Goal: Contribute content: Contribute content

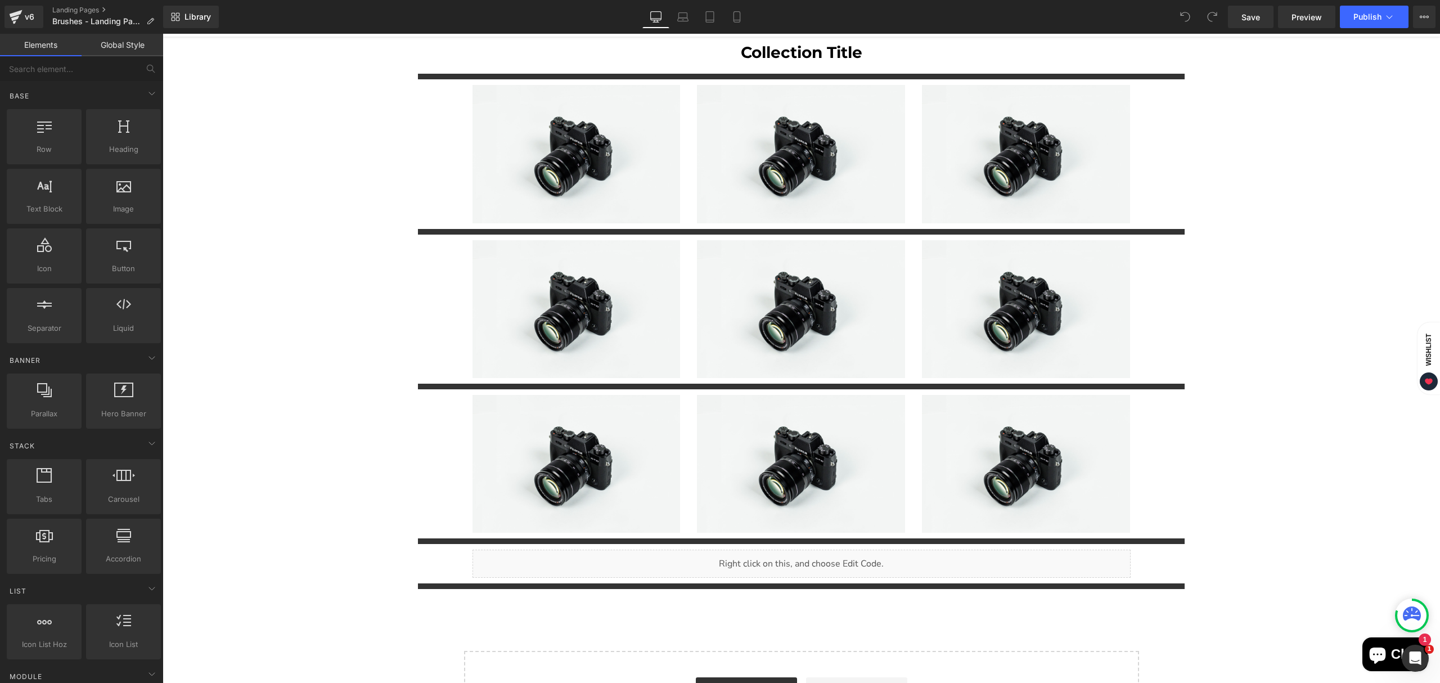
scroll to position [150, 0]
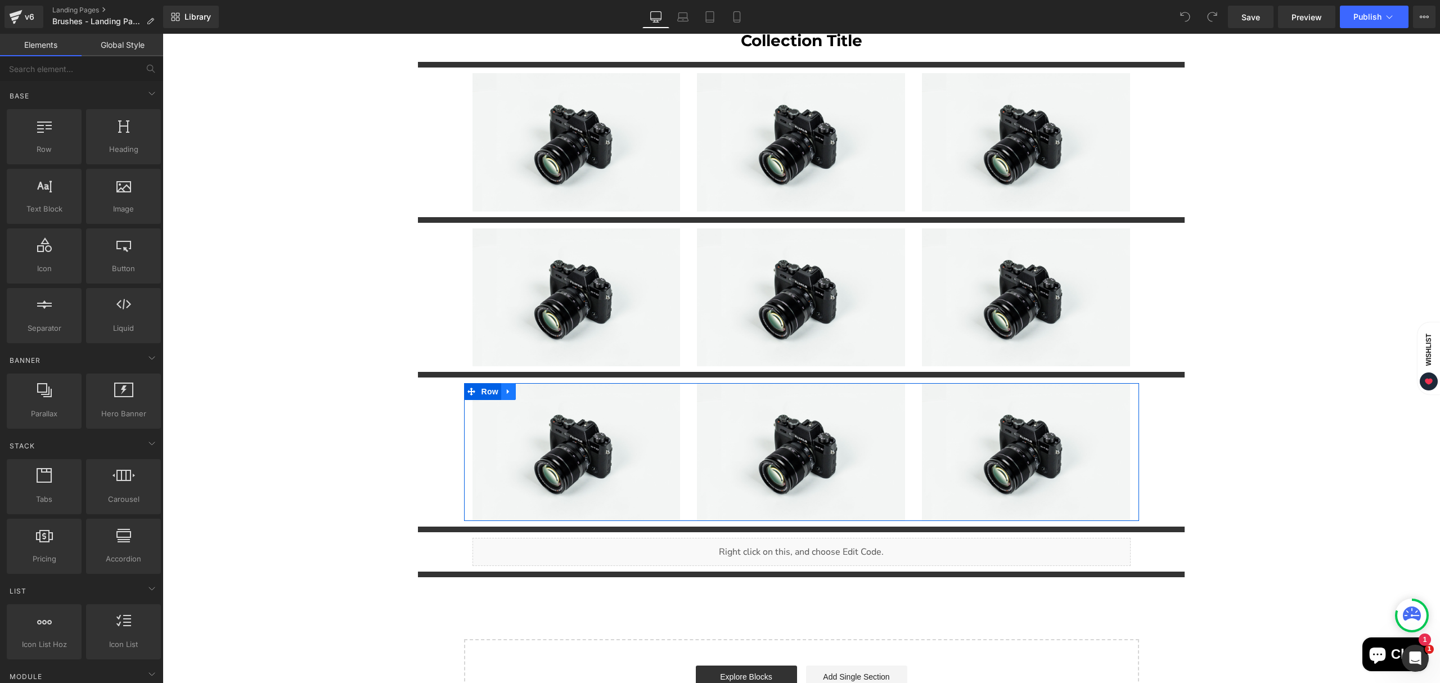
click at [501, 384] on link "Main content" at bounding box center [508, 391] width 15 height 17
click at [534, 388] on icon "Main content" at bounding box center [538, 392] width 8 height 8
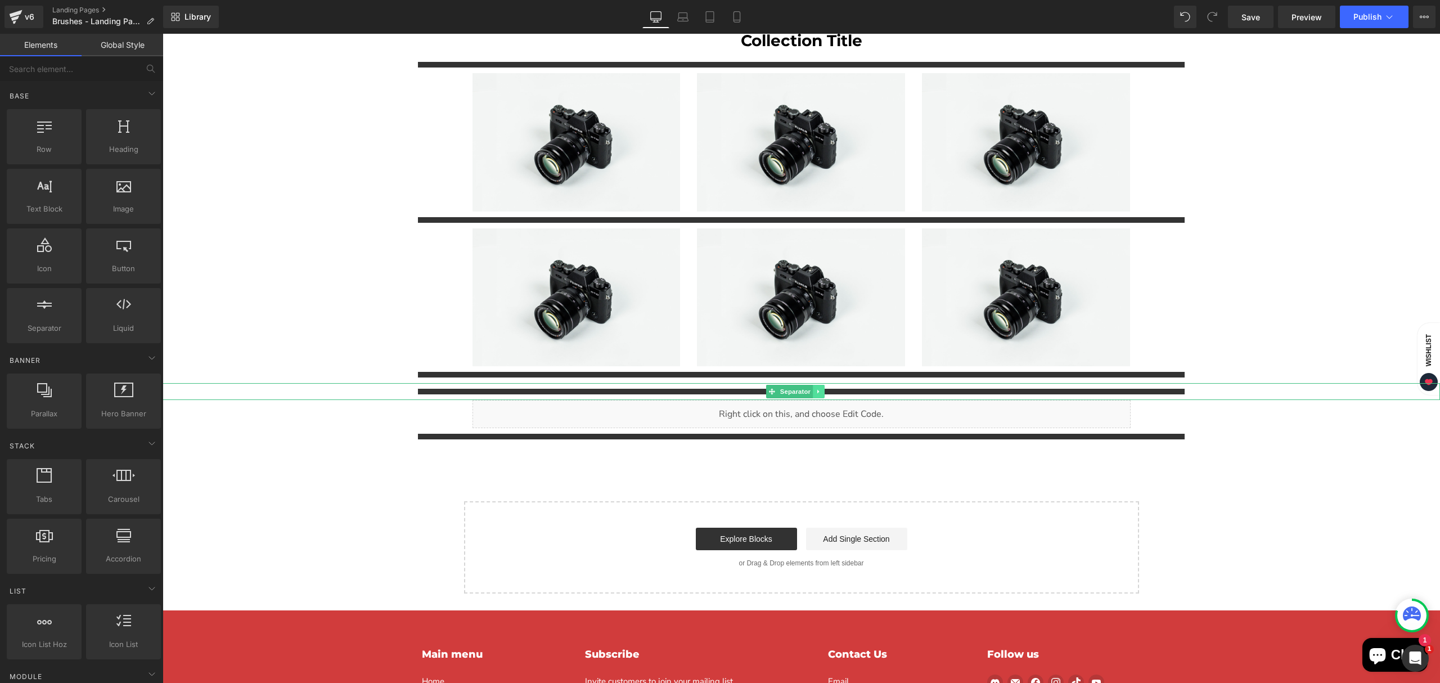
click at [824, 389] on link "Main content" at bounding box center [820, 392] width 12 height 14
click at [823, 388] on icon "Main content" at bounding box center [825, 391] width 6 height 6
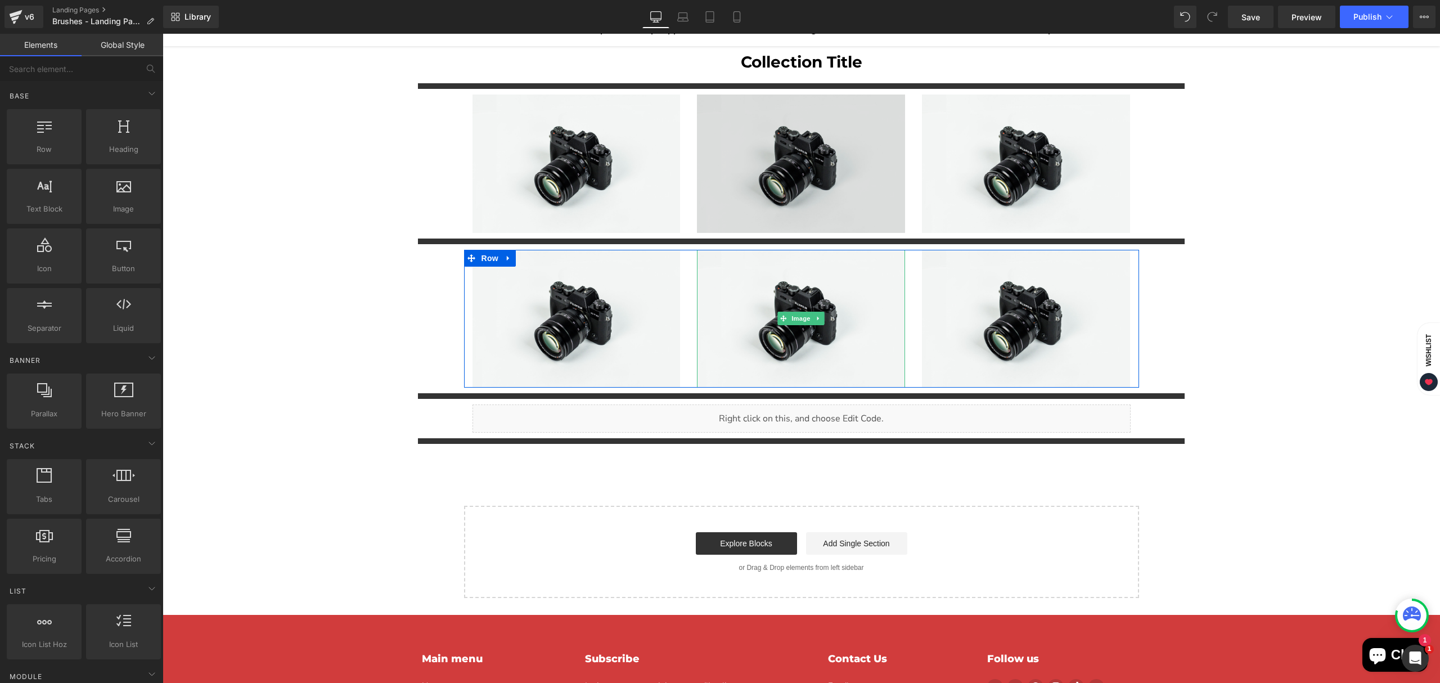
scroll to position [0, 0]
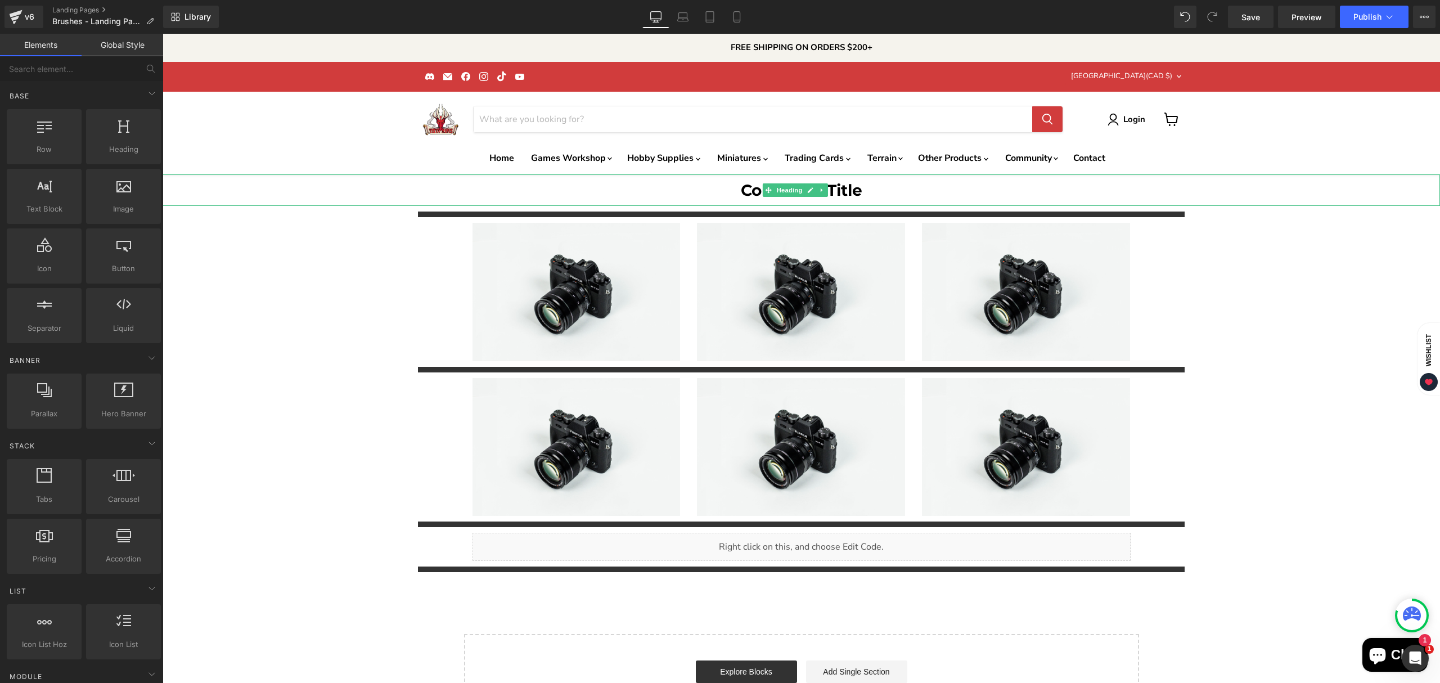
click at [848, 186] on h1 "Collection Title" at bounding box center [802, 190] width 1278 height 32
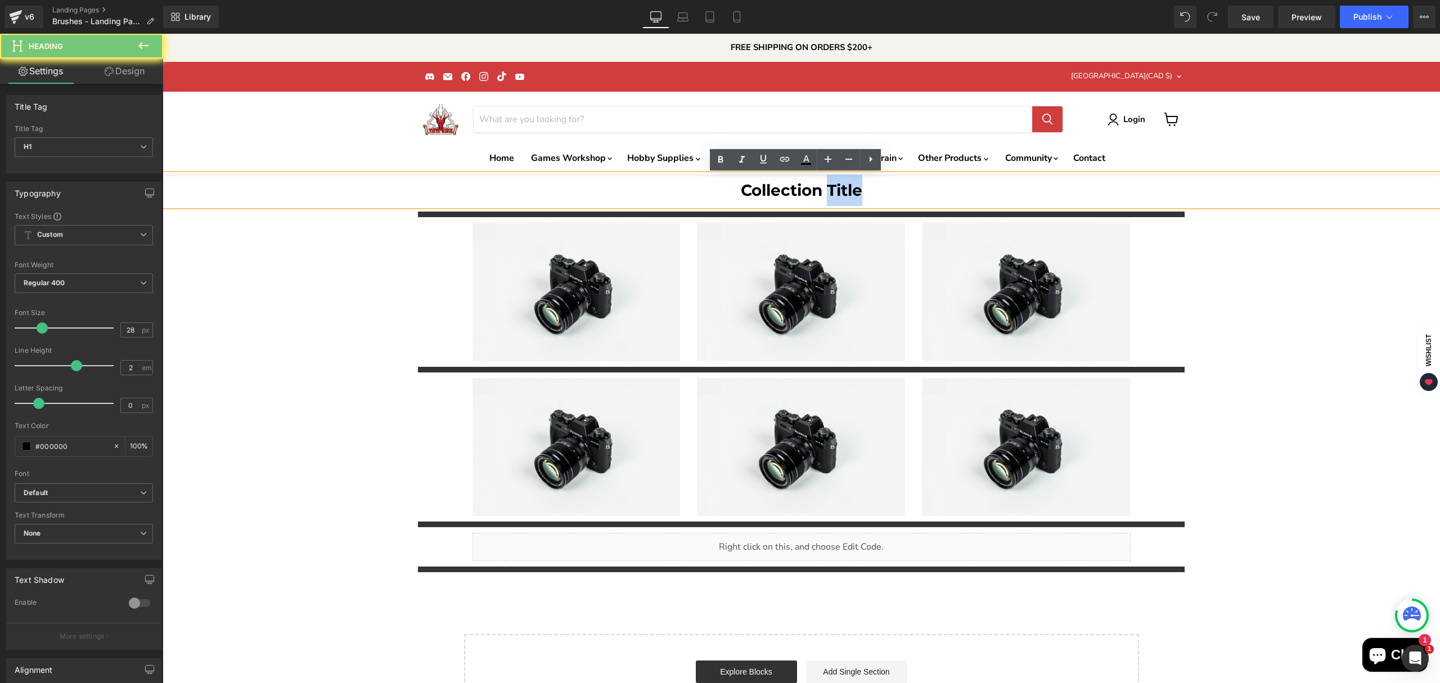
click at [848, 186] on h1 "Collection Title" at bounding box center [802, 190] width 1278 height 32
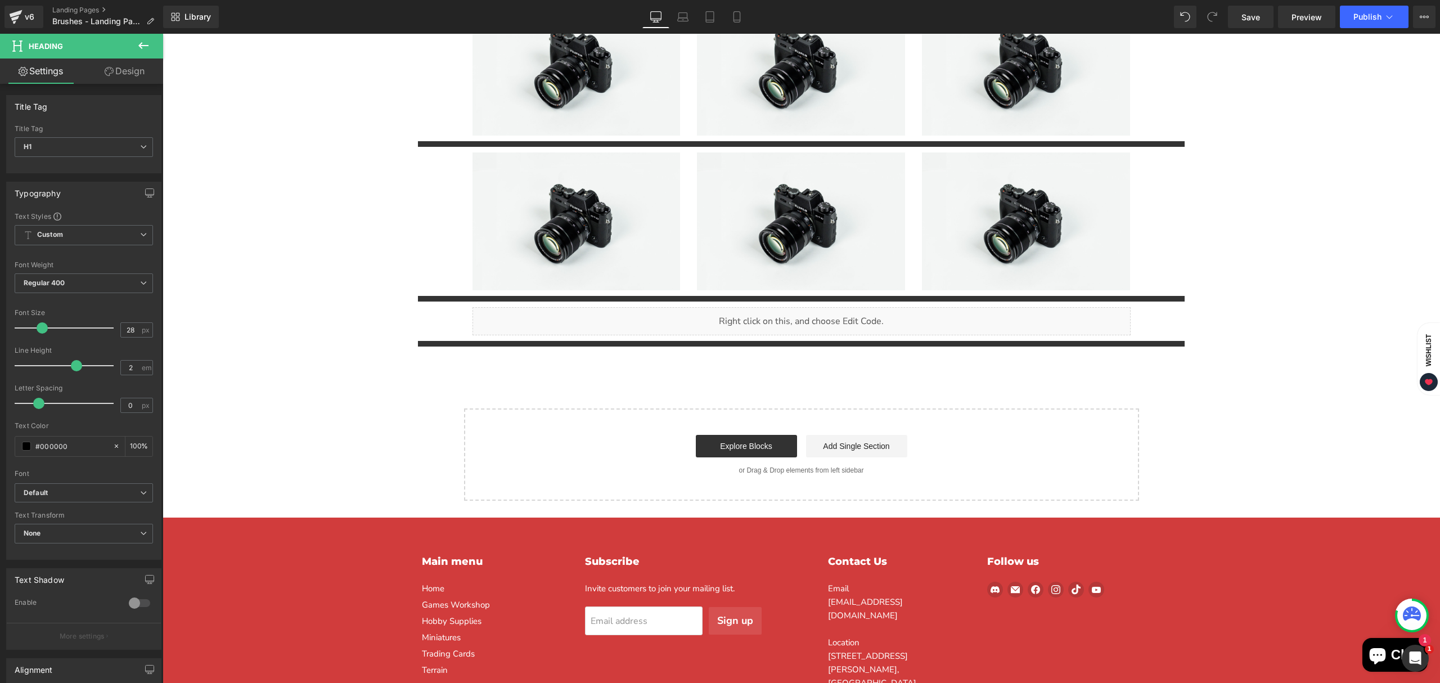
scroll to position [187, 0]
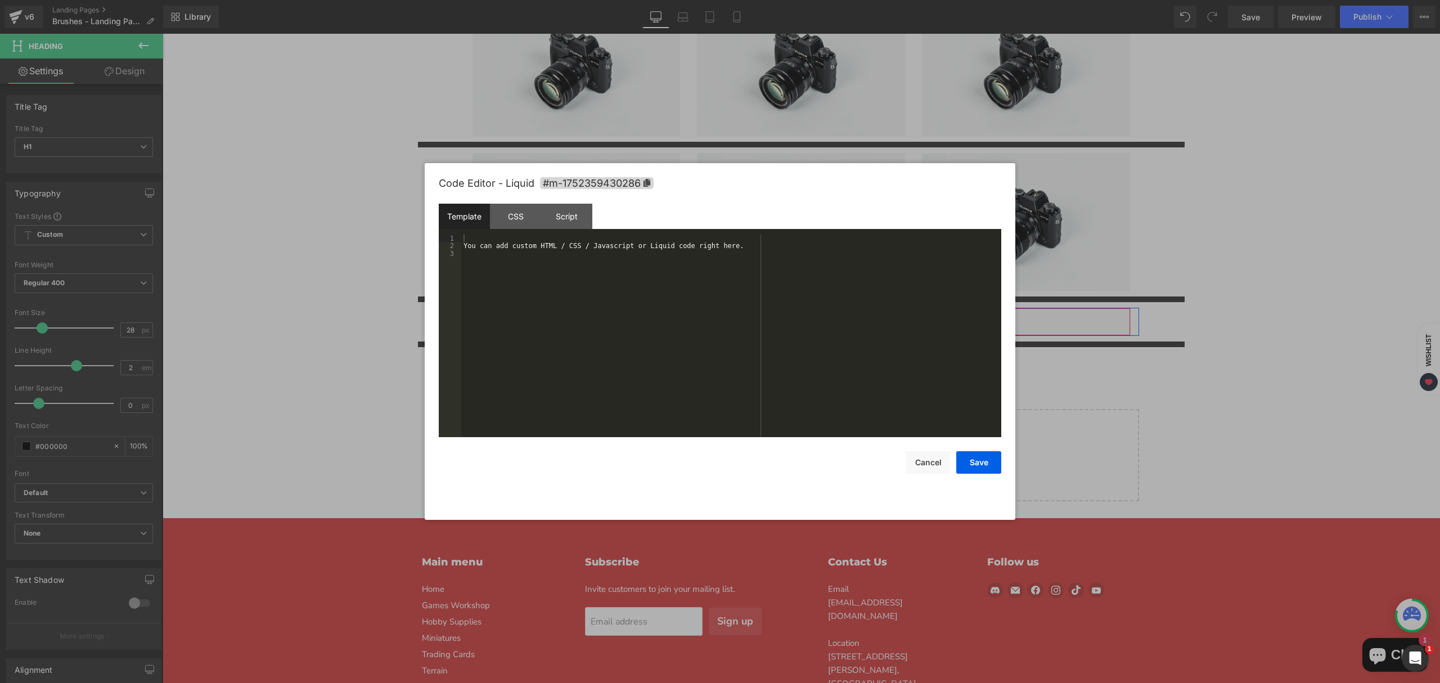
click at [812, 311] on div "Liquid" at bounding box center [802, 322] width 658 height 28
click at [584, 250] on div "You can add custom HTML / CSS / Javascript or Liquid code right here." at bounding box center [731, 344] width 540 height 218
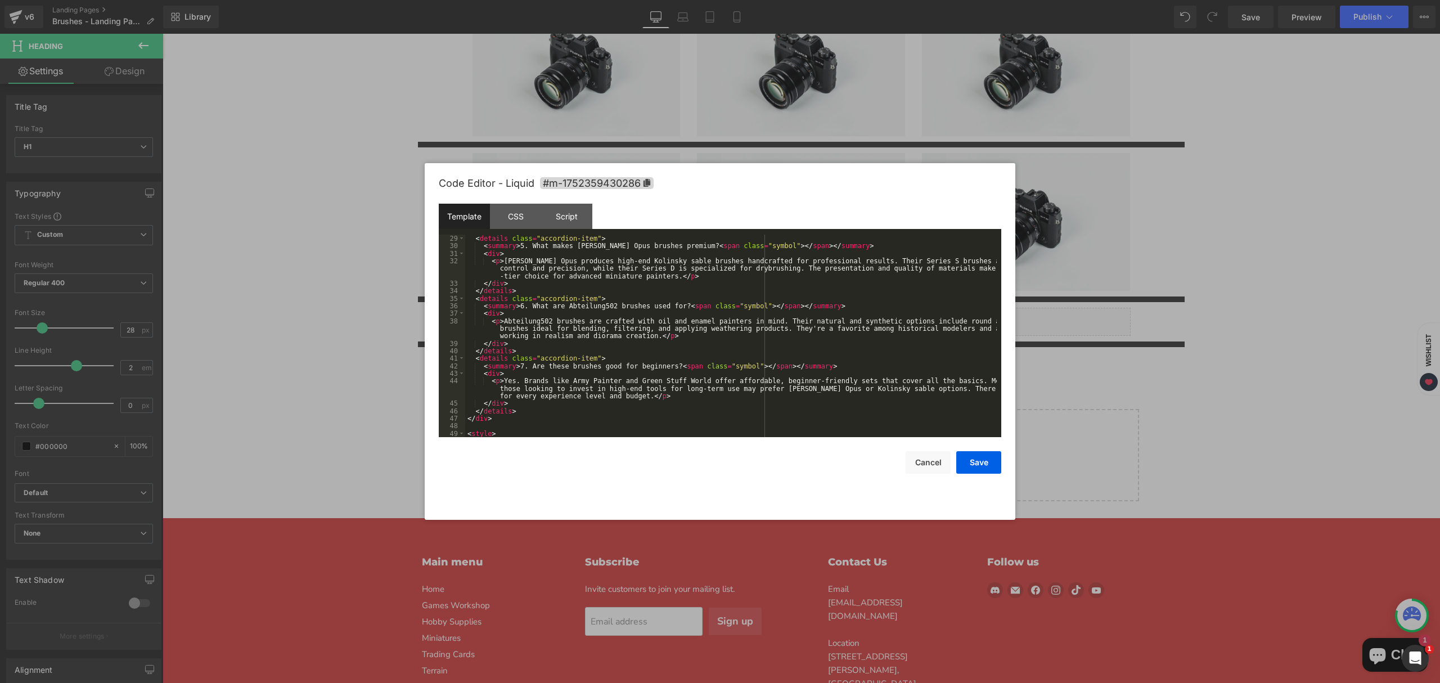
scroll to position [172, 0]
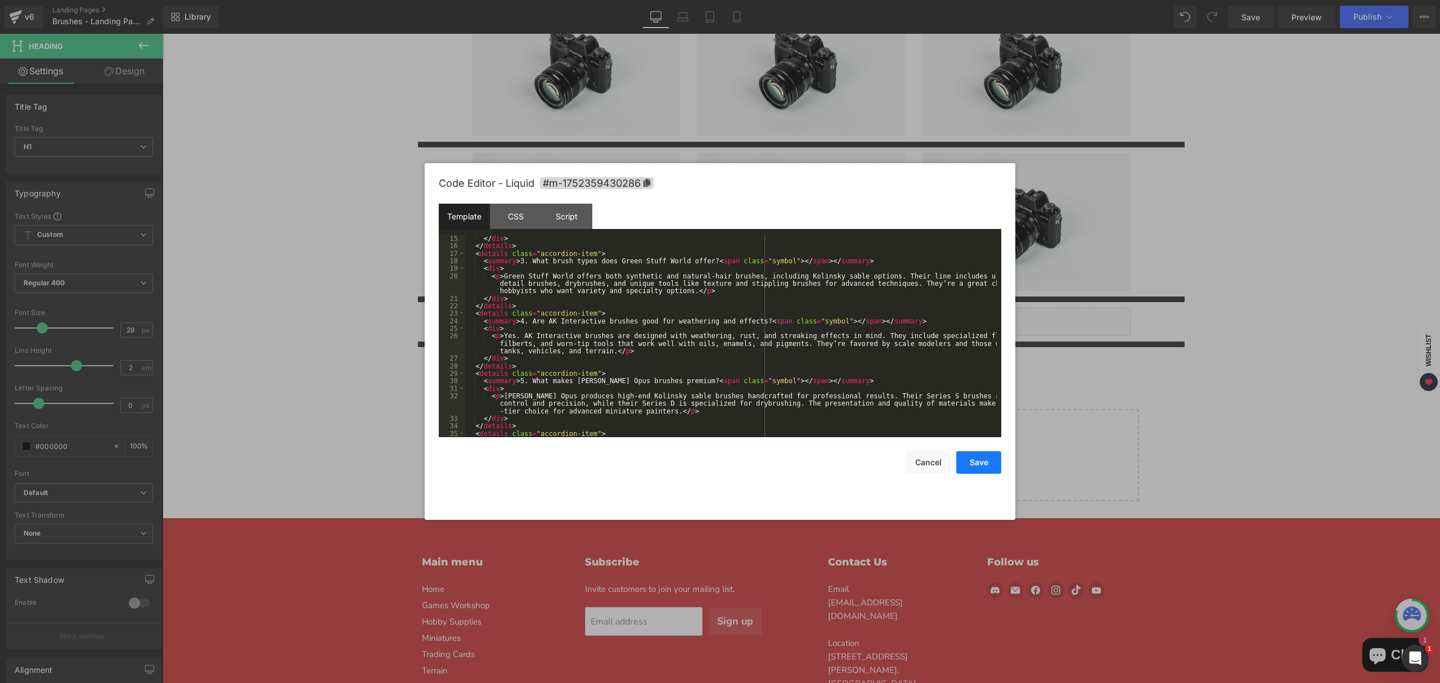
click at [989, 462] on button "Save" at bounding box center [978, 462] width 45 height 23
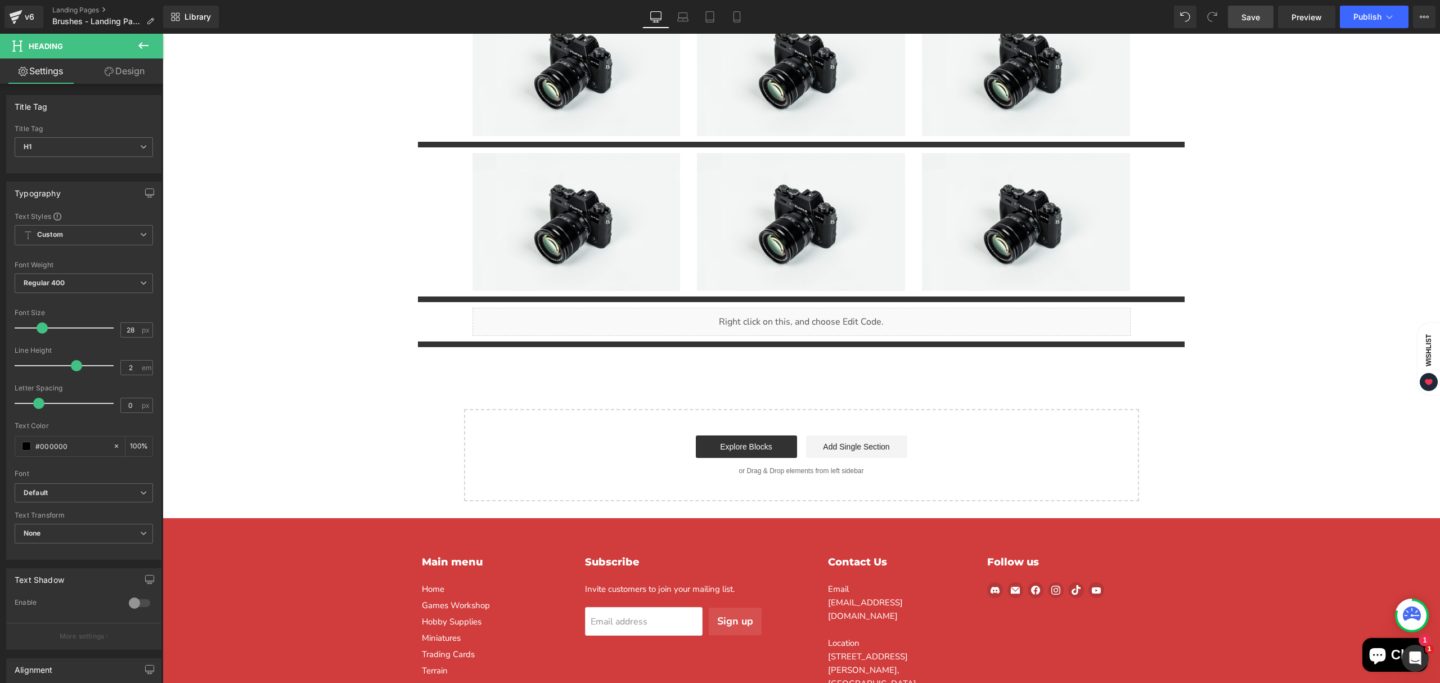
click at [1257, 24] on link "Save" at bounding box center [1251, 17] width 46 height 23
click at [1393, 20] on icon at bounding box center [1389, 16] width 11 height 11
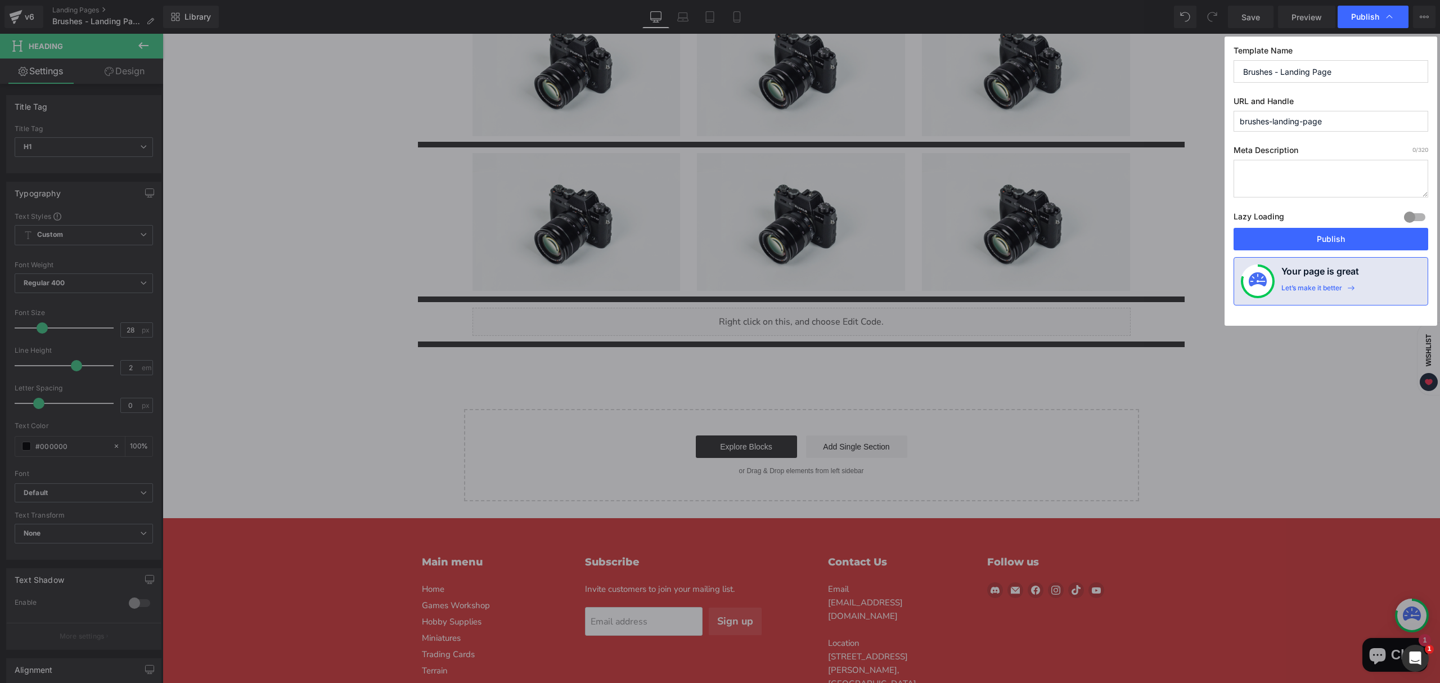
drag, startPoint x: 1305, startPoint y: 122, endPoint x: 1339, endPoint y: 118, distance: 33.9
click at [1337, 119] on input "brushes-landing-page" at bounding box center [1331, 121] width 195 height 21
click at [1269, 124] on input "brushes-landing-" at bounding box center [1331, 121] width 195 height 21
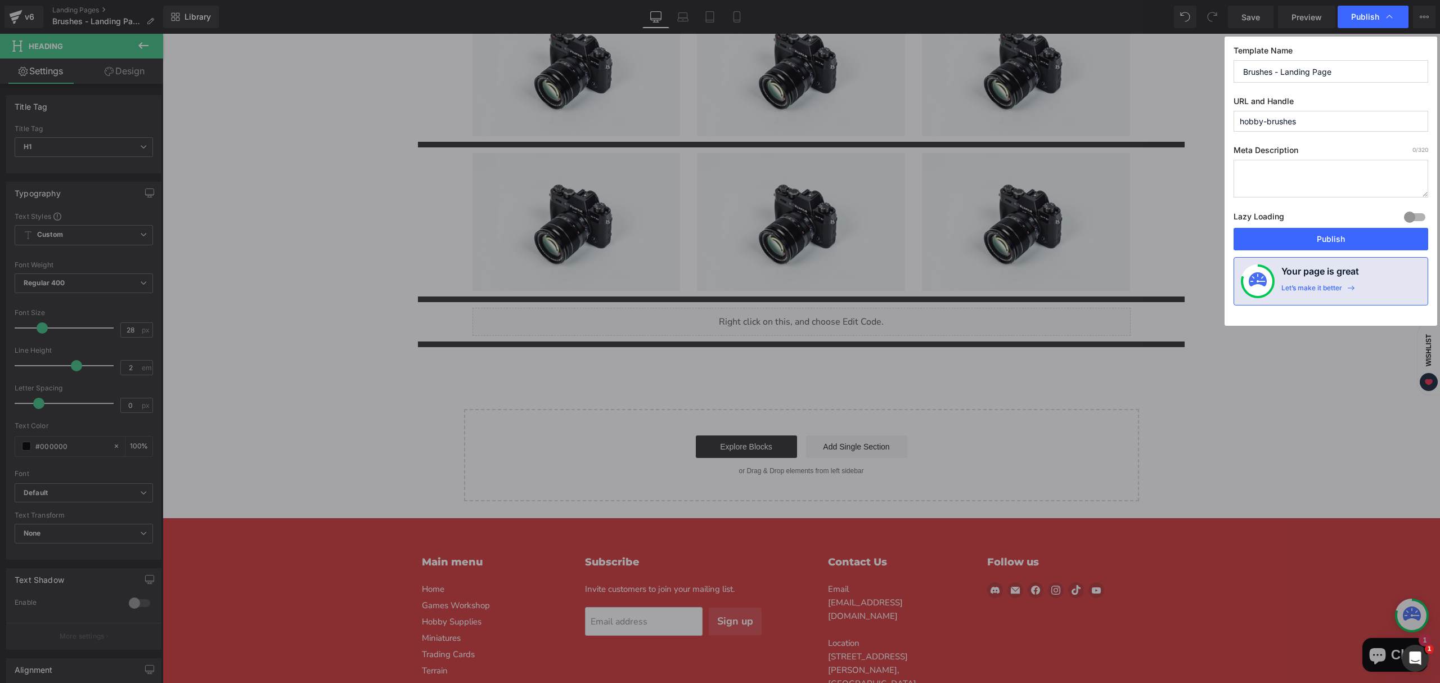
type input "hobby-brushes"
click at [1283, 170] on textarea at bounding box center [1331, 179] width 195 height 38
click at [1302, 181] on textarea at bounding box center [1331, 179] width 195 height 38
paste textarea "Shop hobby brushes from Army Painter, Artis Opus, AK Interactive, Green Stuff W…"
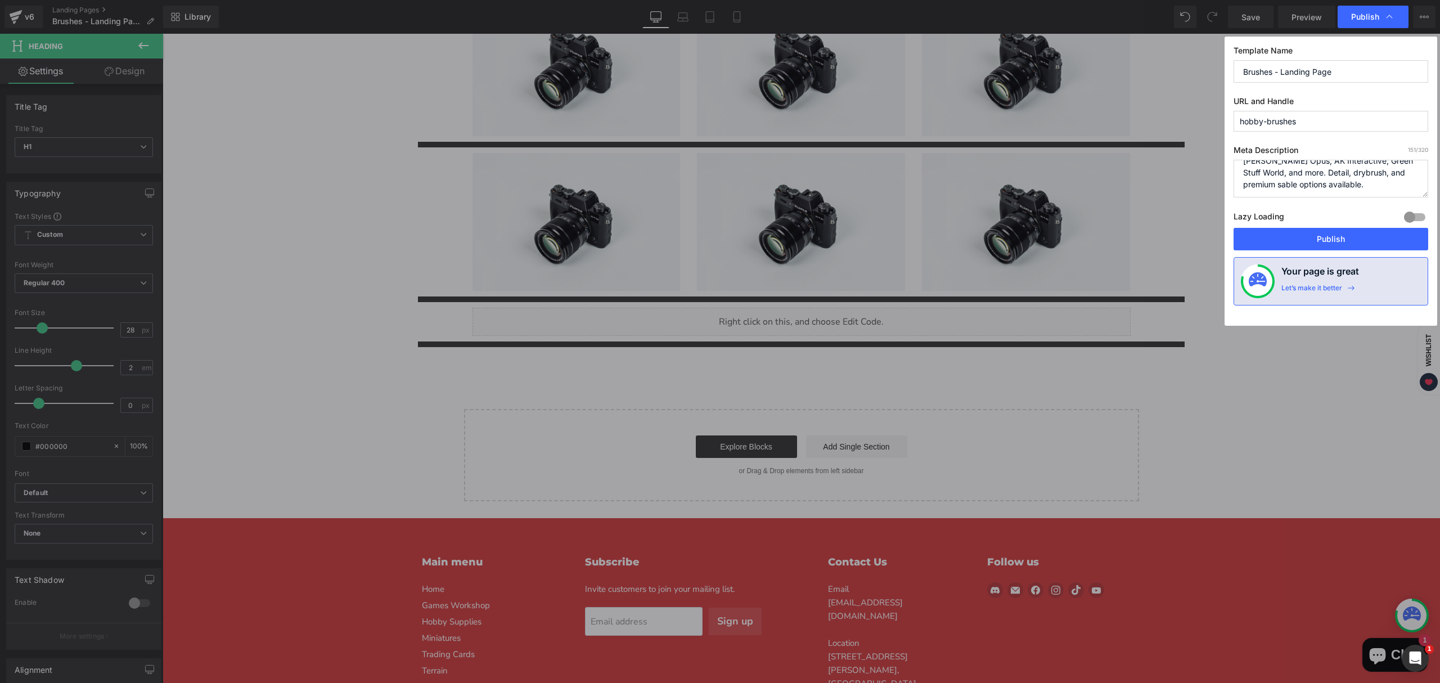
type textarea "Shop hobby brushes from Army Painter, Artis Opus, AK Interactive, Green Stuff W…"
click at [1410, 219] on div at bounding box center [1414, 217] width 27 height 18
click at [1344, 239] on button "Publish" at bounding box center [1331, 239] width 195 height 23
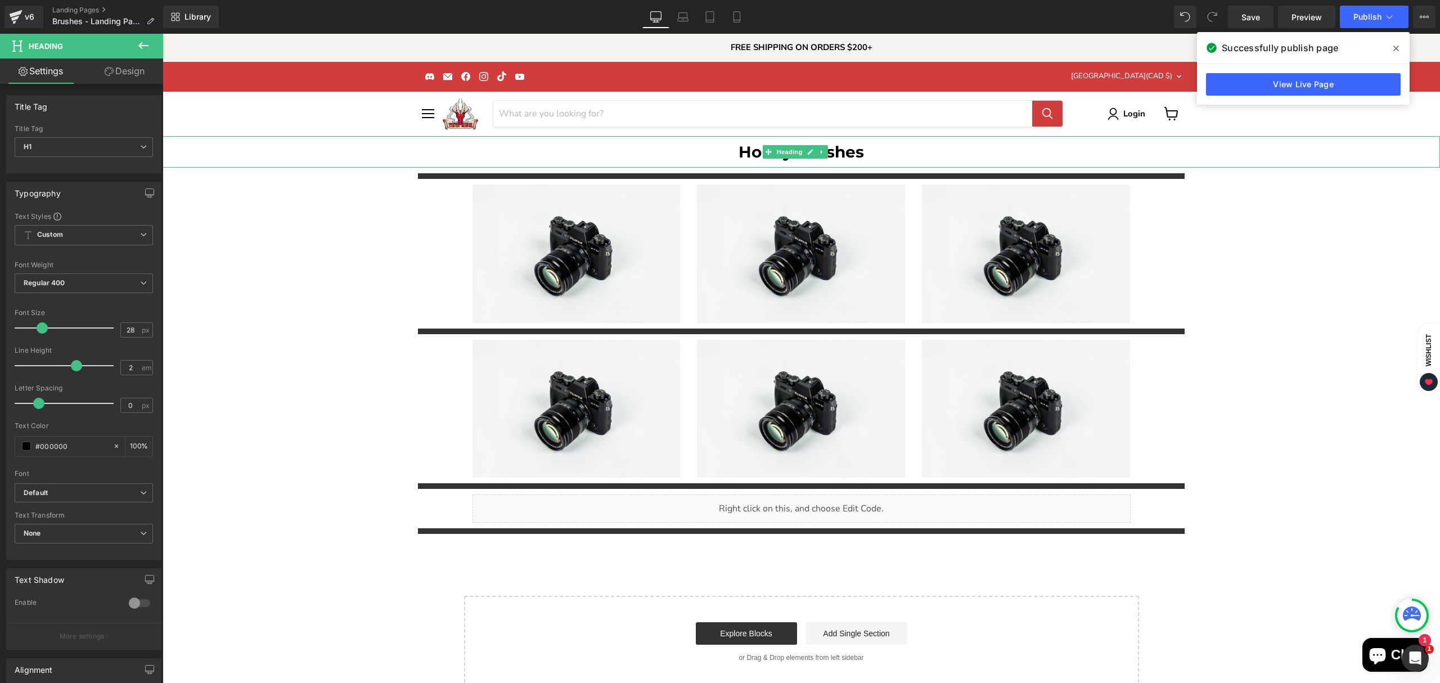
click at [1259, 155] on h1 "Hobby Brushes" at bounding box center [802, 152] width 1278 height 32
click at [1398, 51] on icon at bounding box center [1397, 48] width 6 height 9
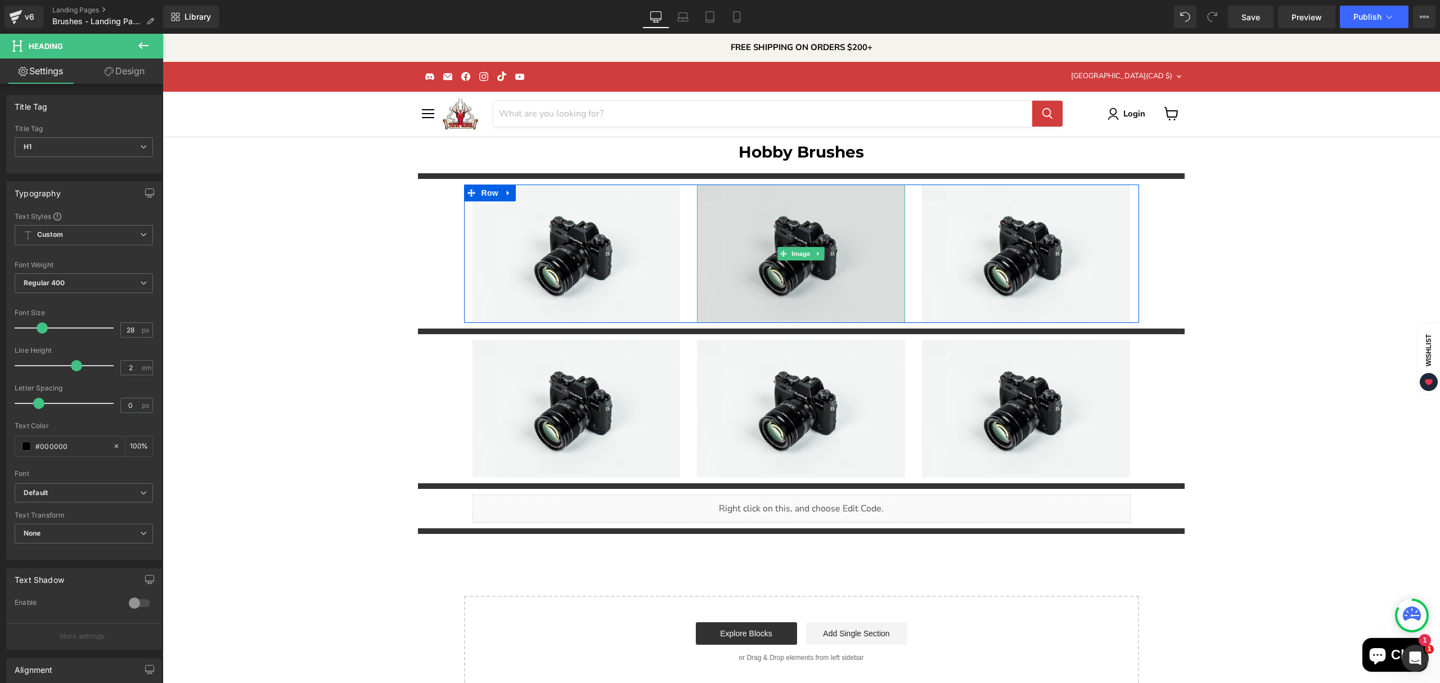
click at [807, 284] on img "Main content" at bounding box center [801, 254] width 208 height 138
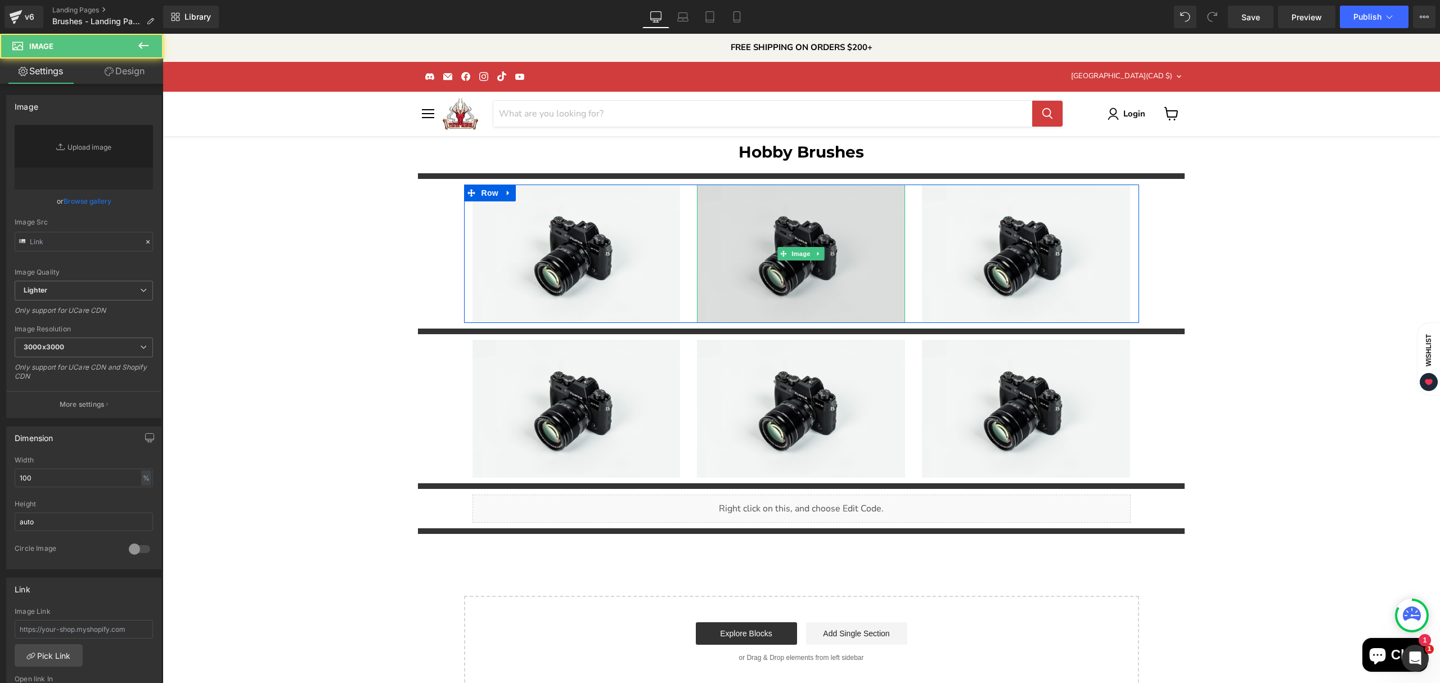
type input "//d1um8515vdn9kb.cloudfront.net/images/parallax.jpg"
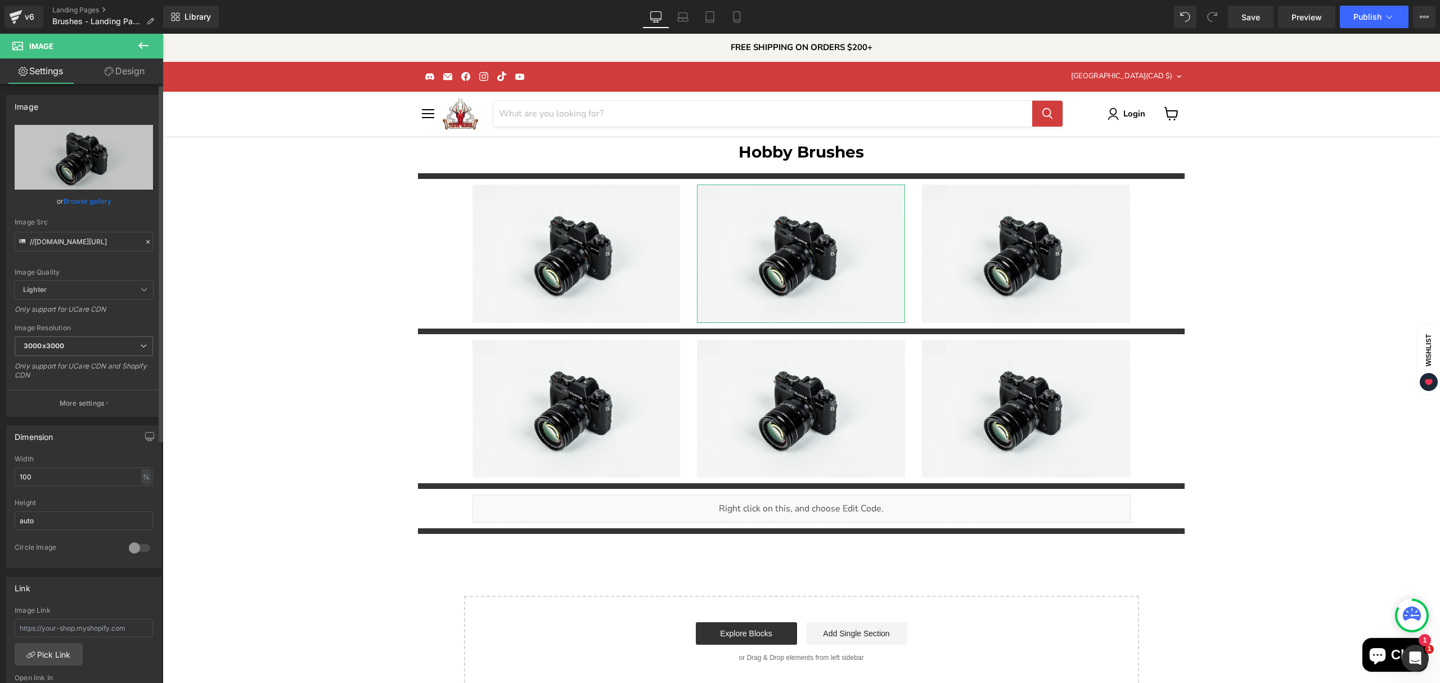
click at [79, 203] on link "Browse gallery" at bounding box center [88, 201] width 48 height 20
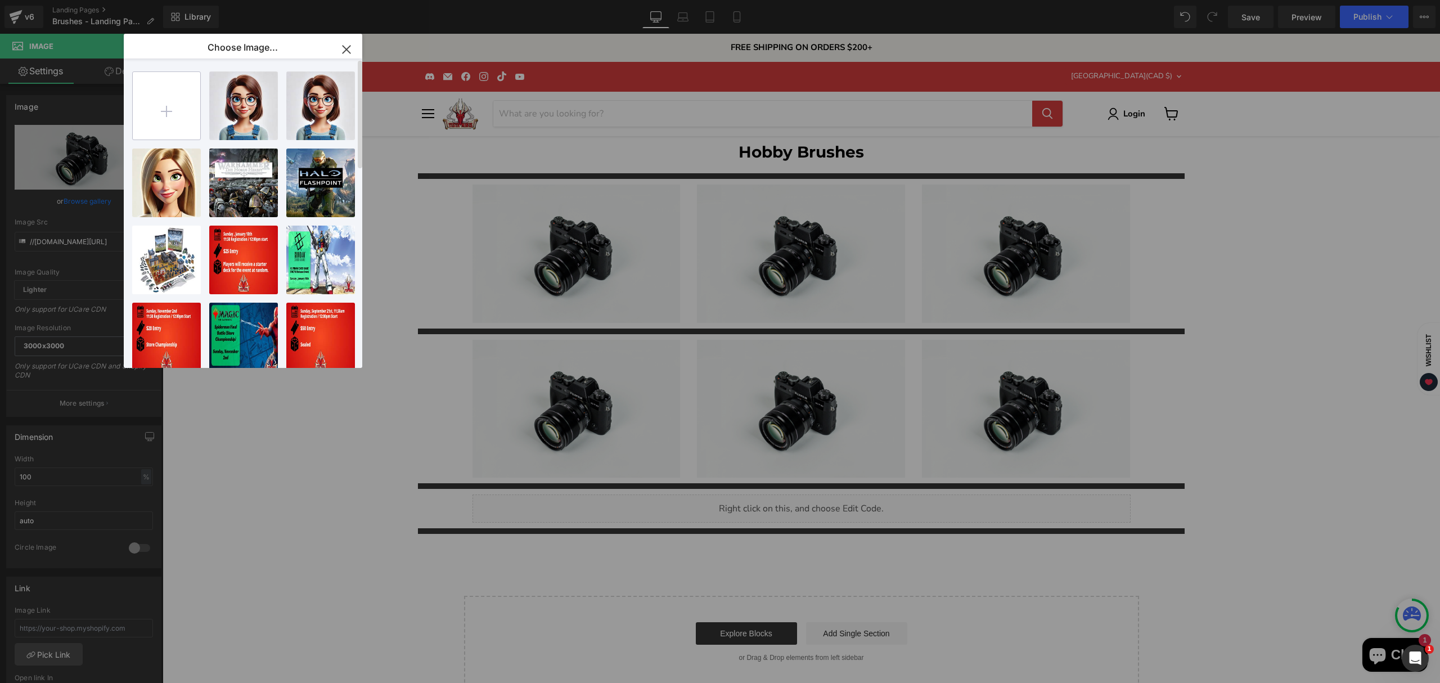
click at [188, 104] on input "file" at bounding box center [167, 106] width 68 height 68
type input "C:\fakepath\Hobby Brushes-High-Quality.jpg"
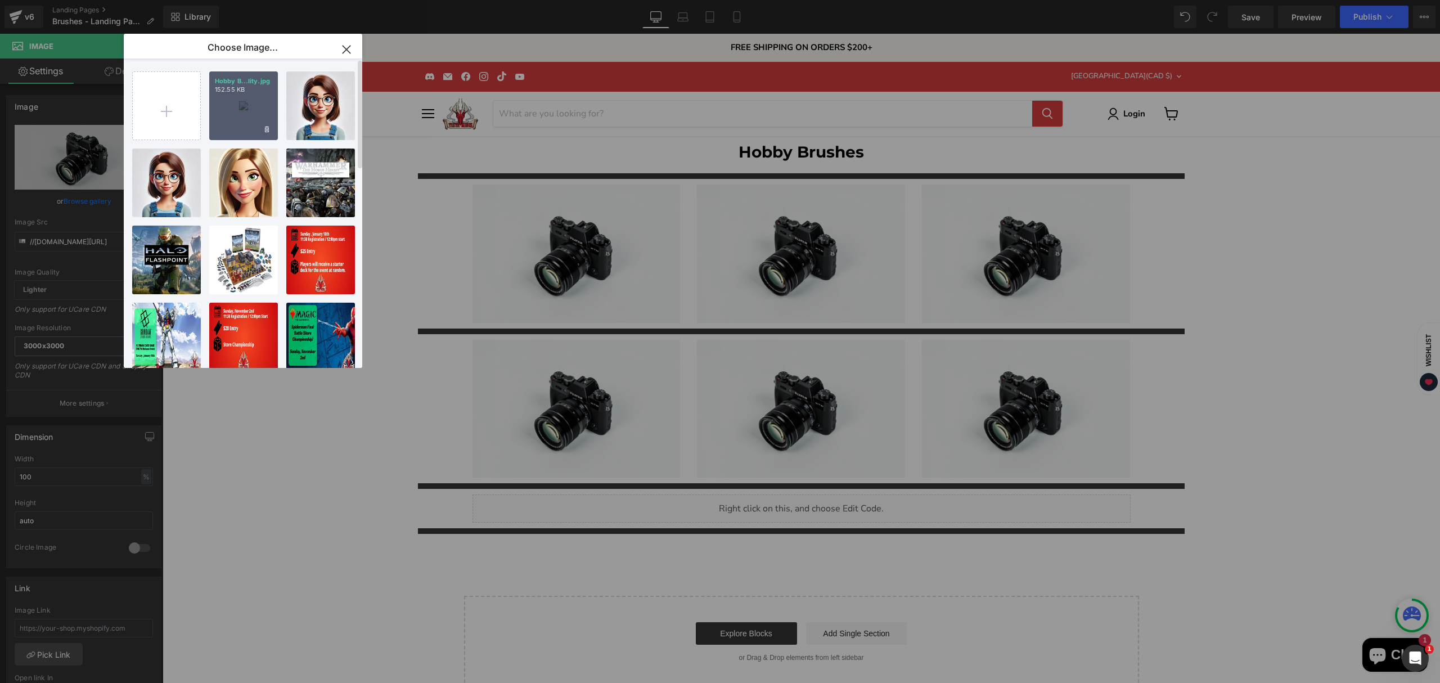
drag, startPoint x: 255, startPoint y: 124, endPoint x: 92, endPoint y: 91, distance: 166.0
click at [255, 125] on div "Hobby B...lity.jpg 152.55 KB" at bounding box center [243, 105] width 69 height 69
type input "[URL][DOMAIN_NAME]"
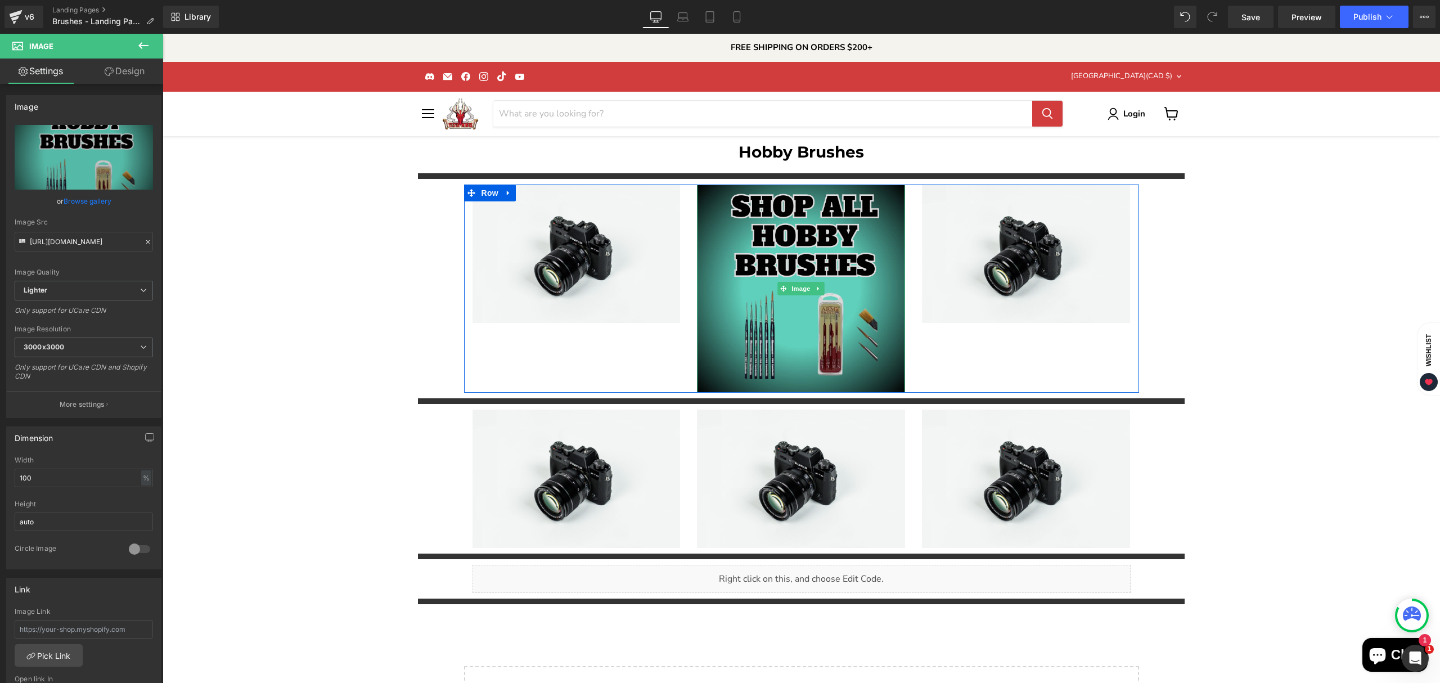
click at [796, 340] on img "Main content" at bounding box center [801, 289] width 208 height 208
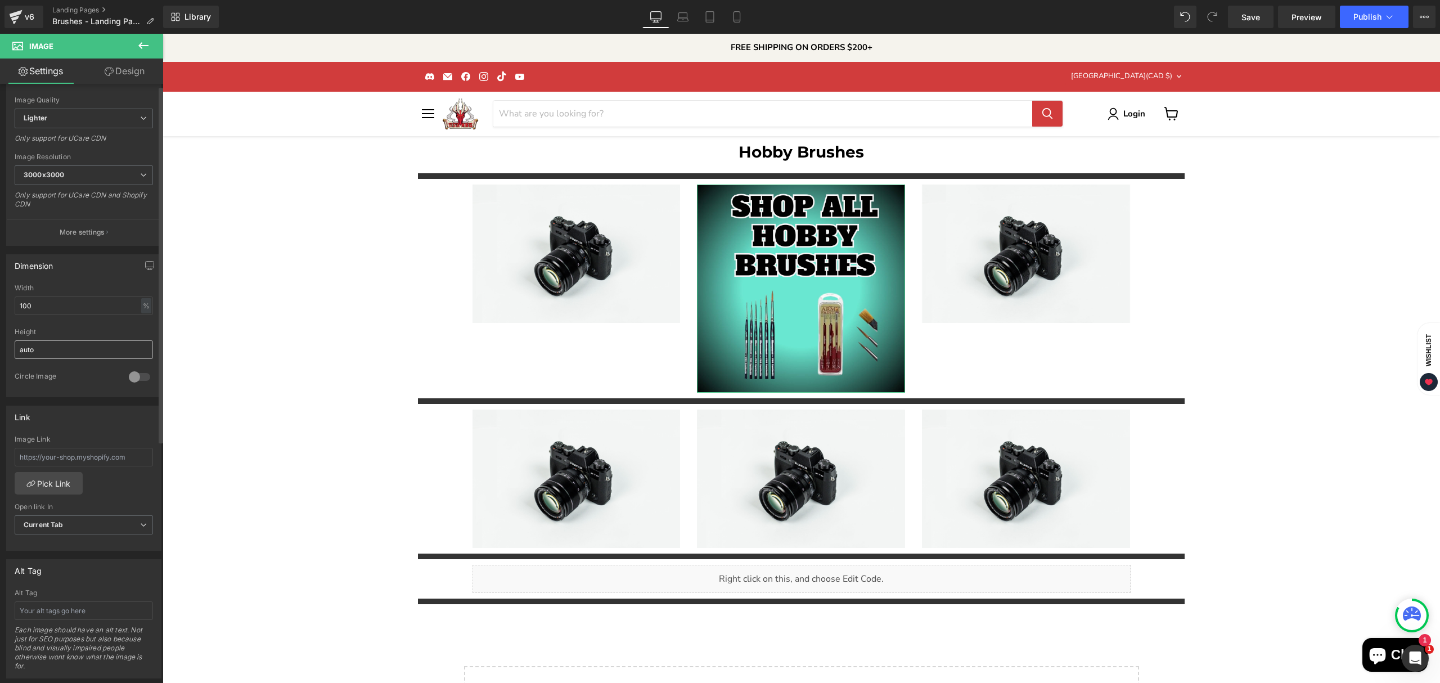
scroll to position [225, 0]
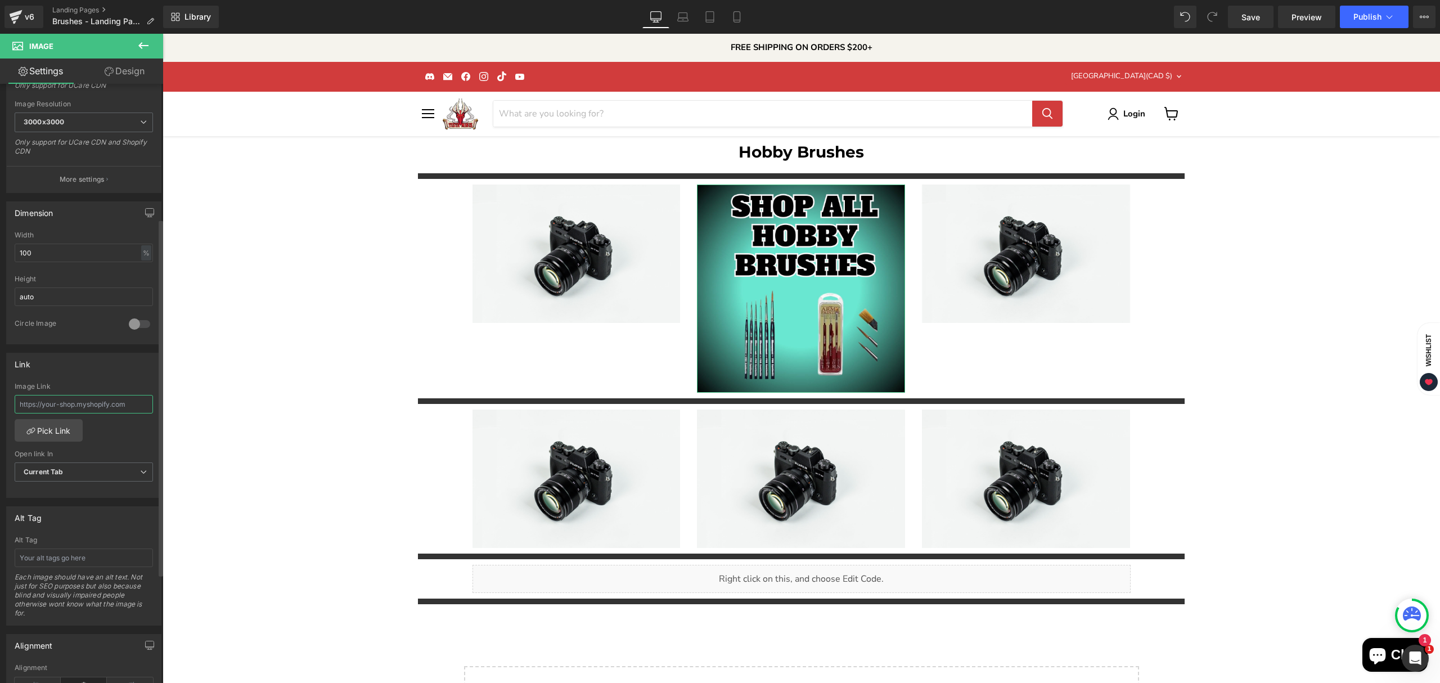
click at [69, 413] on input "text" at bounding box center [84, 404] width 138 height 19
paste input "[URL][DOMAIN_NAME]"
type input "[URL][DOMAIN_NAME]"
click at [282, 280] on div "Hobby Brushes Heading Separator Image Image Image Row Separator Image Image Ima…" at bounding box center [802, 447] width 1278 height 622
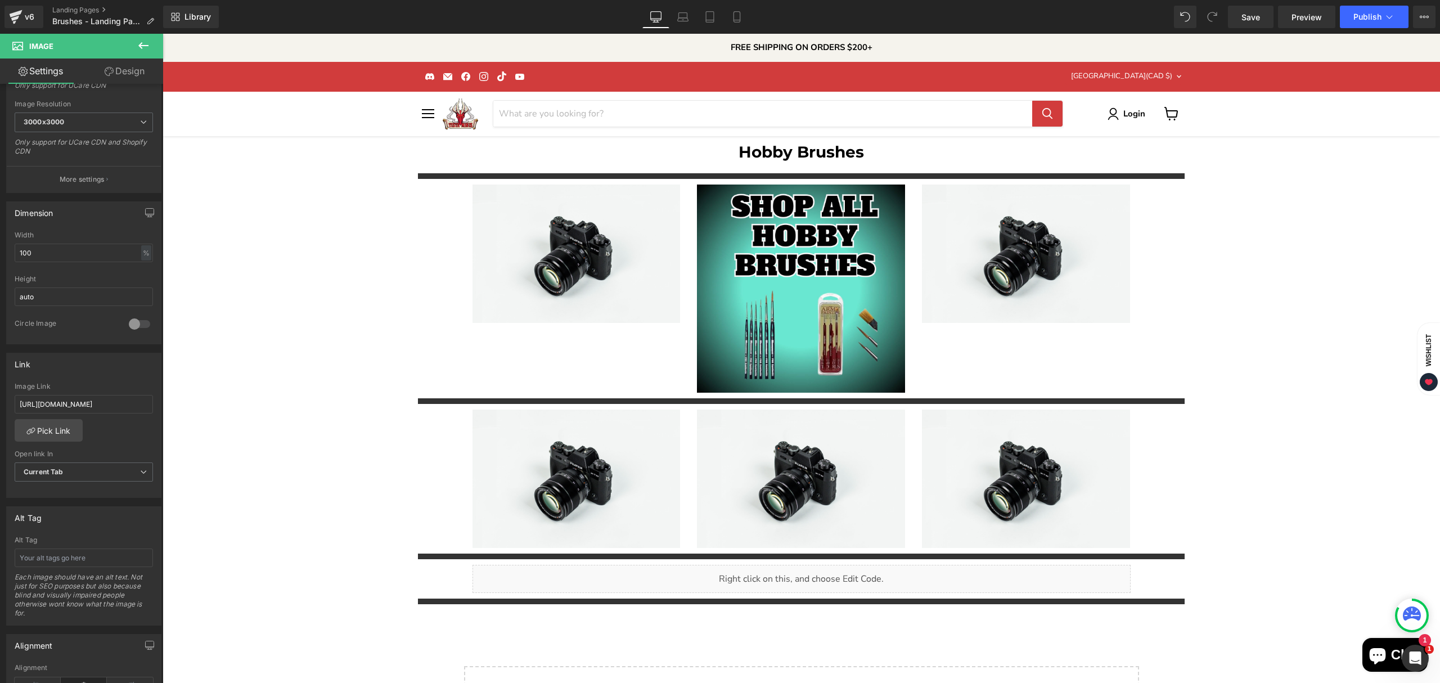
scroll to position [0, 0]
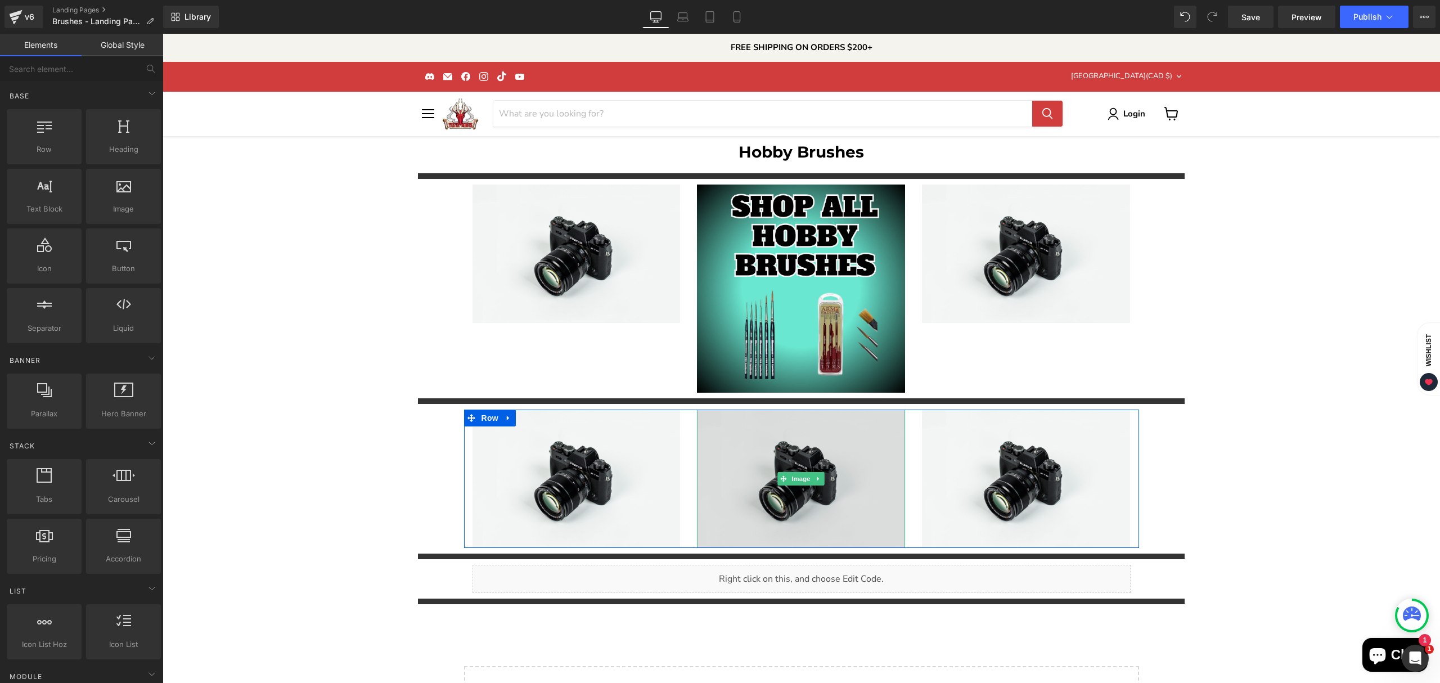
click at [782, 510] on img "Main content" at bounding box center [801, 479] width 208 height 138
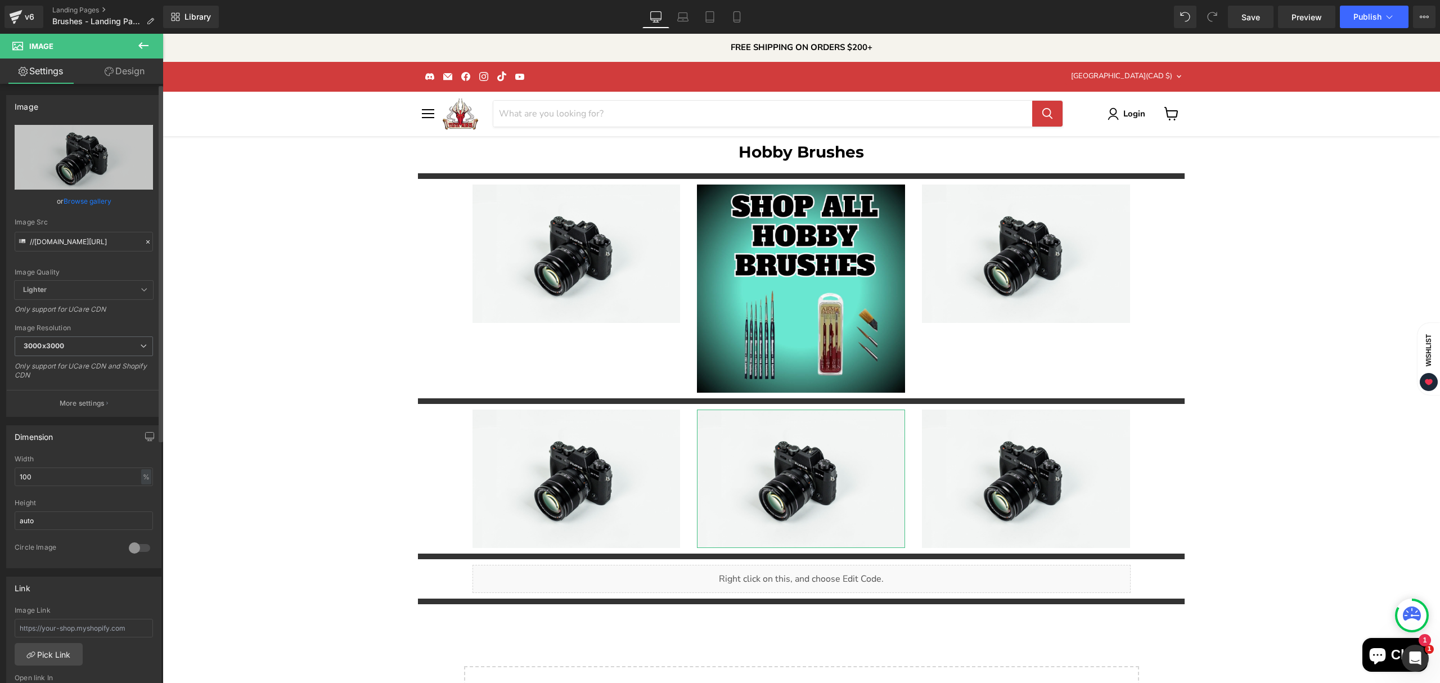
click at [88, 199] on link "Browse gallery" at bounding box center [88, 201] width 48 height 20
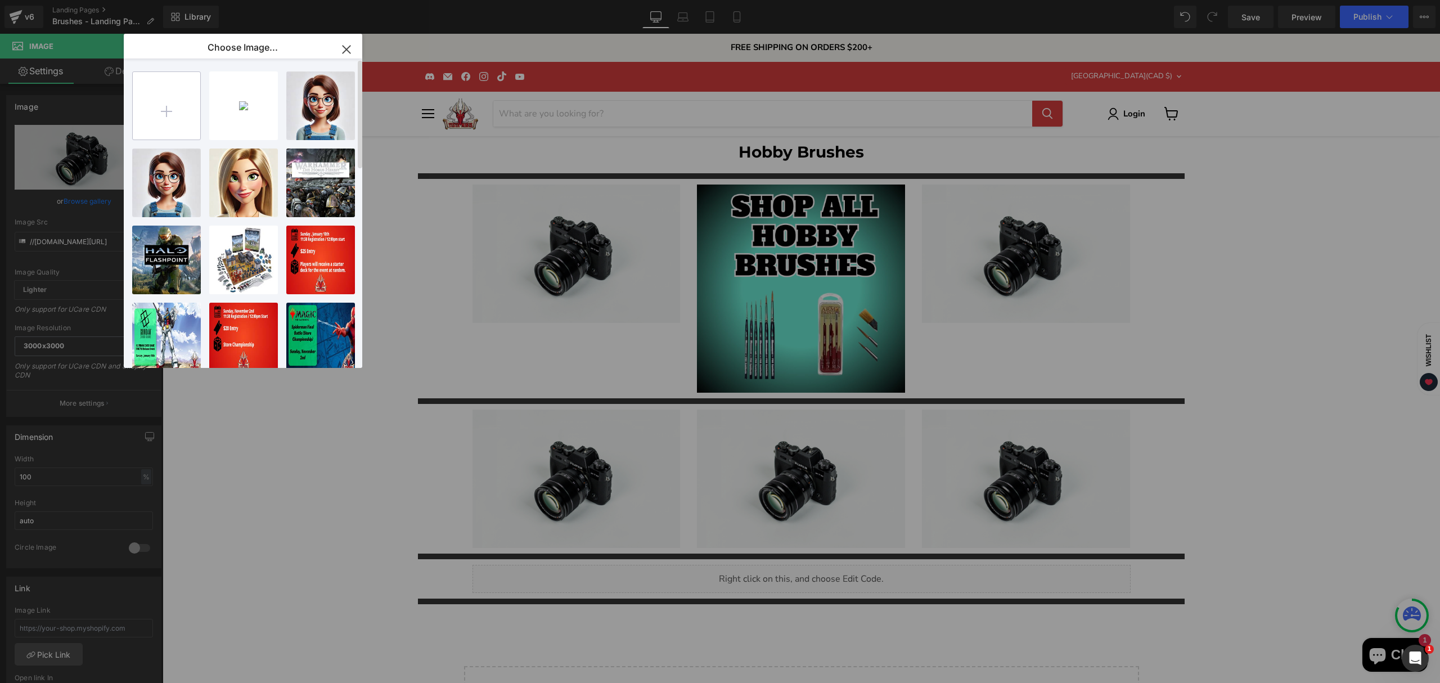
click at [192, 93] on input "file" at bounding box center [167, 106] width 68 height 68
type input "C:\fakepath\Green Stuff World Brushes-High-Quality.jpg"
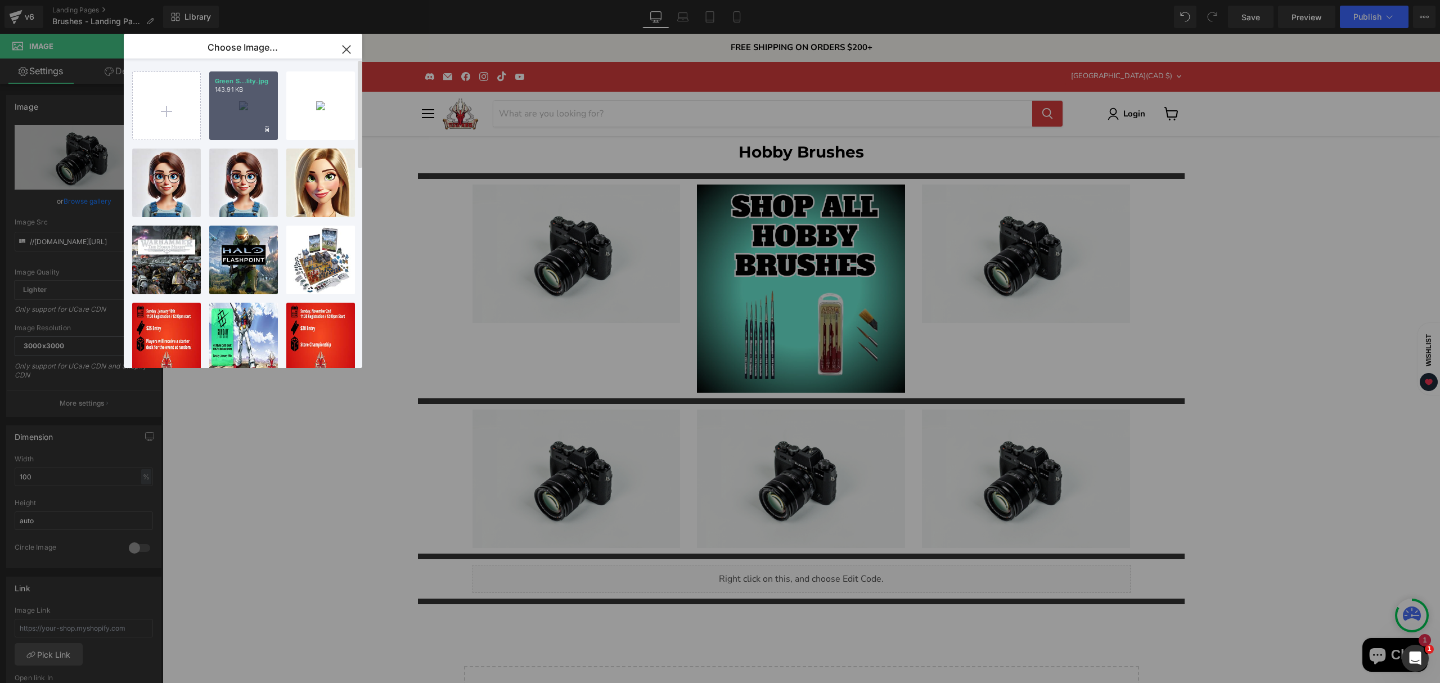
click at [246, 128] on div "Green S...lity.jpg 143.91 KB" at bounding box center [243, 105] width 69 height 69
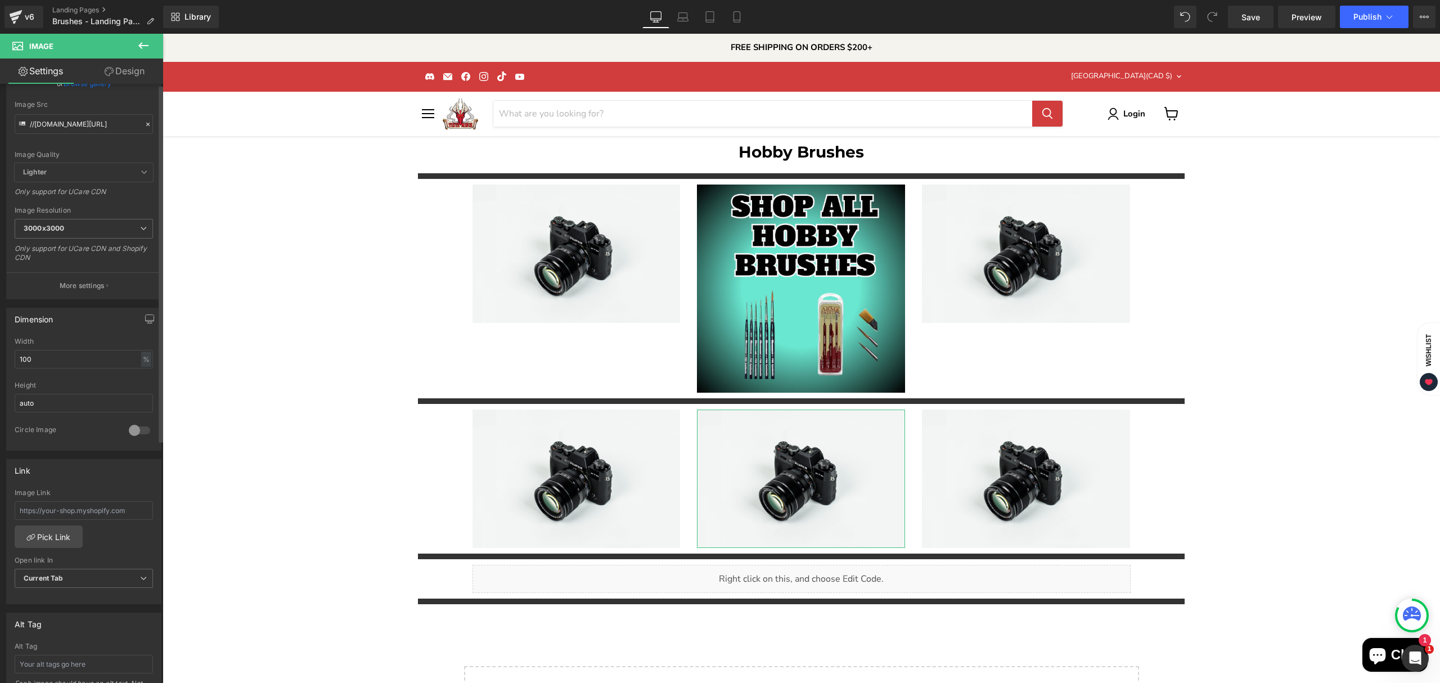
scroll to position [150, 0]
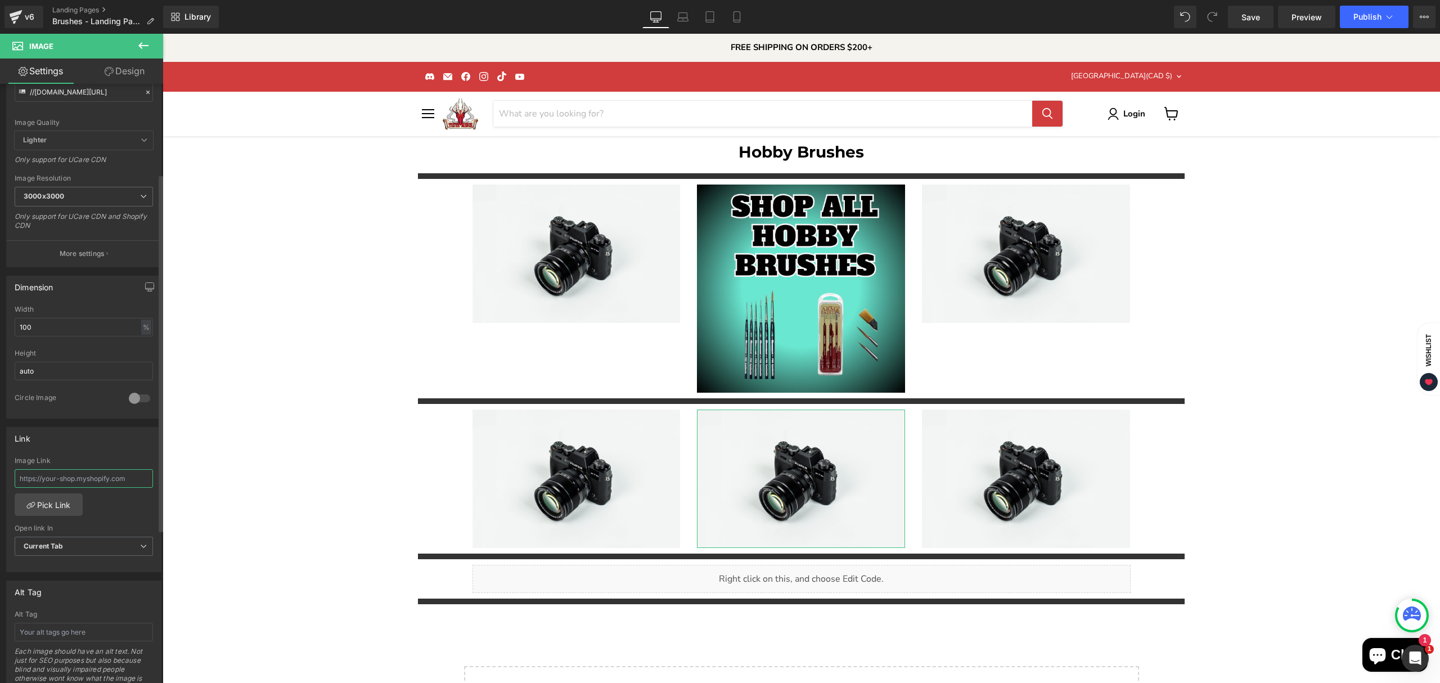
click at [100, 482] on input "text" at bounding box center [84, 478] width 138 height 19
paste input "https://tistaminis.com/collections/green-stuff-world/Green-Stuff-World-Brushes"
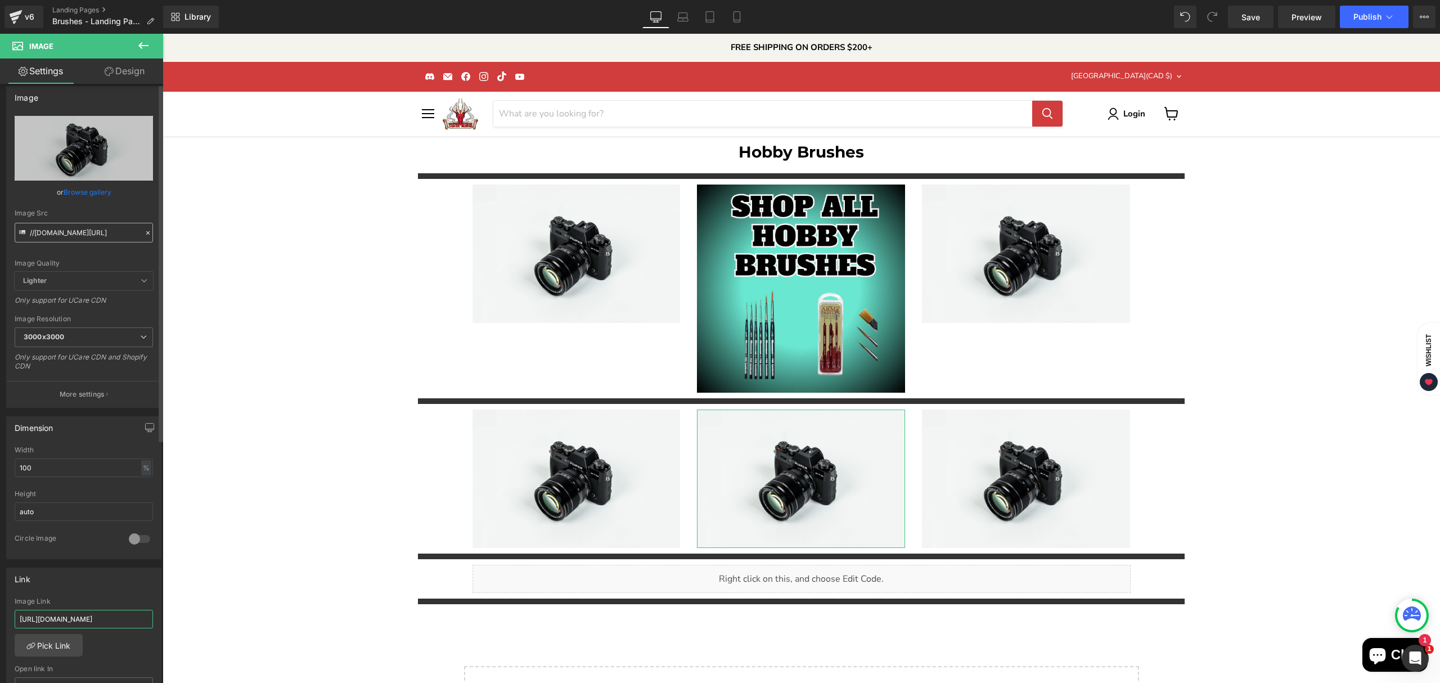
scroll to position [0, 0]
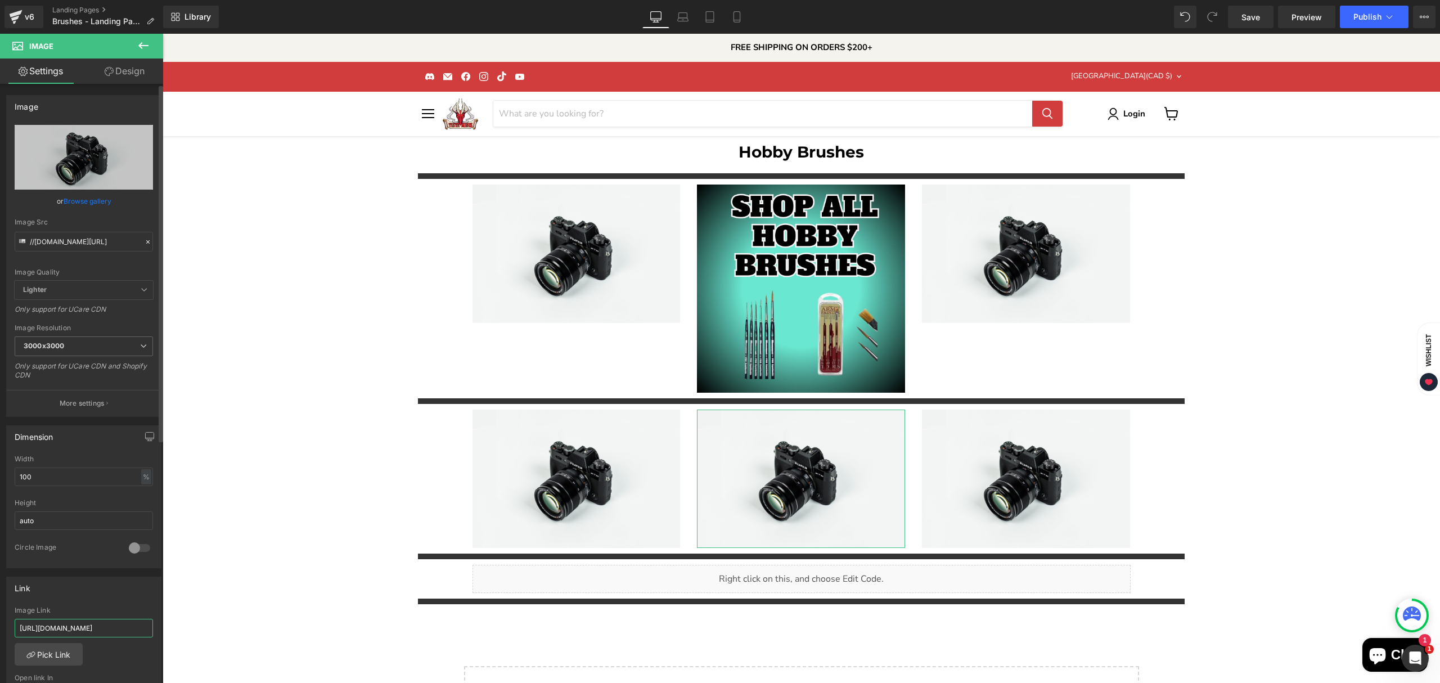
type input "https://tistaminis.com/collections/green-stuff-world/Green-Stuff-World-Brushes"
click at [82, 196] on link "Browse gallery" at bounding box center [88, 201] width 48 height 20
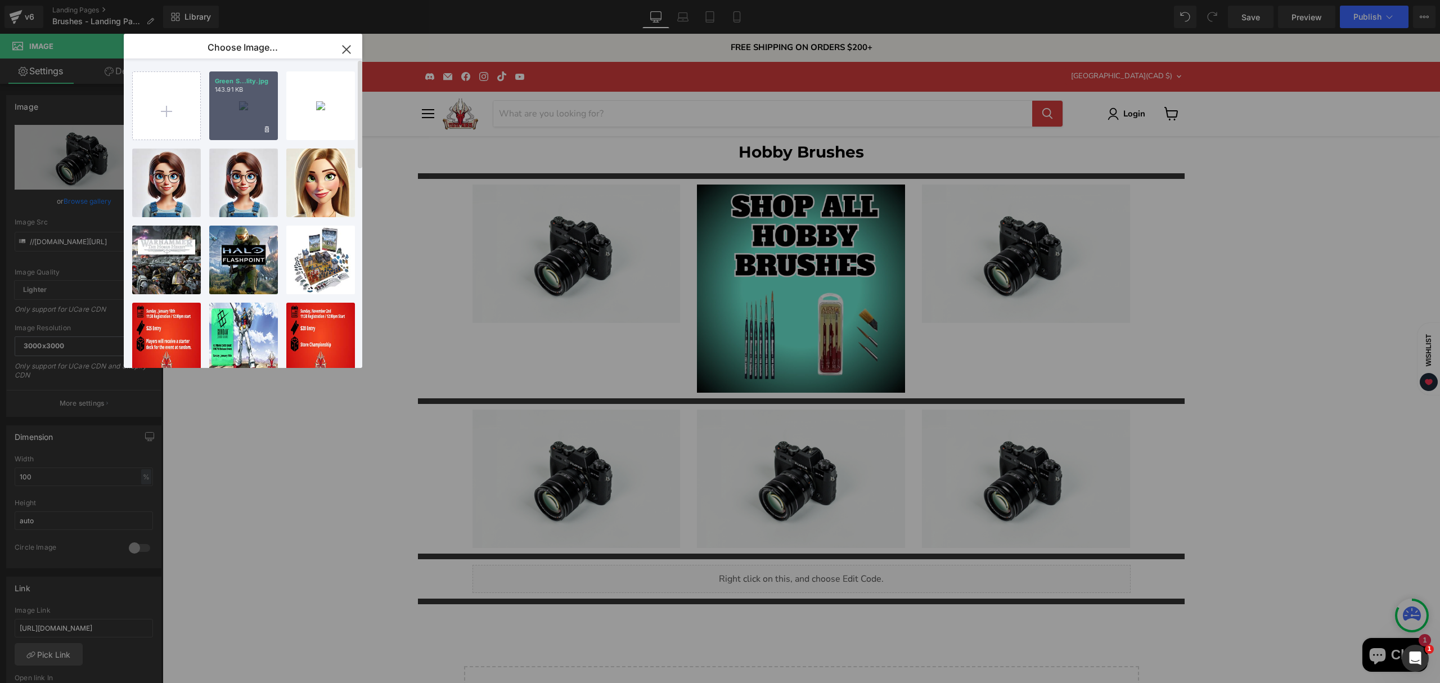
click at [239, 106] on div "Green S...lity.jpg 143.91 KB" at bounding box center [243, 105] width 69 height 69
type input "https://ucarecdn.com/9b6ce62f-e502-4276-b69c-8a7052c99331/-/format/auto/-/previ…"
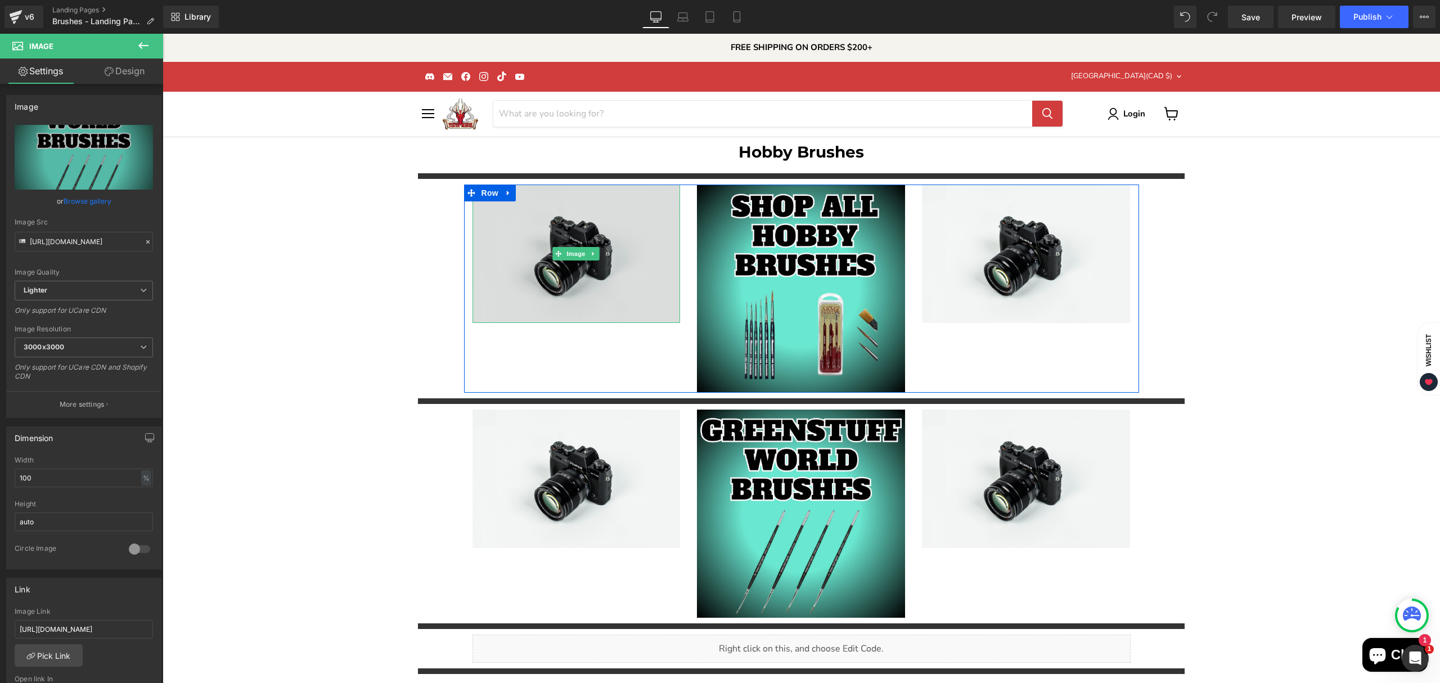
click at [585, 289] on img "Main content" at bounding box center [577, 254] width 208 height 138
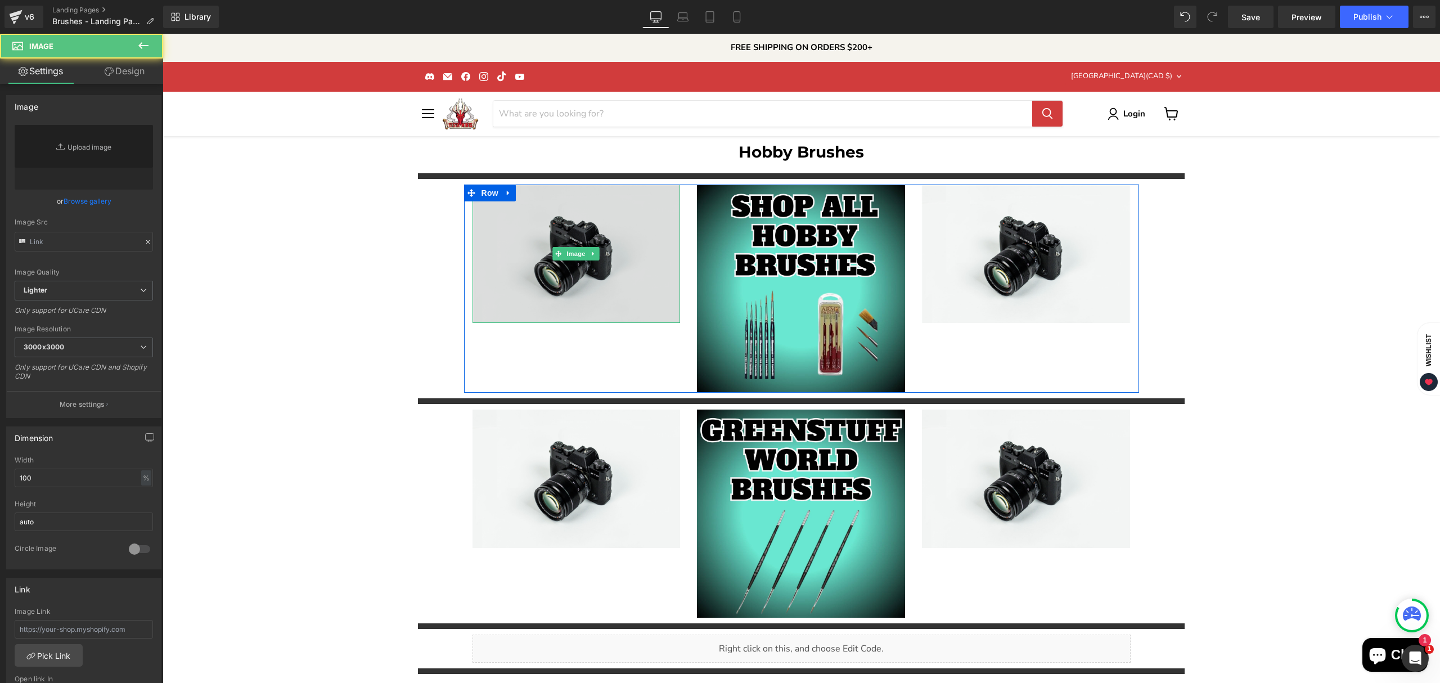
type input "//d1um8515vdn9kb.cloudfront.net/images/parallax.jpg"
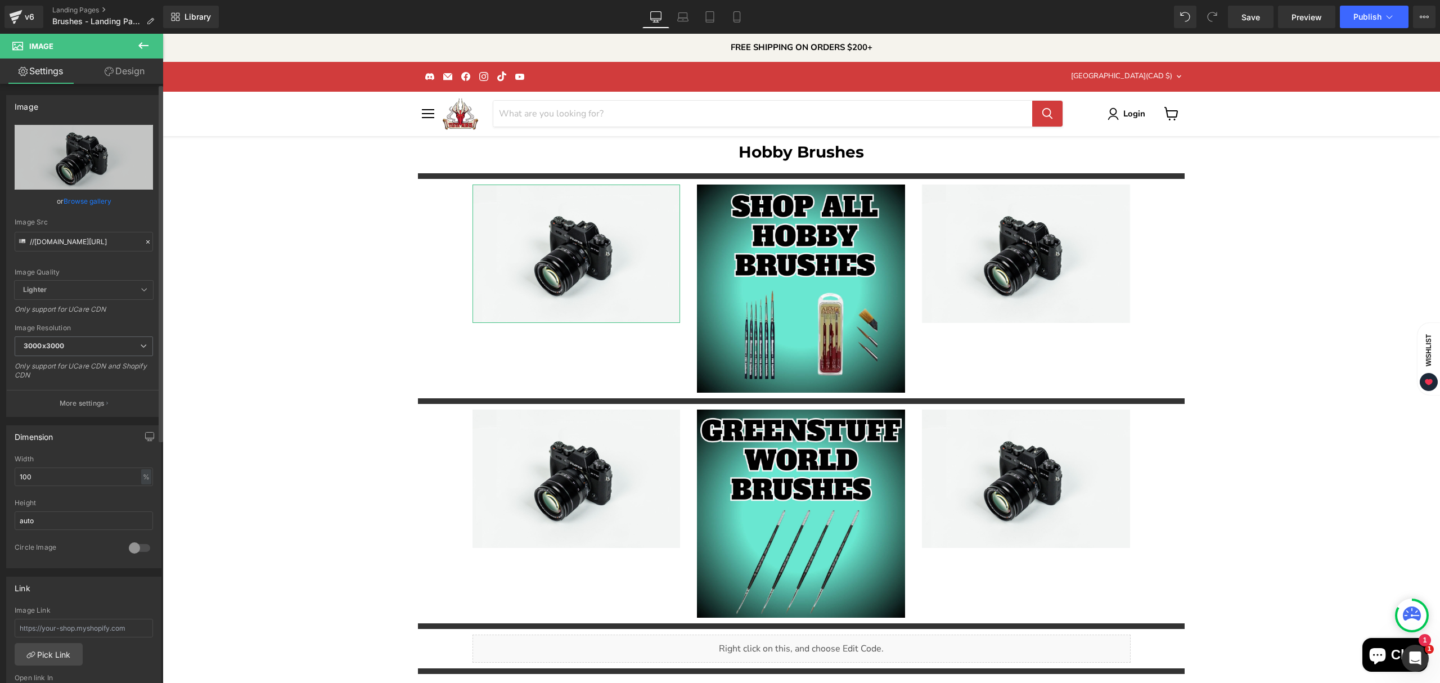
click at [77, 201] on link "Browse gallery" at bounding box center [88, 201] width 48 height 20
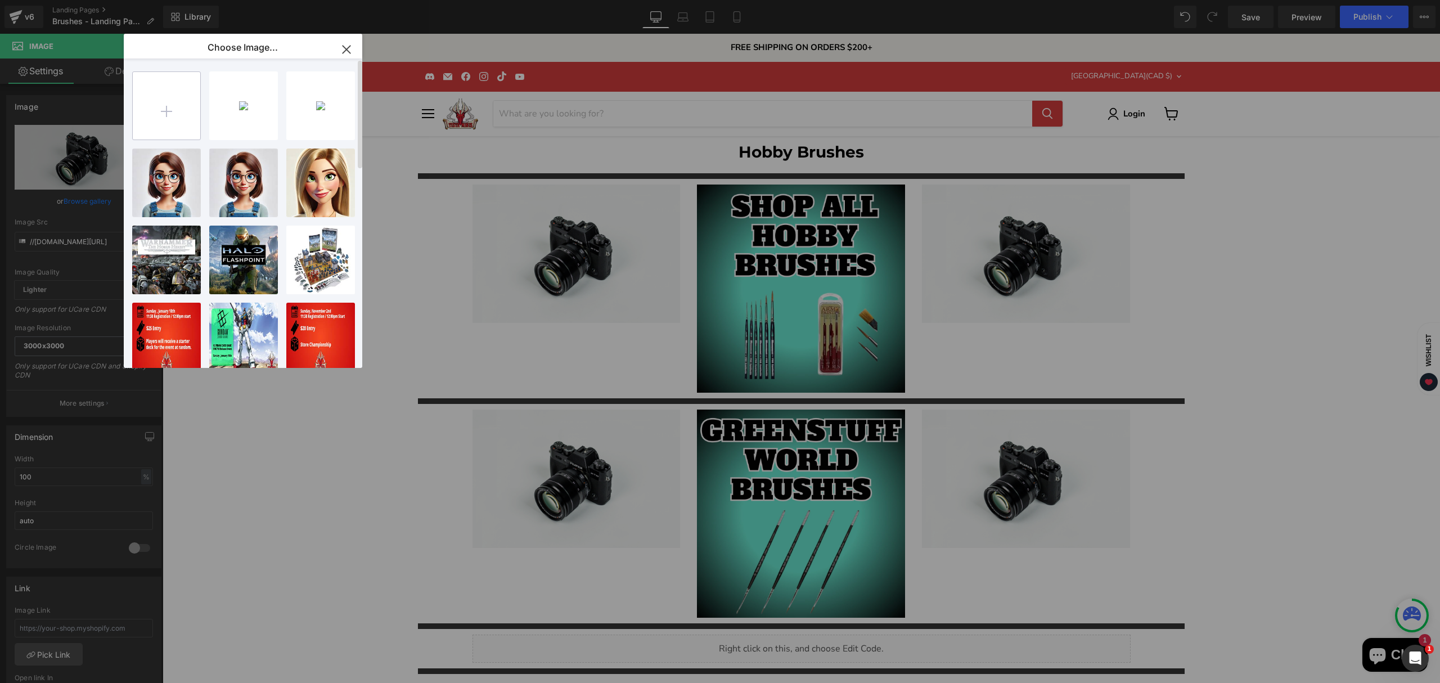
click at [189, 127] on input "file" at bounding box center [167, 106] width 68 height 68
type input "C:\fakepath\Artis Opus Brushes-High-Quality.jpg"
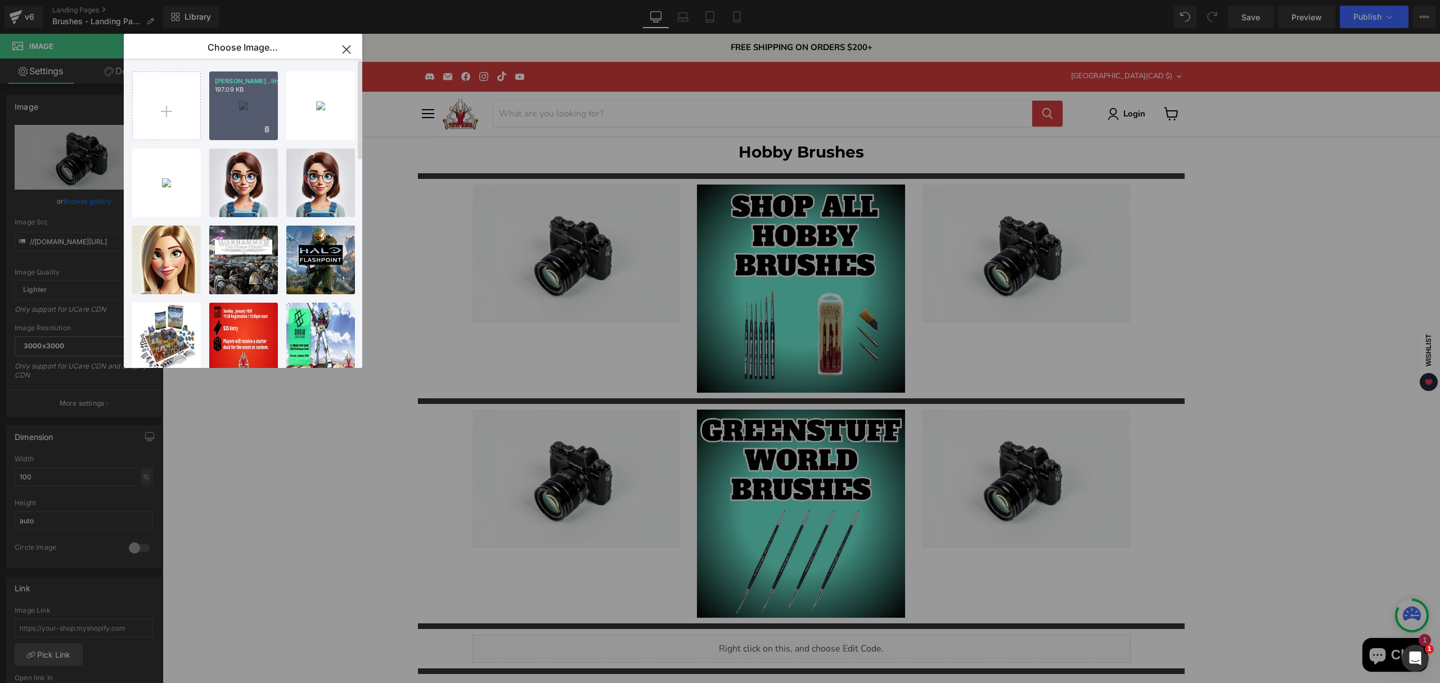
click at [245, 124] on div "Artis O...lity.jpg 197.09 KB" at bounding box center [243, 105] width 69 height 69
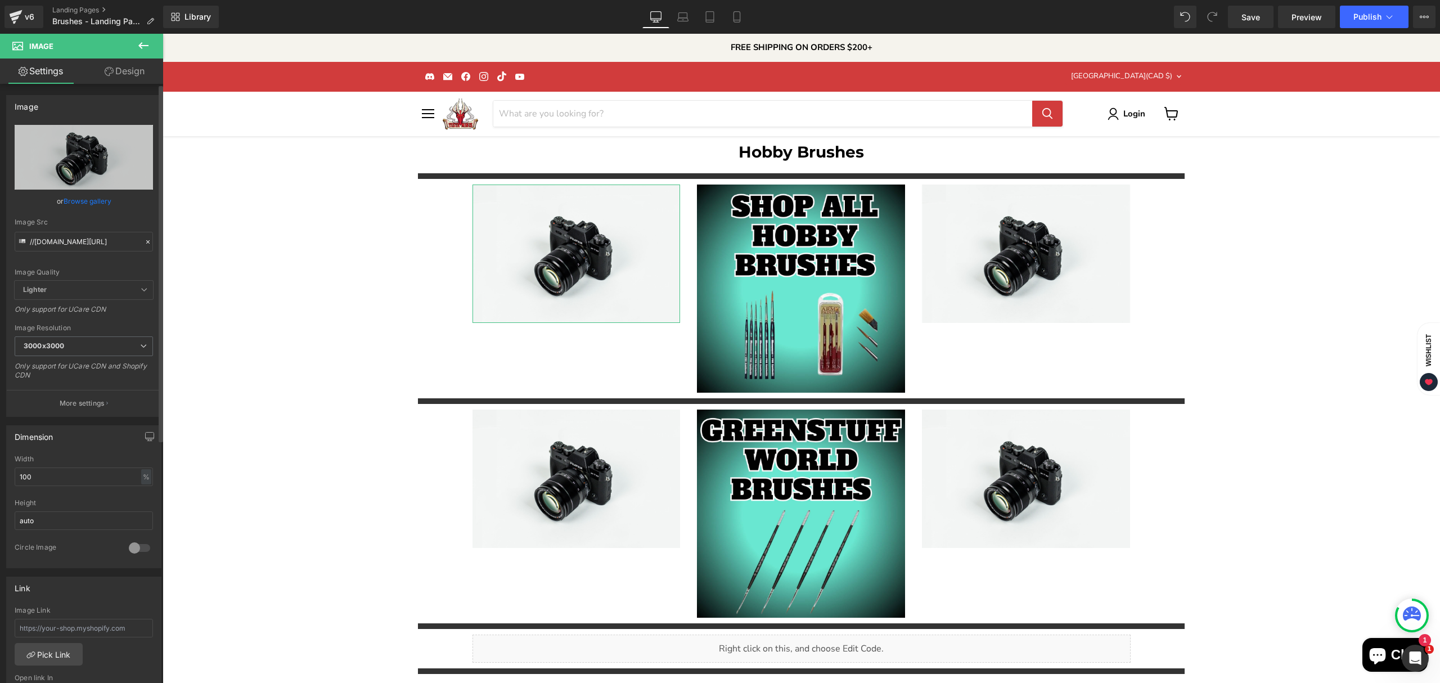
click at [88, 201] on link "Browse gallery" at bounding box center [88, 201] width 48 height 20
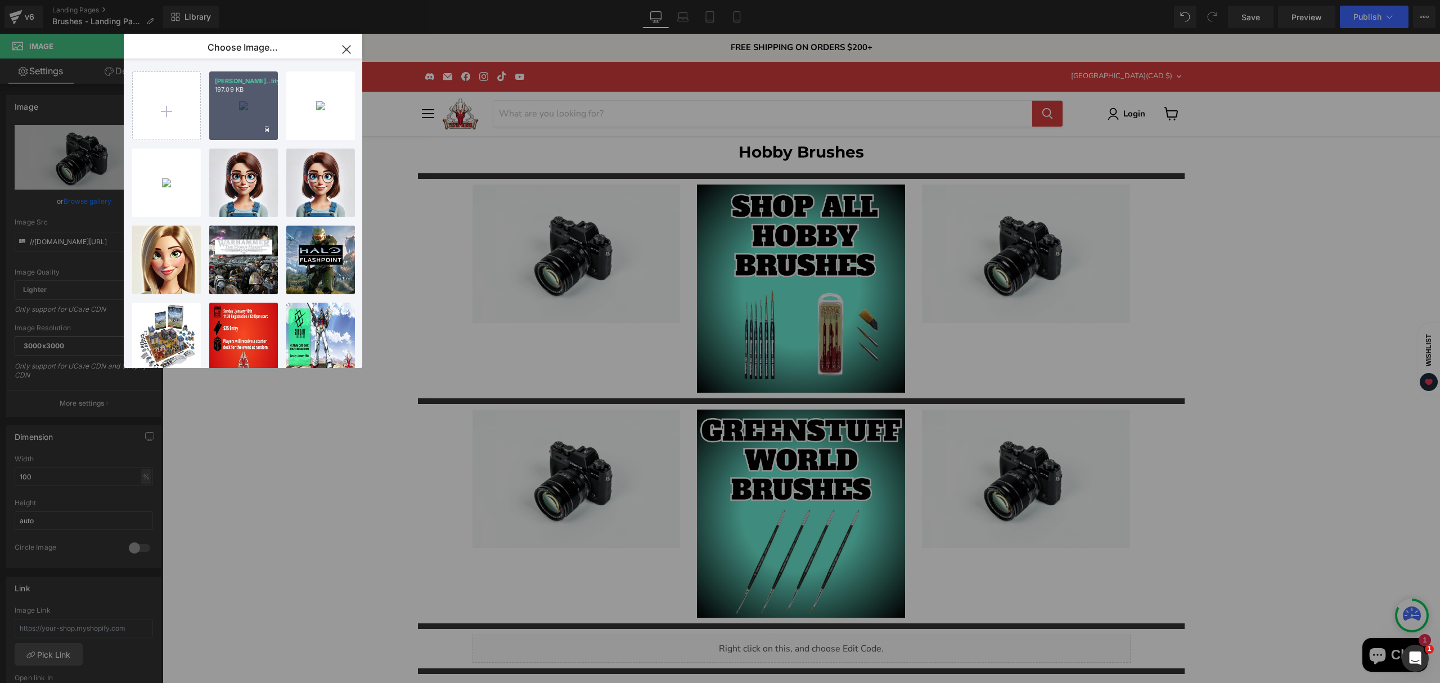
click at [241, 133] on div "Artis O...lity.jpg 197.09 KB" at bounding box center [243, 105] width 69 height 69
type input "https://ucarecdn.com/280c3304-9e74-4e77-beb8-50e848e648c3/-/format/auto/-/previ…"
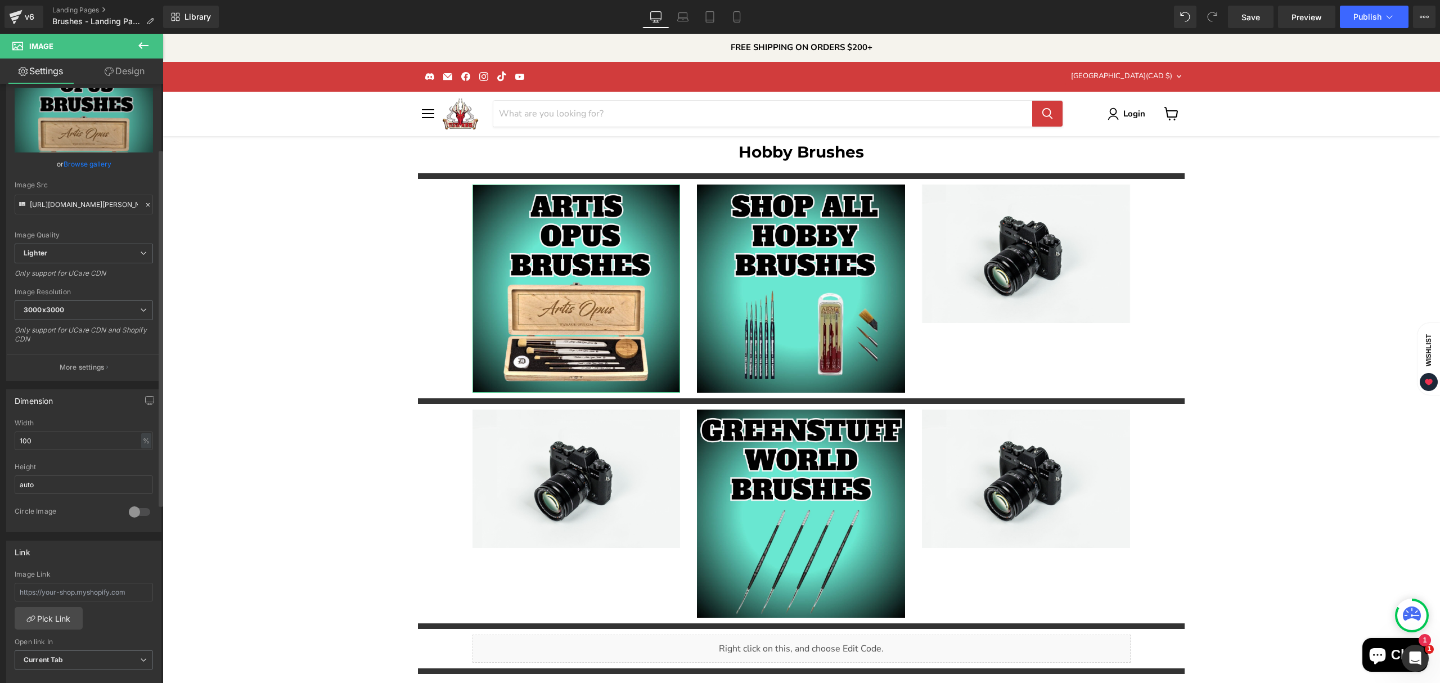
scroll to position [150, 0]
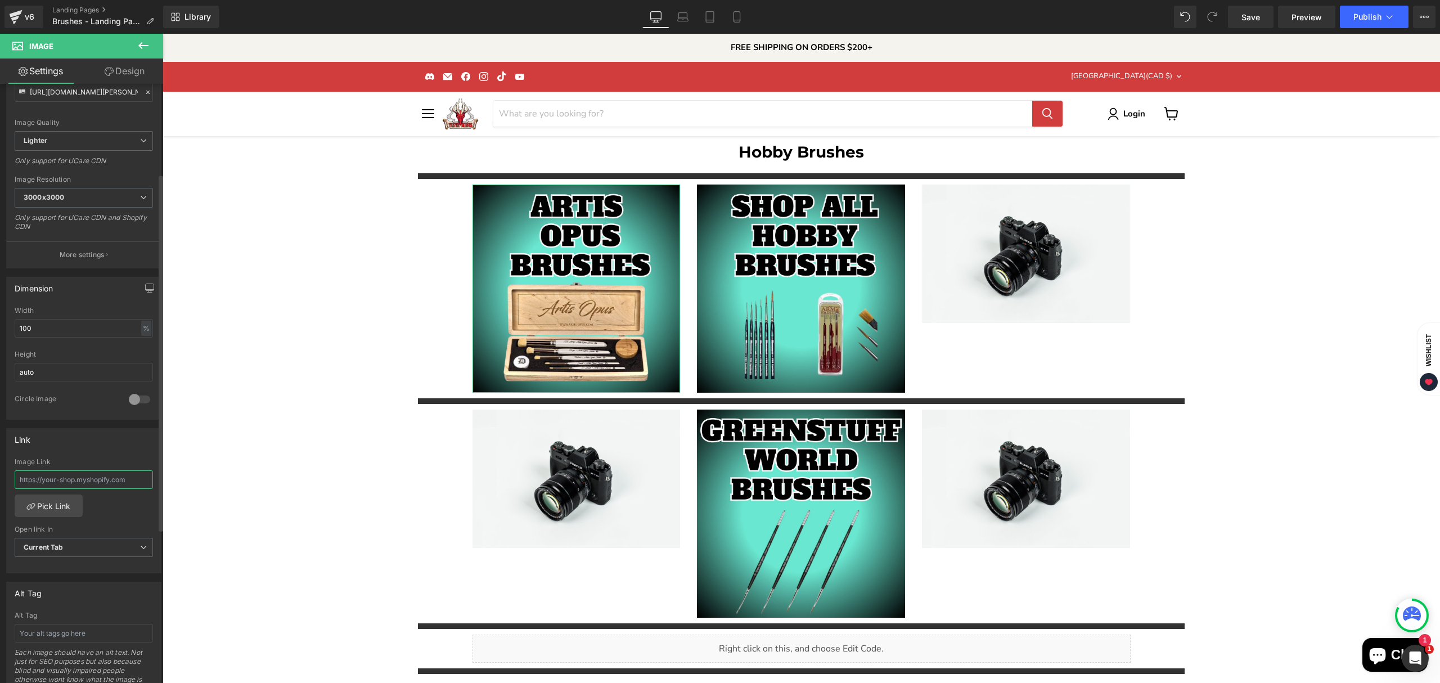
click at [77, 482] on input "text" at bounding box center [84, 479] width 138 height 19
paste input "https://tistaminis.com/collections/artis-opus"
type input "https://tistaminis.com/collections/artis-opus"
click at [276, 433] on div "Hobby Brushes Heading Separator Image Image Image Row Separator Image Image Ima…" at bounding box center [802, 482] width 1278 height 692
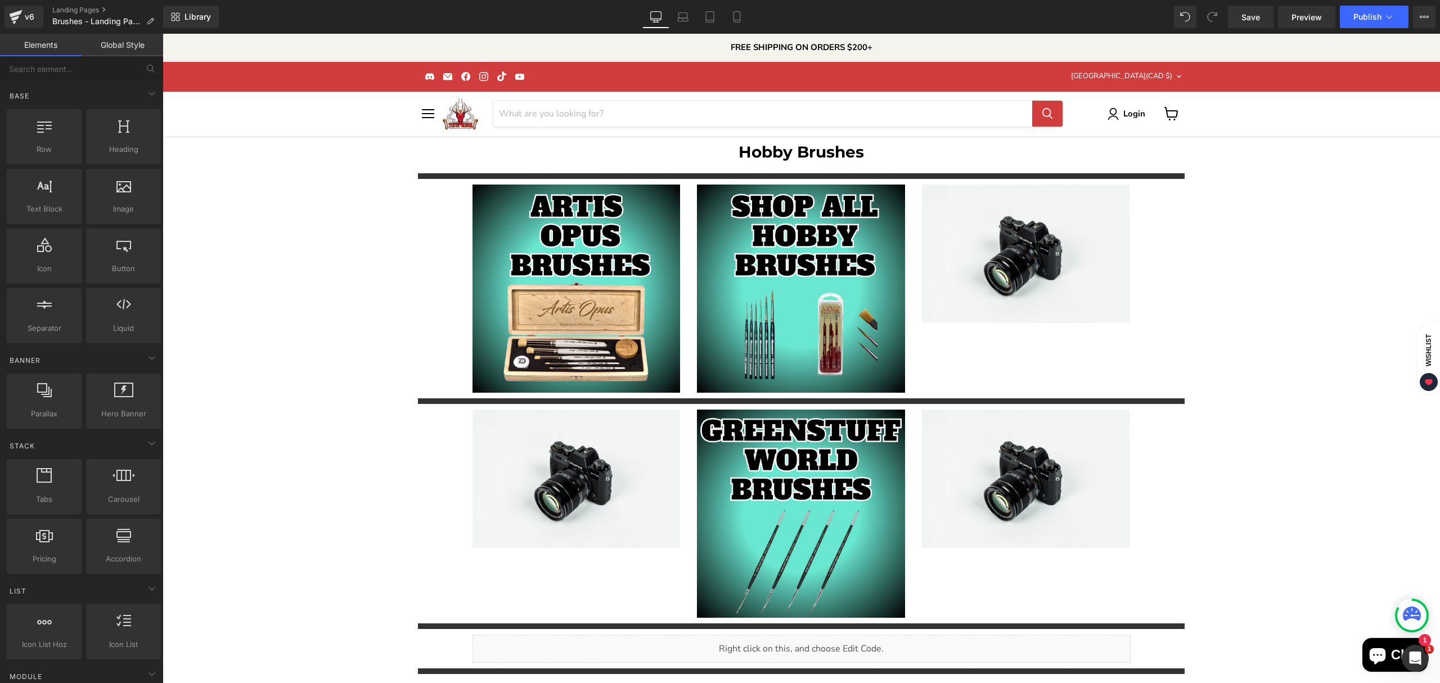
scroll to position [0, 0]
click at [1248, 21] on span "Save" at bounding box center [1251, 17] width 19 height 12
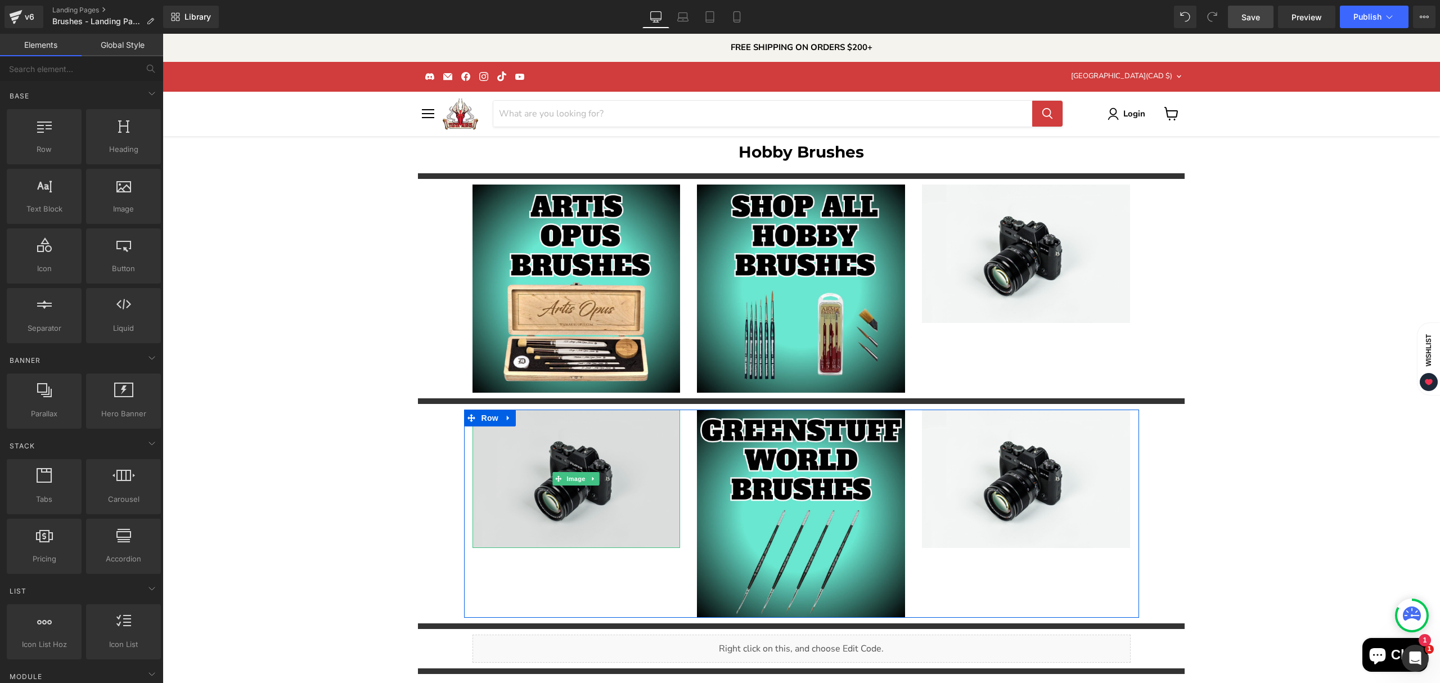
click at [566, 523] on img "Main content" at bounding box center [577, 479] width 208 height 138
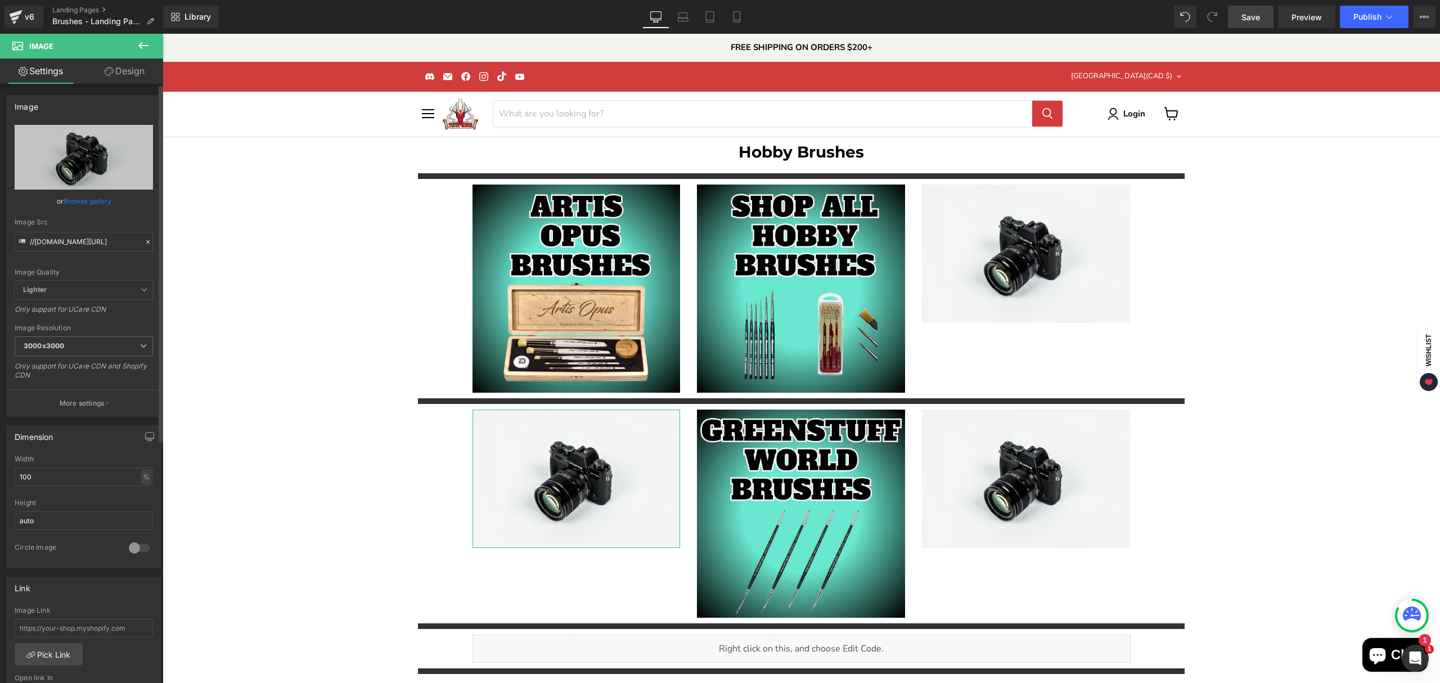
click at [91, 204] on link "Browse gallery" at bounding box center [88, 201] width 48 height 20
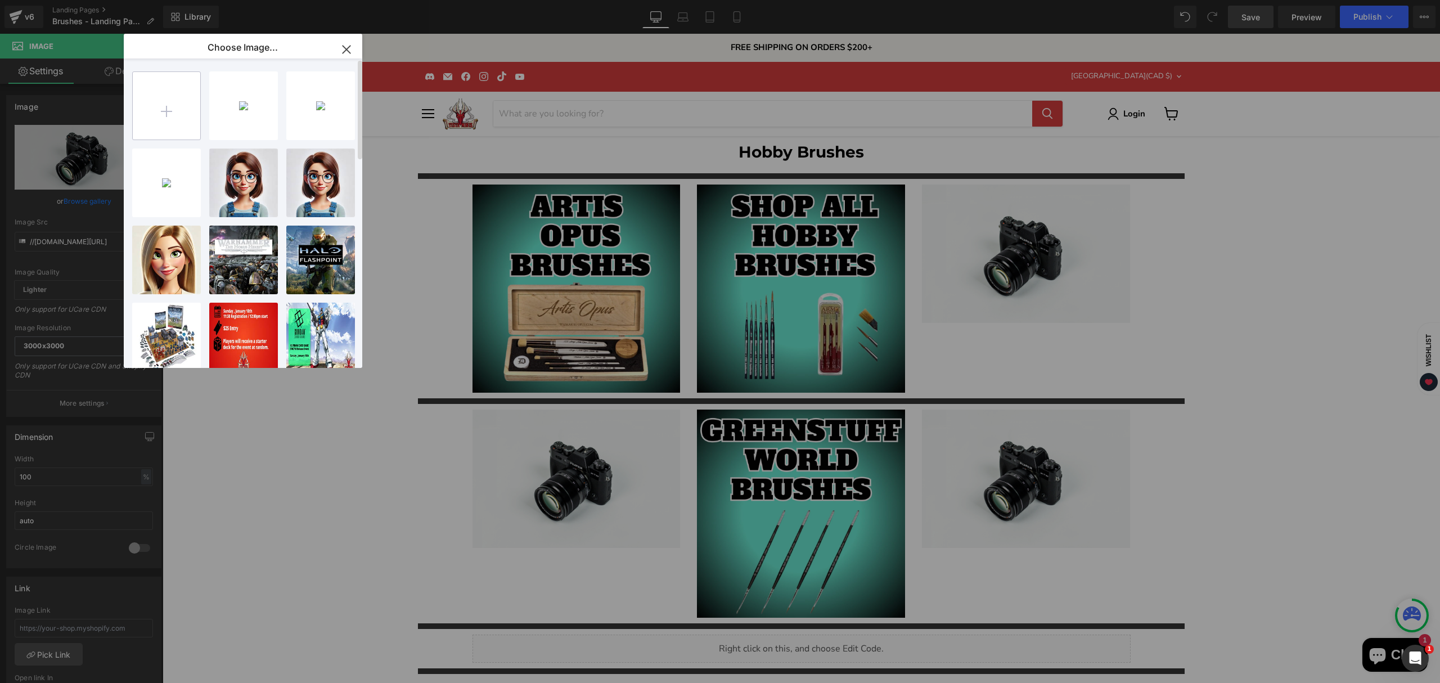
click at [189, 89] on input "file" at bounding box center [167, 106] width 68 height 68
type input "C:\fakepath\Army Painter Brushes-High-Quality.jpg"
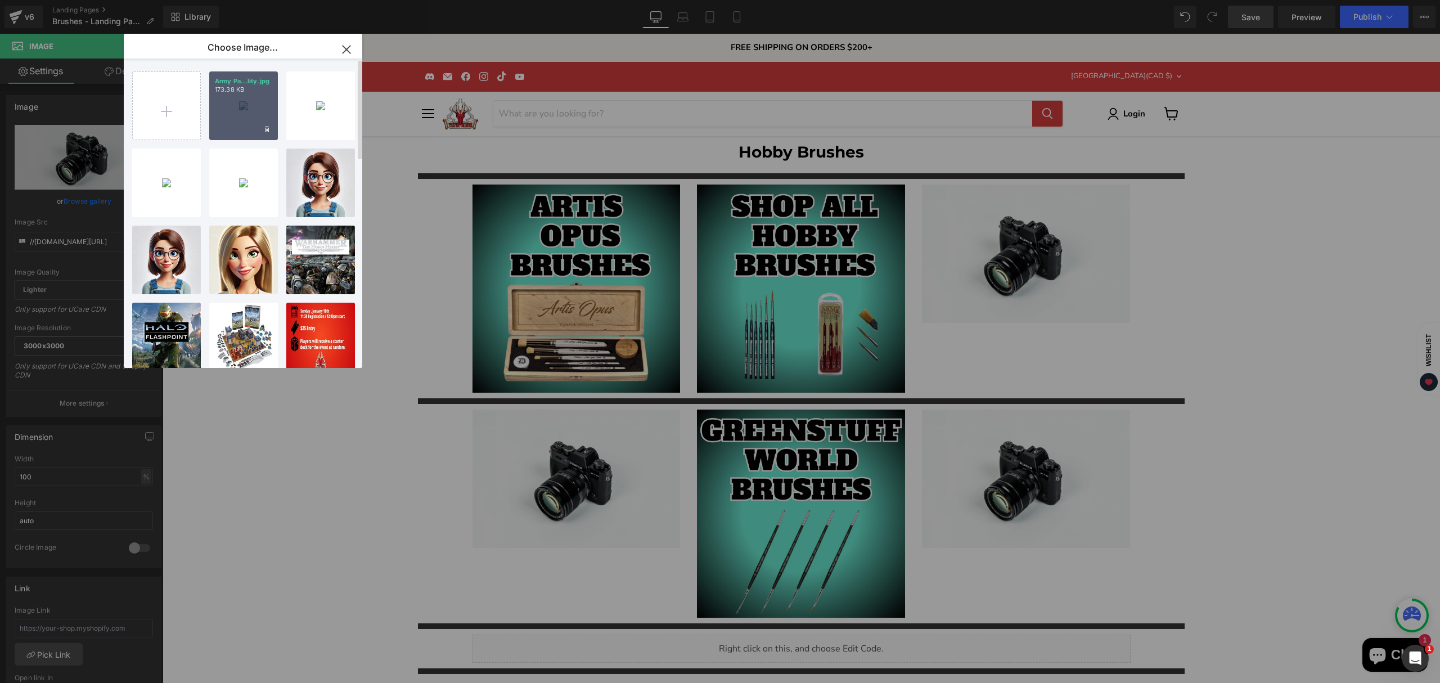
click at [241, 127] on div "Army Pa...lity.jpg 173.38 KB" at bounding box center [243, 105] width 69 height 69
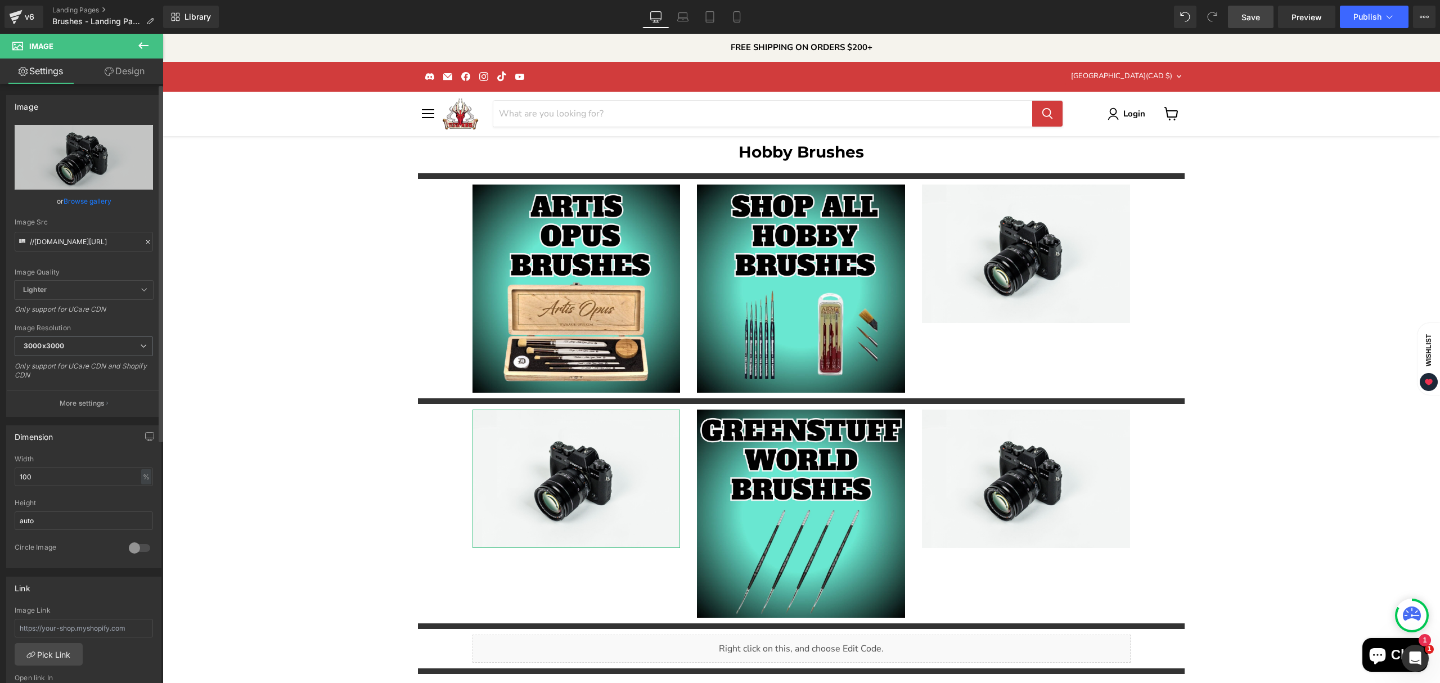
click at [86, 199] on link "Browse gallery" at bounding box center [88, 201] width 48 height 20
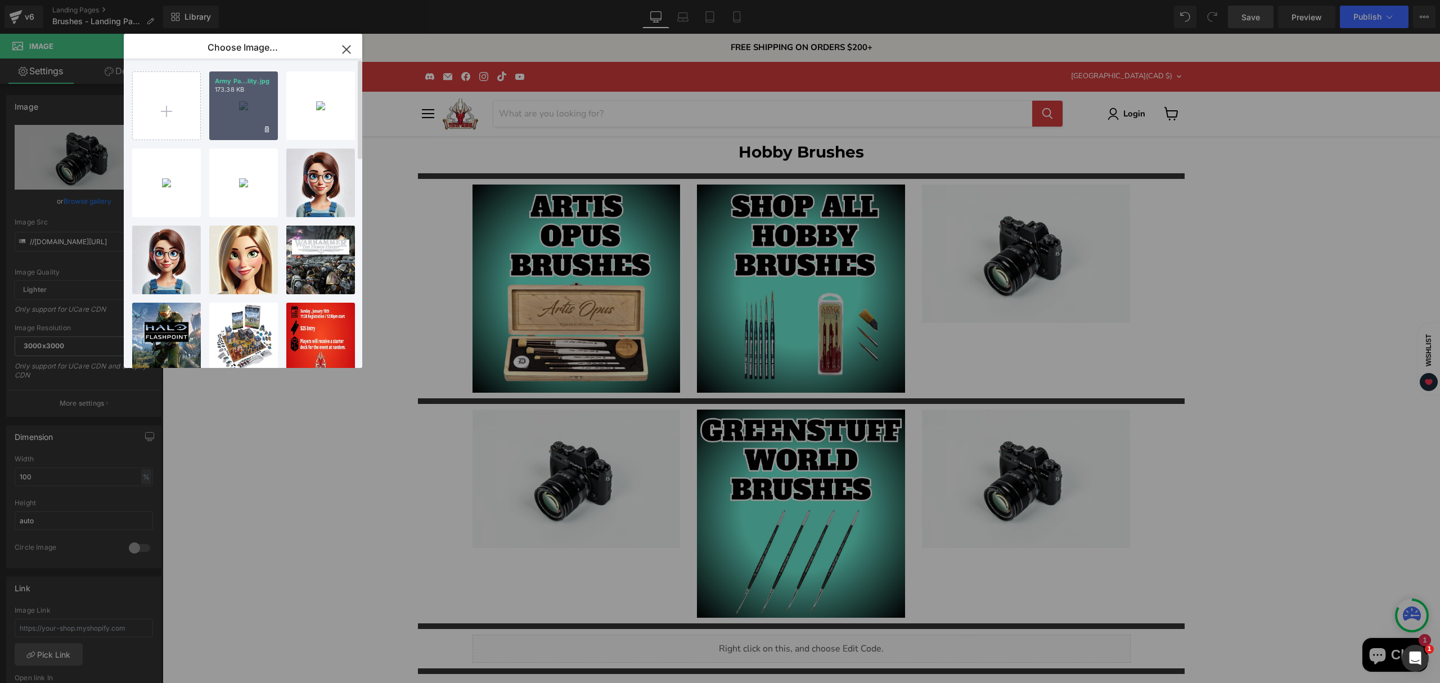
click at [259, 124] on div "Army Pa...lity.jpg 173.38 KB" at bounding box center [243, 105] width 69 height 69
type input "https://ucarecdn.com/8459e671-18f5-46ec-8408-2f6285f55d46/-/format/auto/-/previ…"
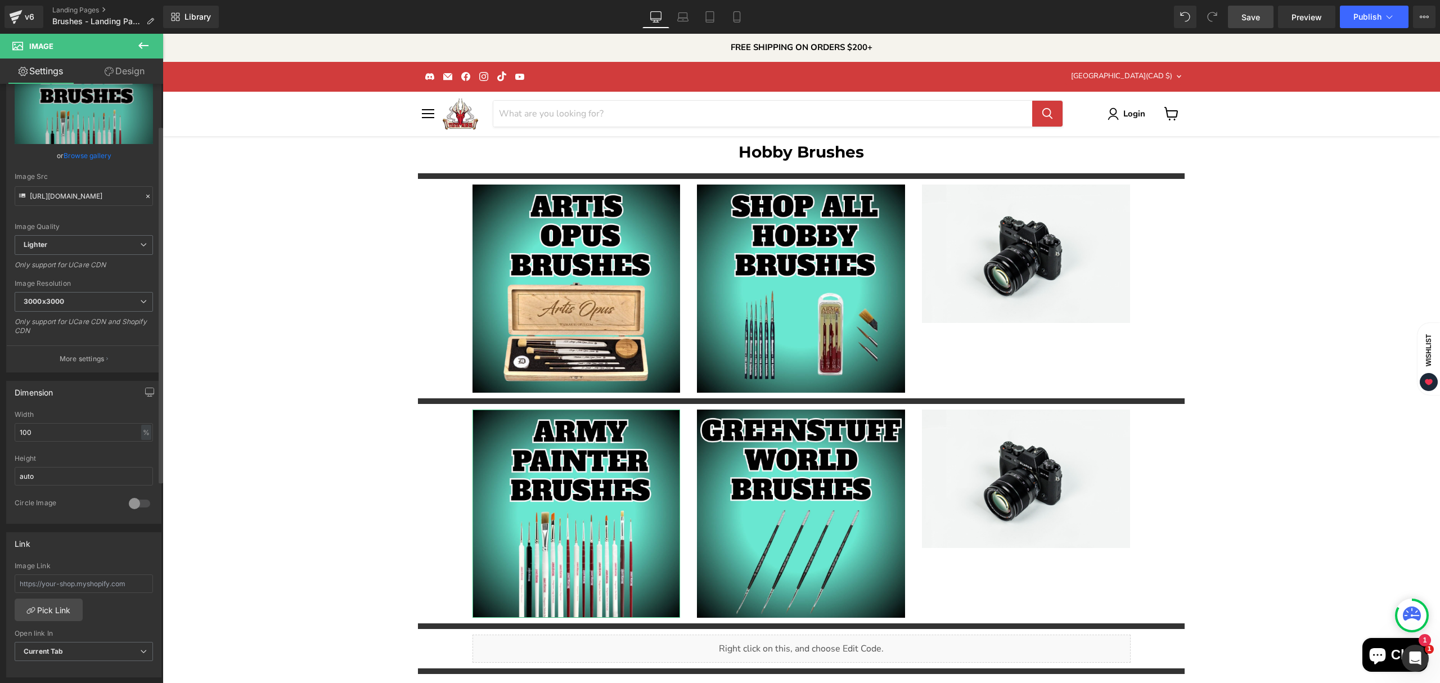
scroll to position [75, 0]
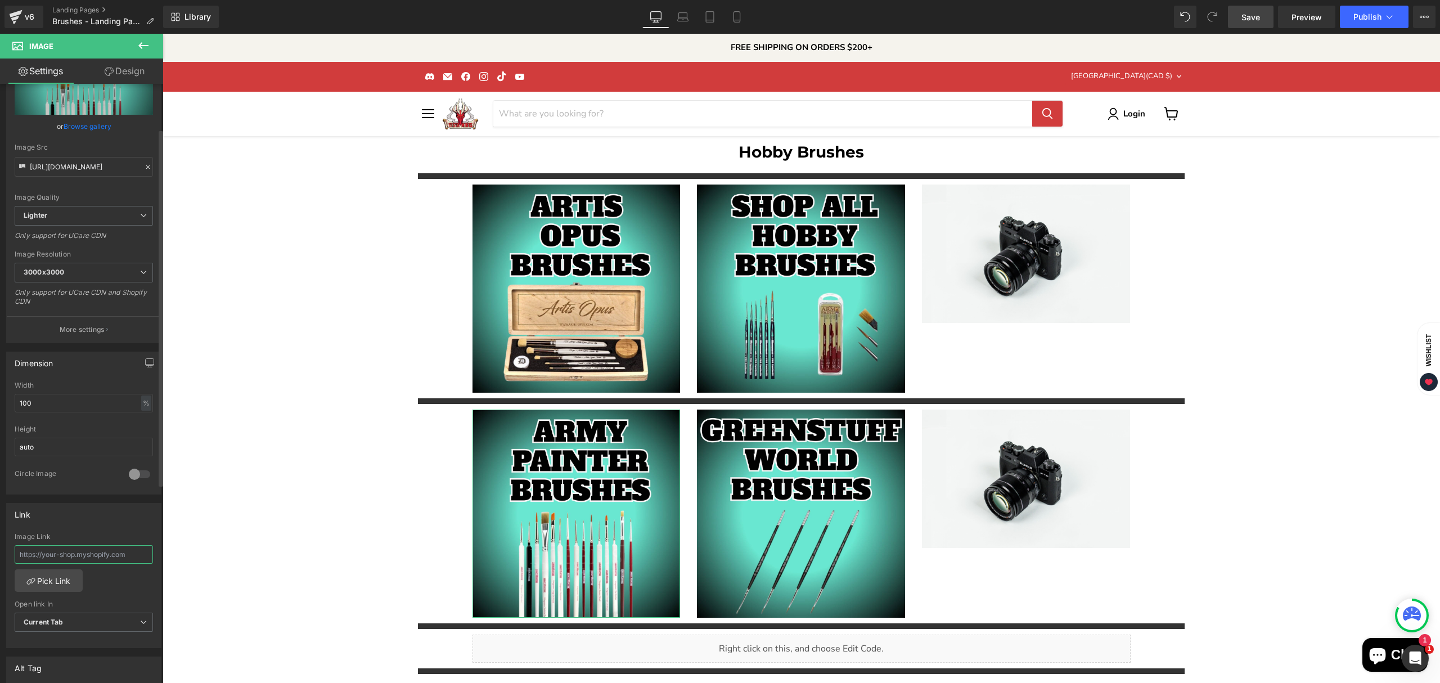
click at [93, 559] on input "text" at bounding box center [84, 554] width 138 height 19
paste input "https://tistaminis.com/collections/army-painter-brushes"
type input "https://tistaminis.com/collections/army-painter-brushes"
click at [1260, 11] on span "Save" at bounding box center [1251, 17] width 19 height 12
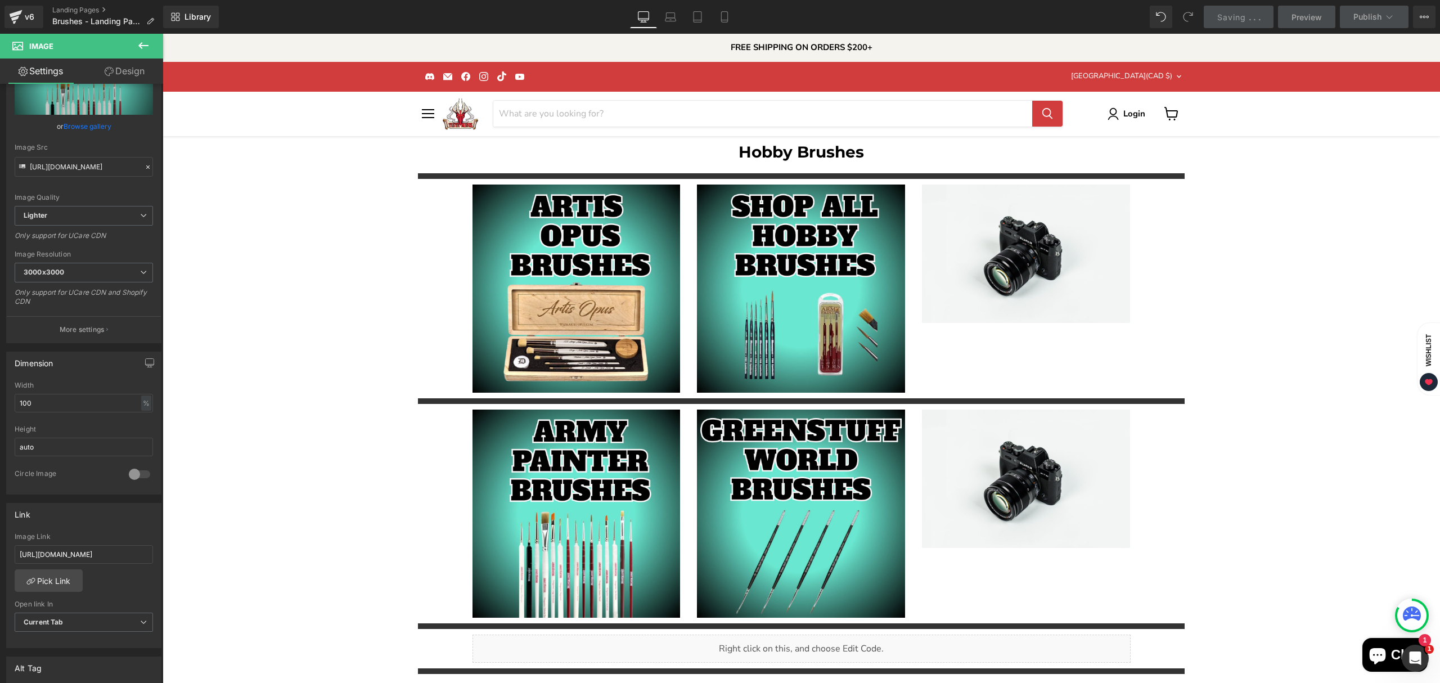
scroll to position [0, 0]
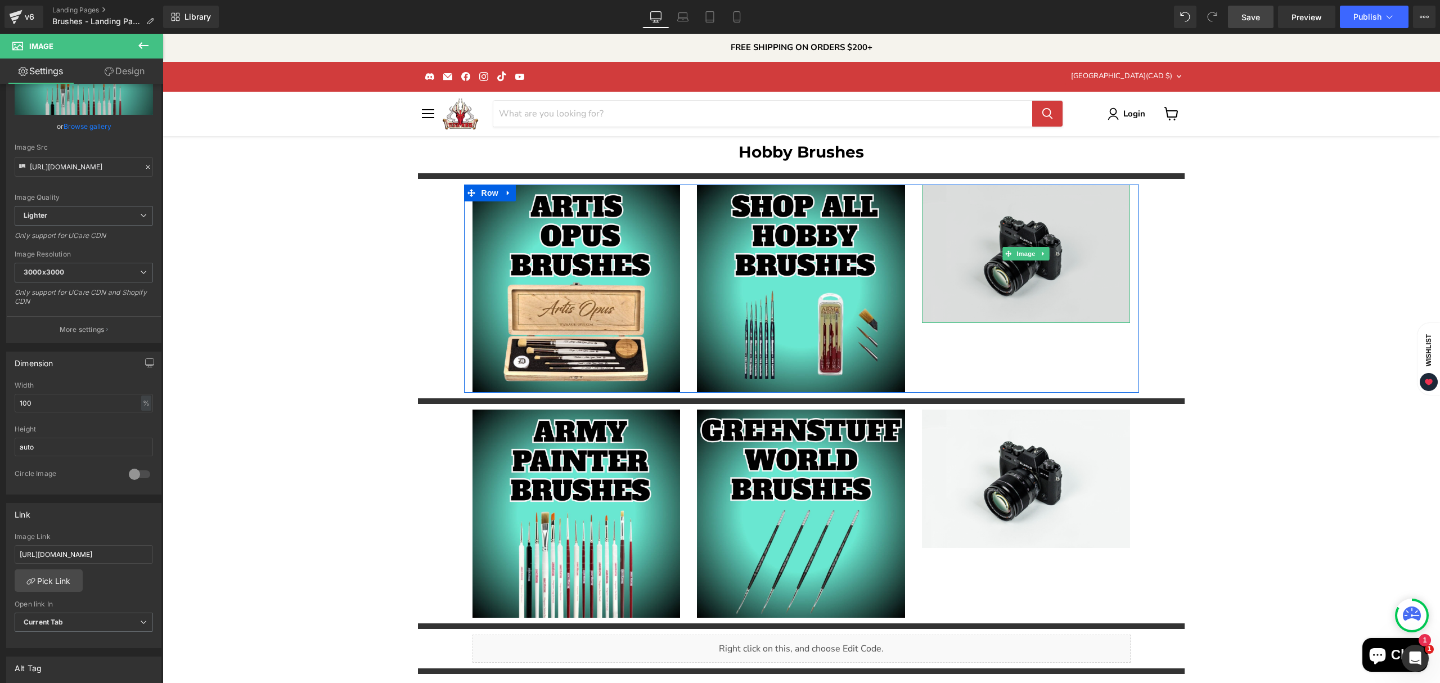
click at [998, 296] on img "Main content" at bounding box center [1026, 254] width 208 height 138
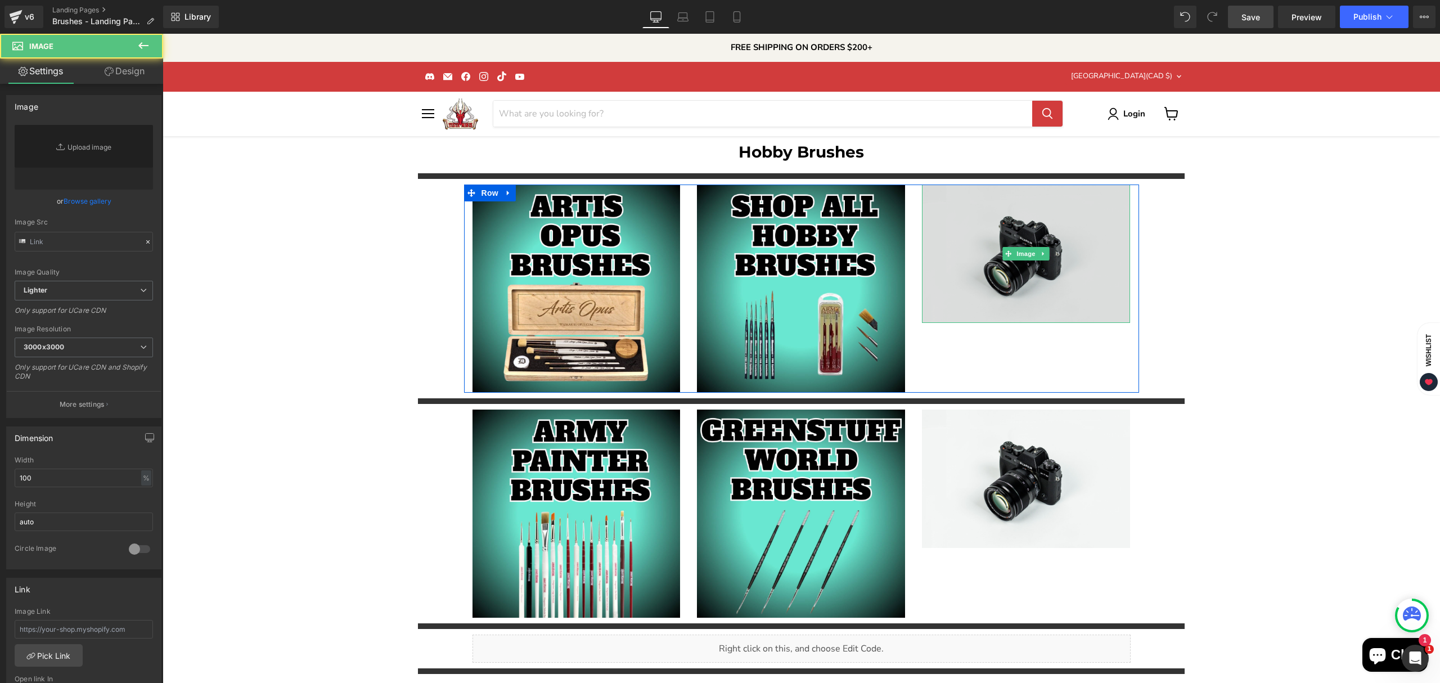
type input "//d1um8515vdn9kb.cloudfront.net/images/parallax.jpg"
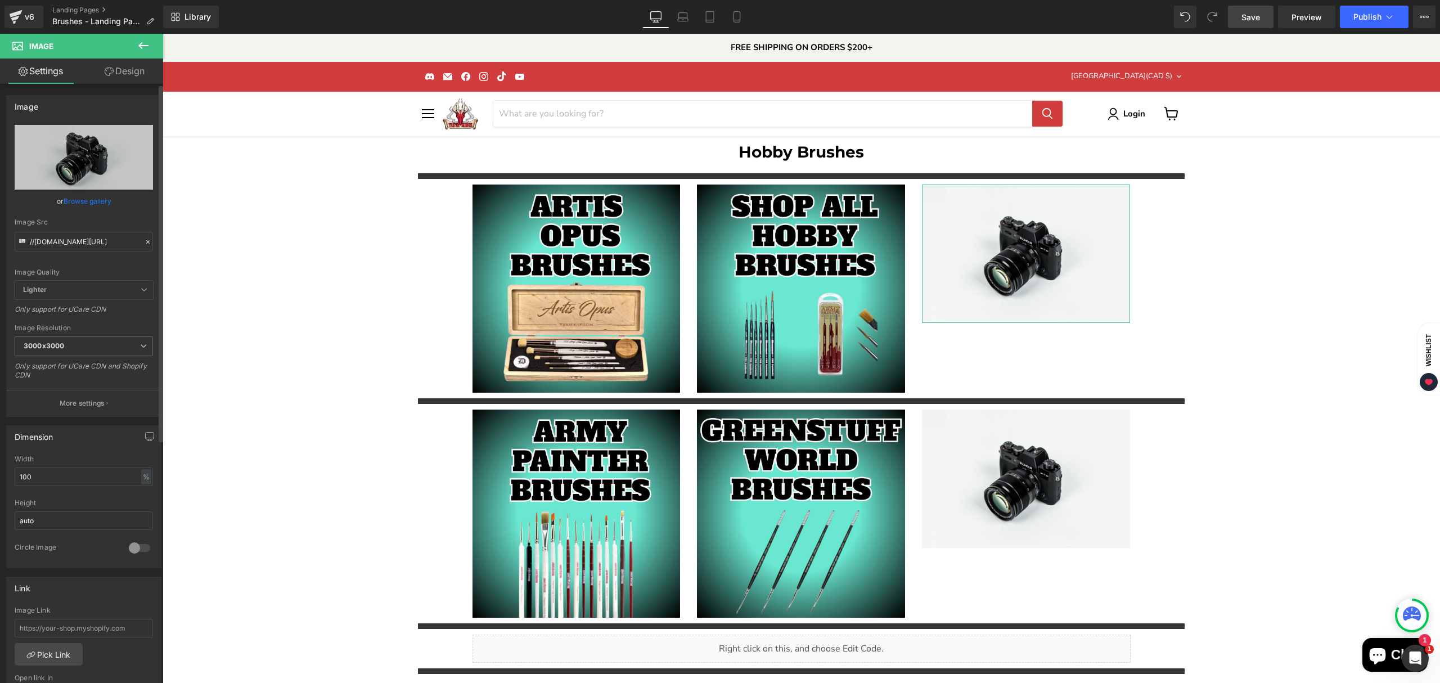
click at [84, 201] on link "Browse gallery" at bounding box center [88, 201] width 48 height 20
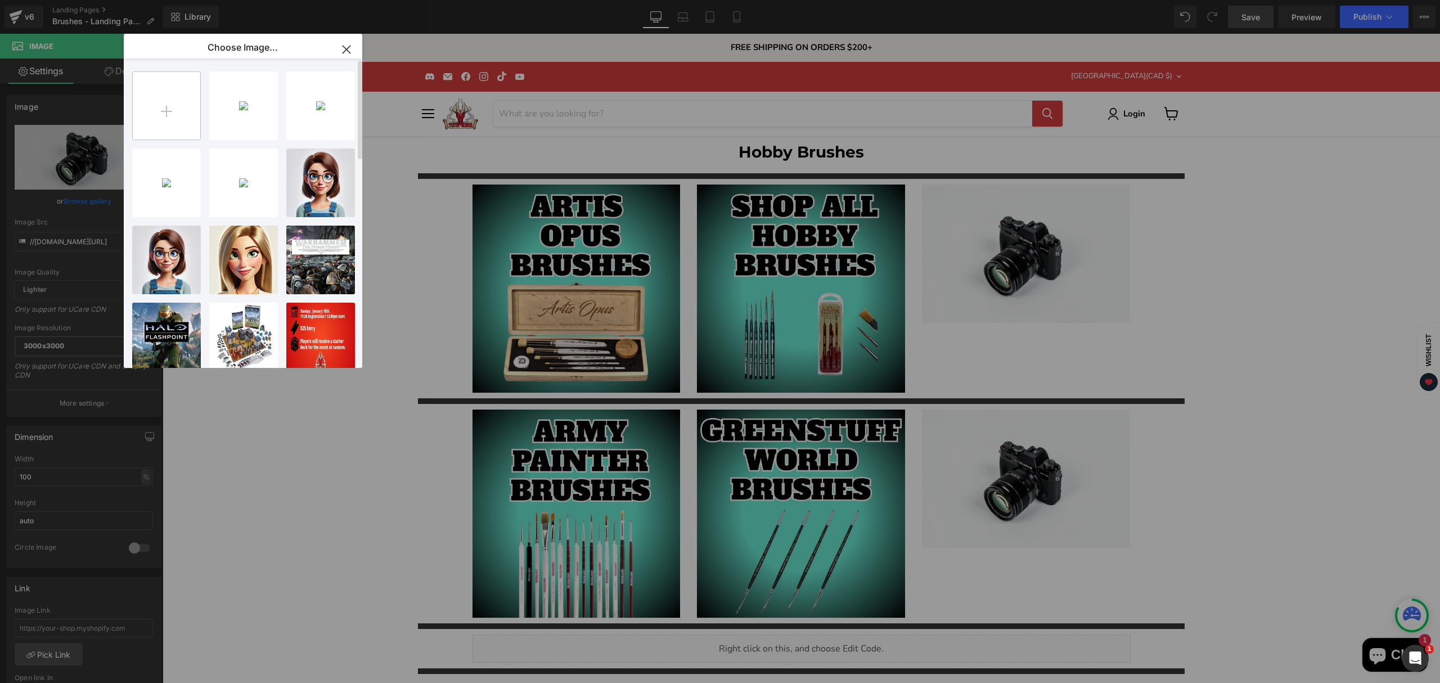
click at [170, 98] on input "file" at bounding box center [167, 106] width 68 height 68
click at [159, 118] on input "file" at bounding box center [167, 106] width 68 height 68
type input "C:\fakepath\AK Interactive Brushes-High-Quality.jpg"
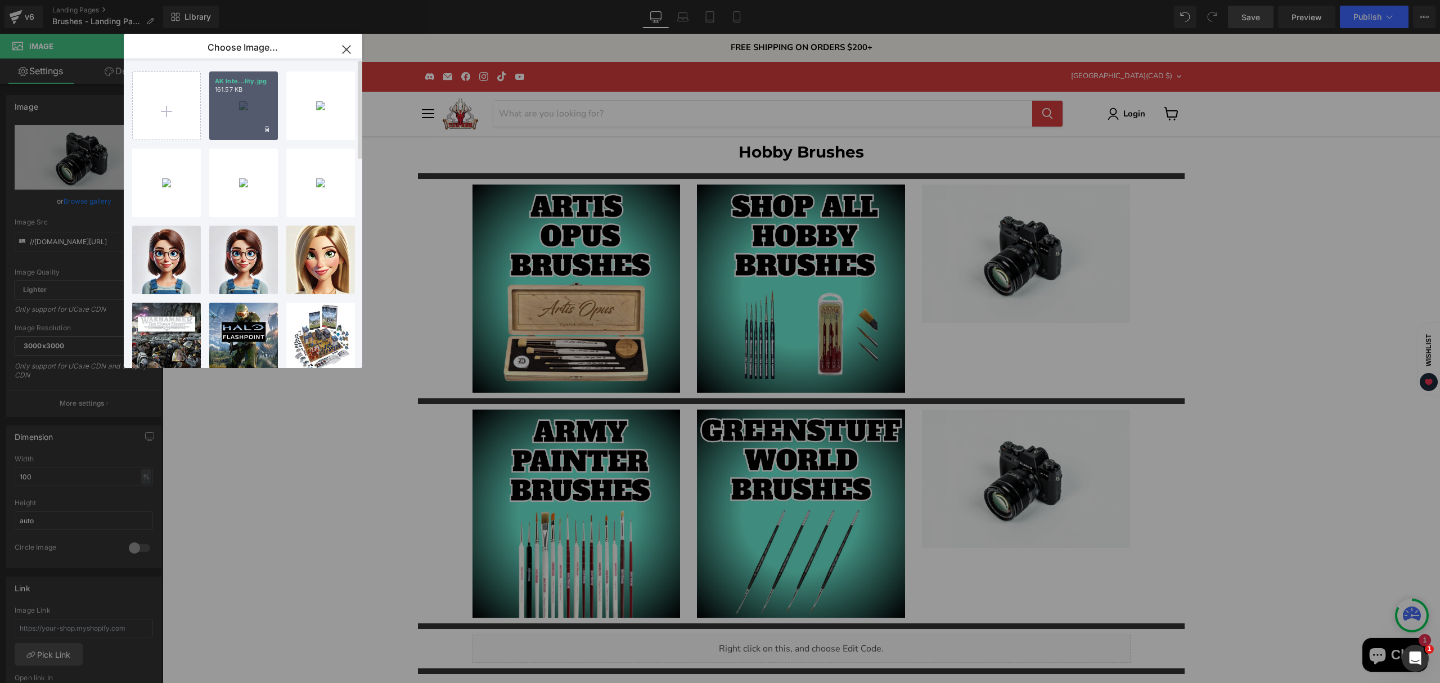
click at [253, 120] on div "AK Inte...lity.jpg 161.57 KB" at bounding box center [243, 105] width 69 height 69
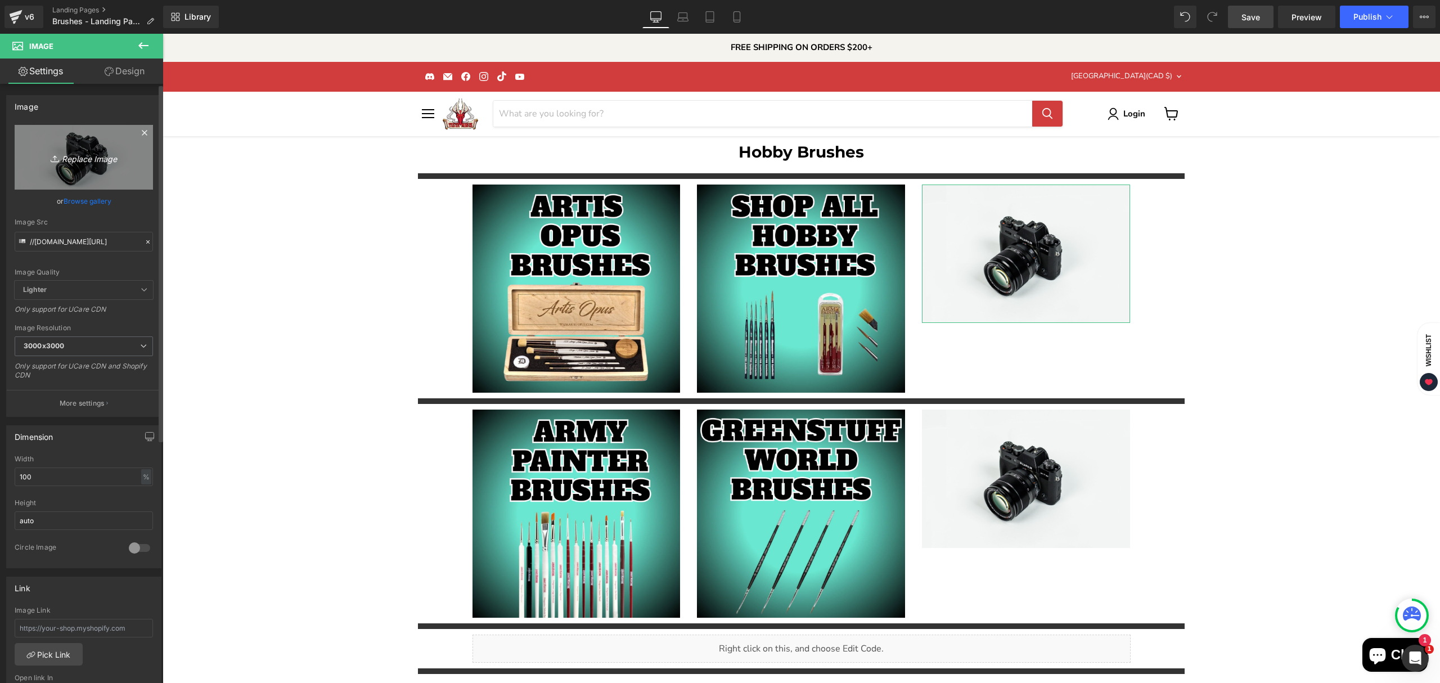
click at [82, 182] on link "Replace Image" at bounding box center [84, 157] width 138 height 65
click at [97, 203] on link "Browse gallery" at bounding box center [88, 201] width 48 height 20
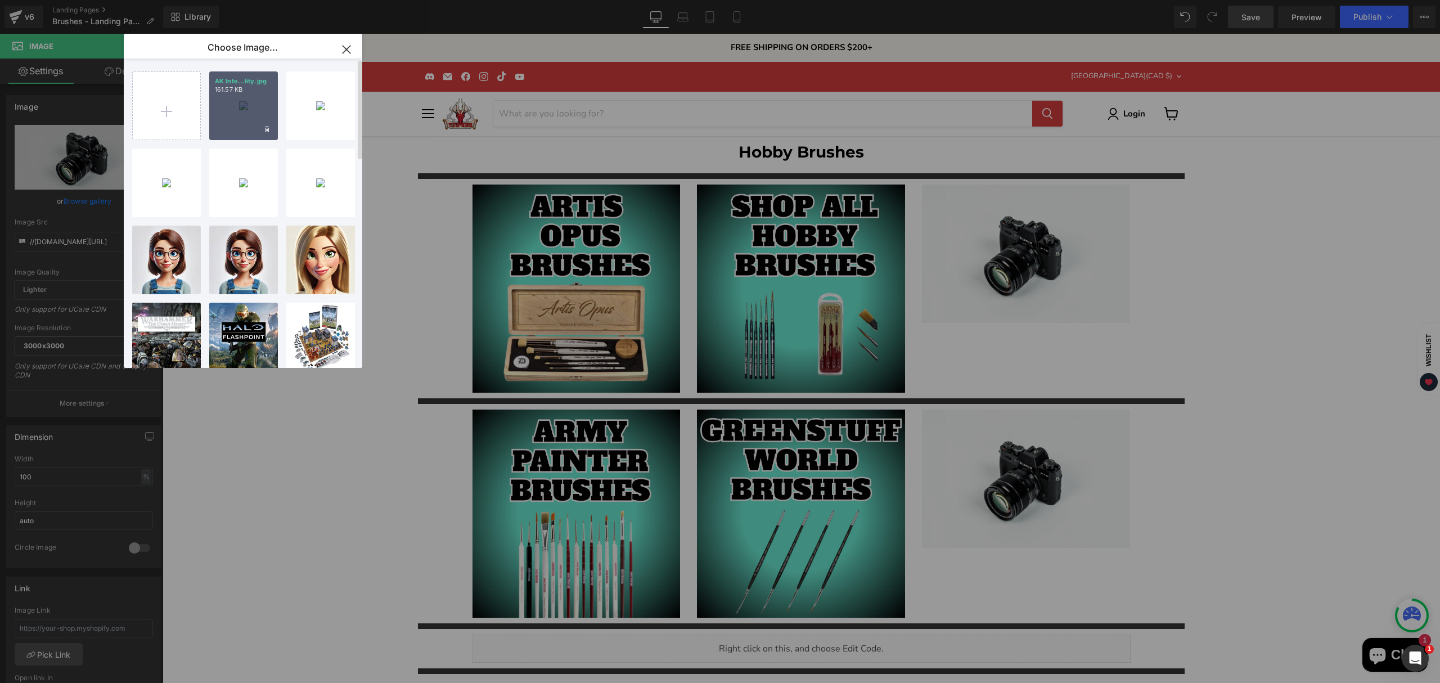
click at [249, 120] on div "AK Inte...lity.jpg 161.57 KB" at bounding box center [243, 105] width 69 height 69
type input "https://ucarecdn.com/cc082570-5429-4779-b8fb-38a38a309d64/-/format/auto/-/previ…"
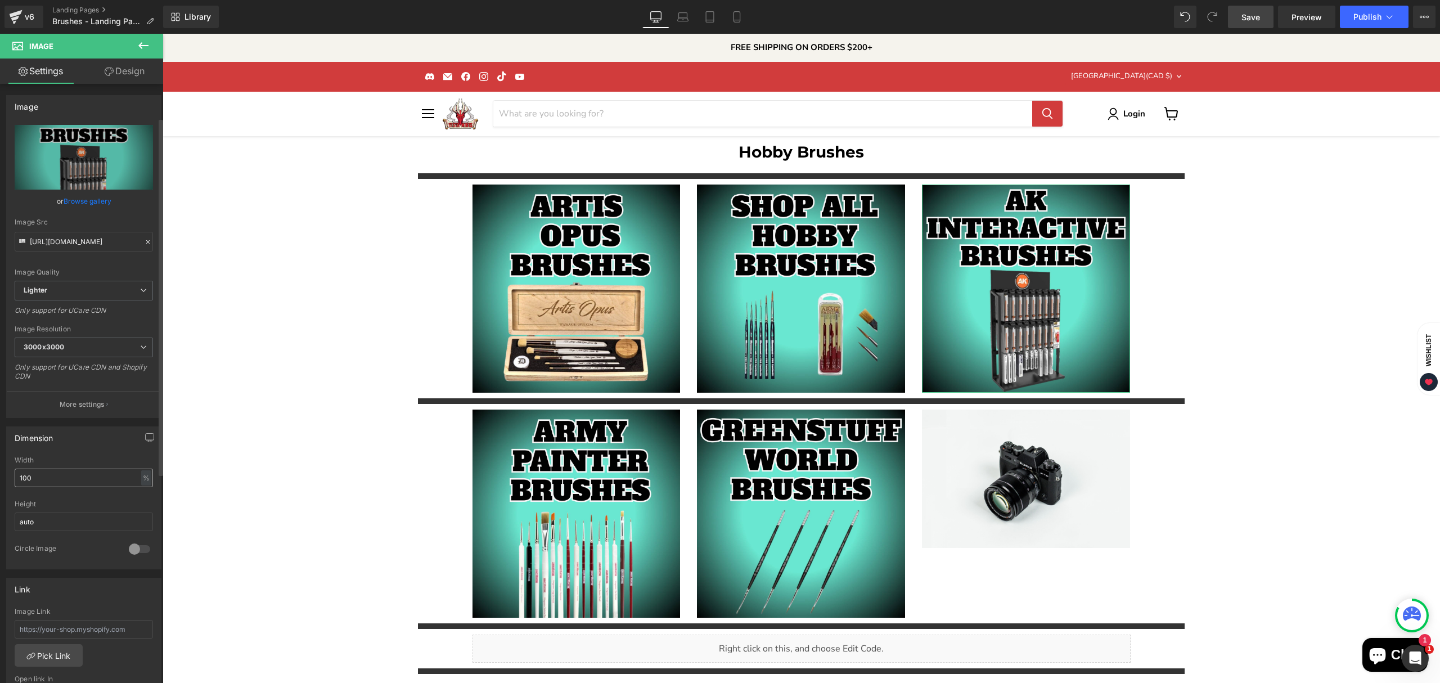
scroll to position [225, 0]
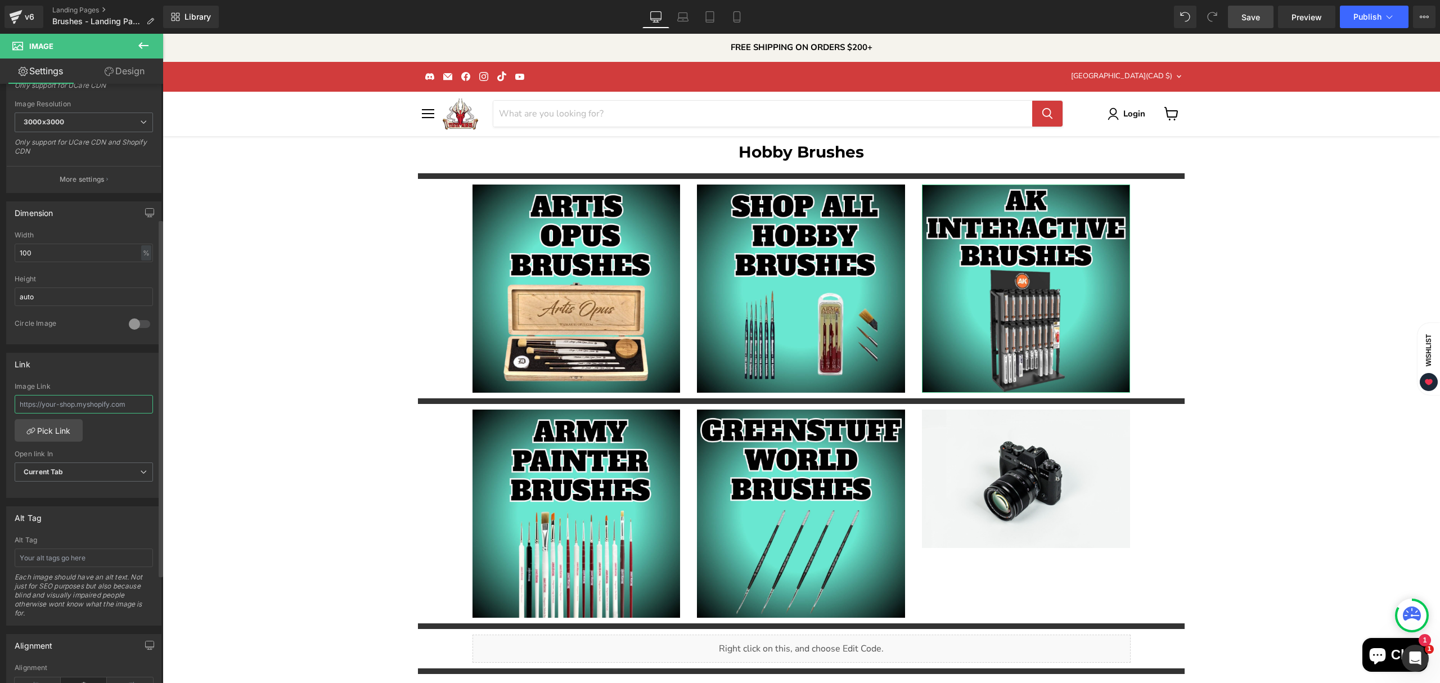
click at [80, 404] on input "text" at bounding box center [84, 404] width 138 height 19
paste input "https://tistaminis.com/collections/ak-interactive-brushes-1"
type input "https://tistaminis.com/collections/ak-interactive-brushes-1"
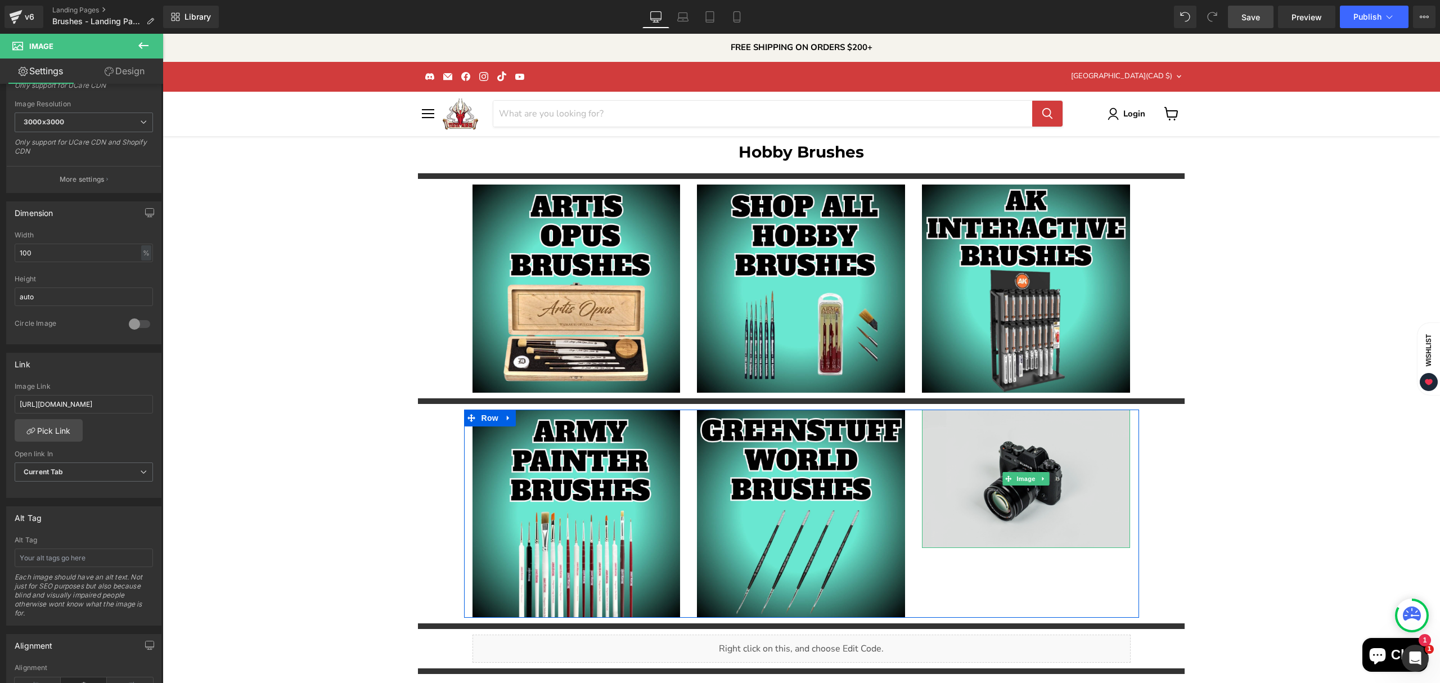
click at [1018, 516] on img "Main content" at bounding box center [1026, 479] width 208 height 138
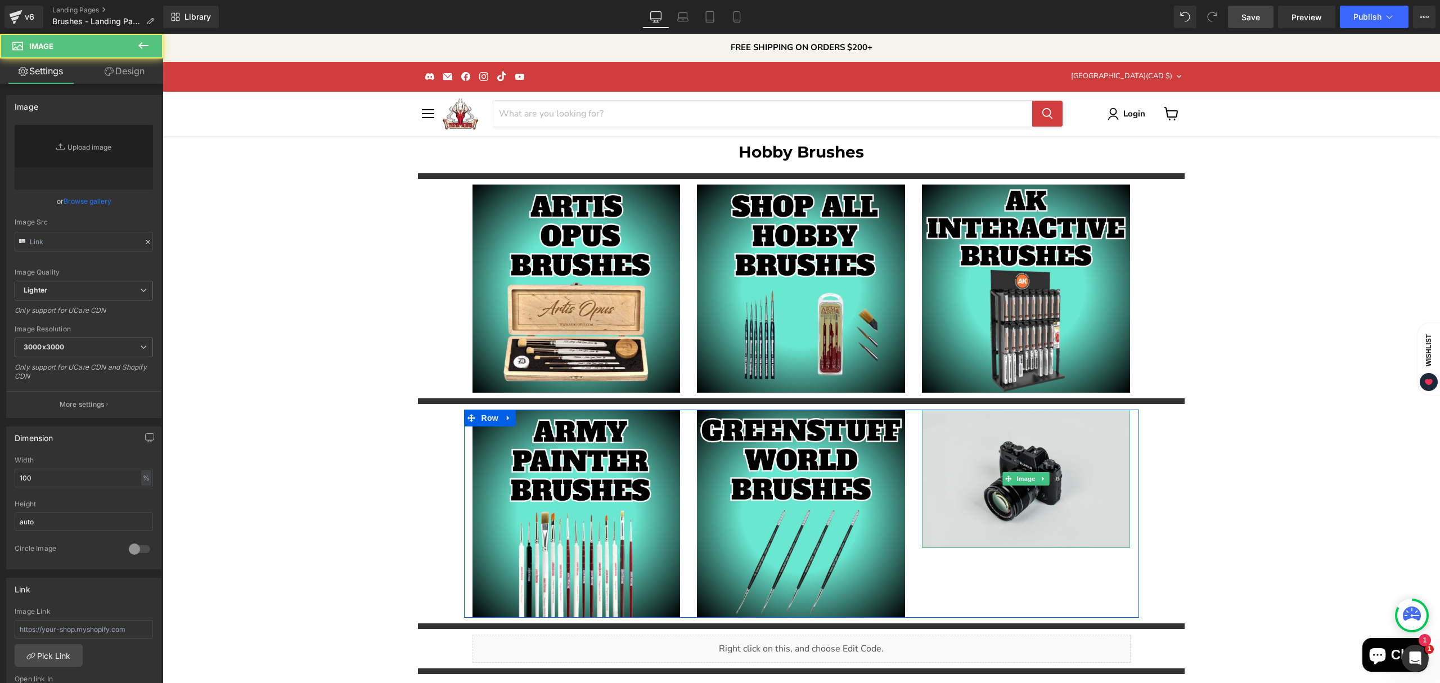
type input "//d1um8515vdn9kb.cloudfront.net/images/parallax.jpg"
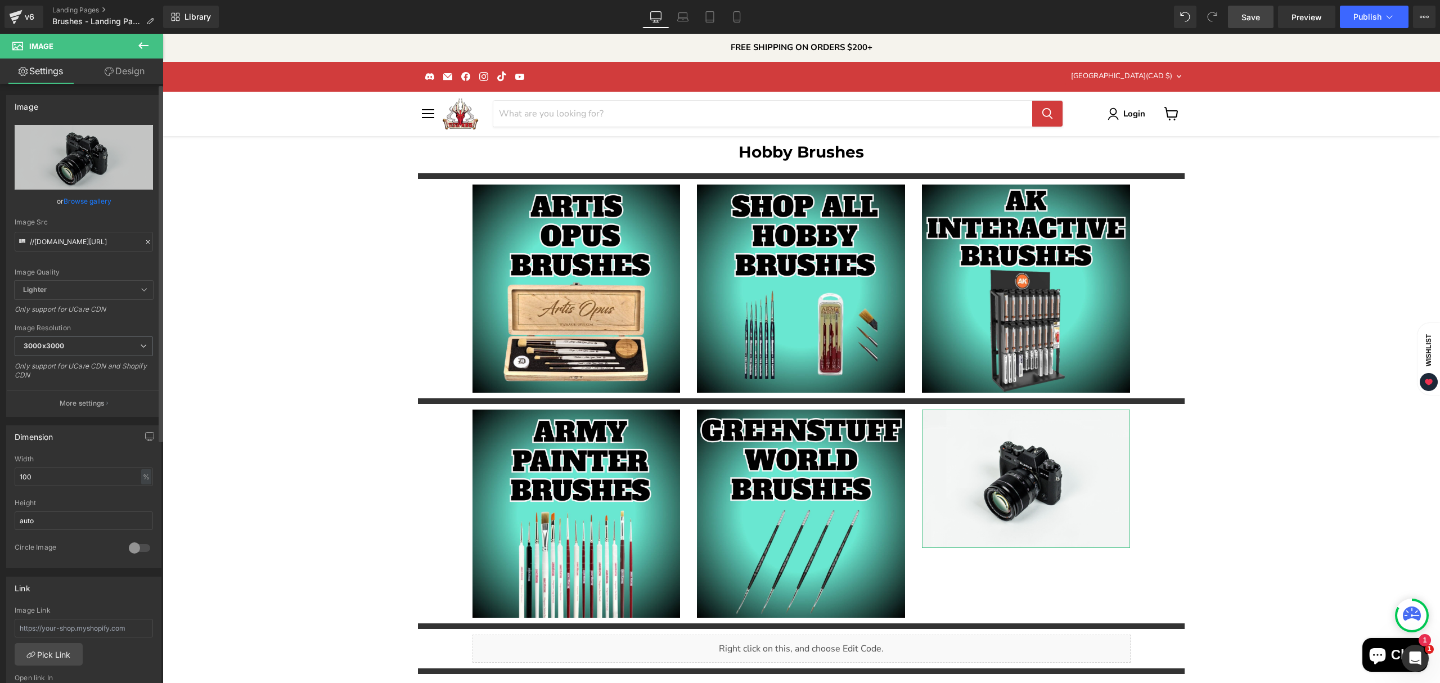
click at [90, 207] on link "Browse gallery" at bounding box center [88, 201] width 48 height 20
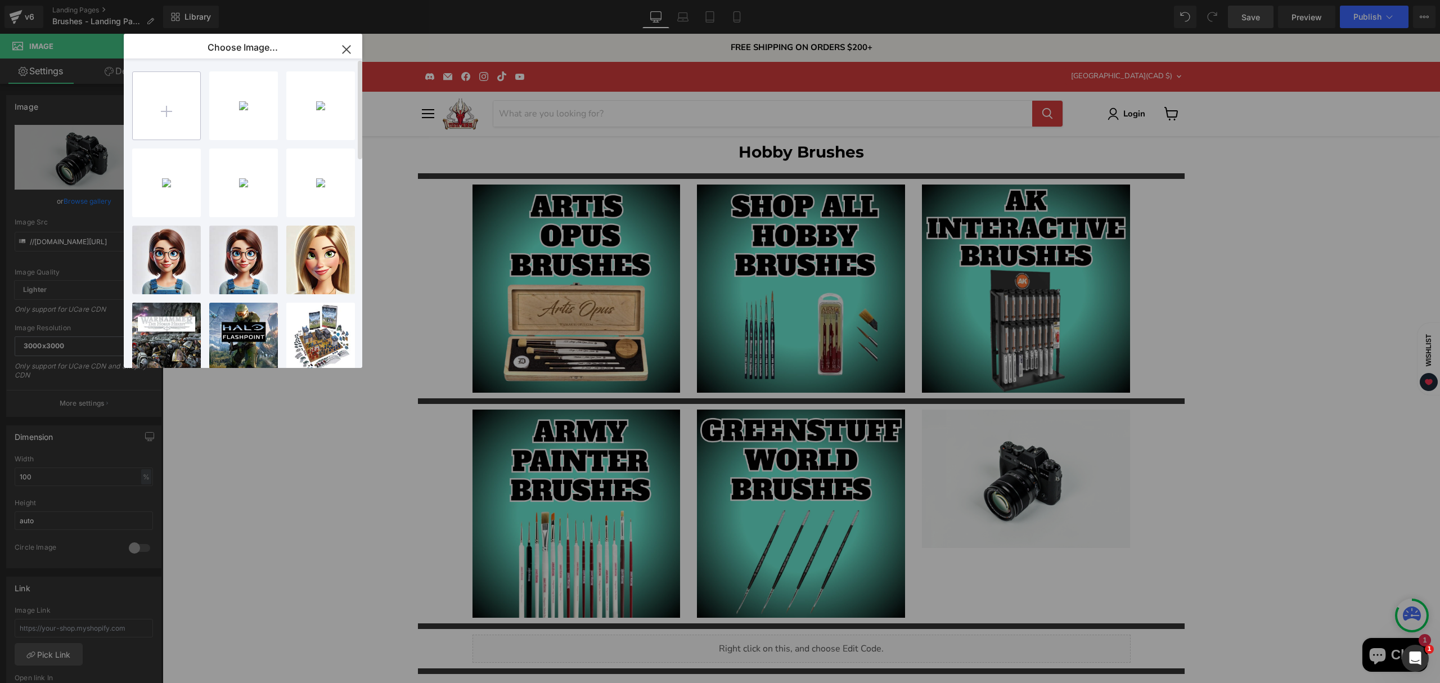
click at [172, 115] on input "file" at bounding box center [167, 106] width 68 height 68
type input "C:\fakepath\Abteilung Brushes-High-Quality.jpg"
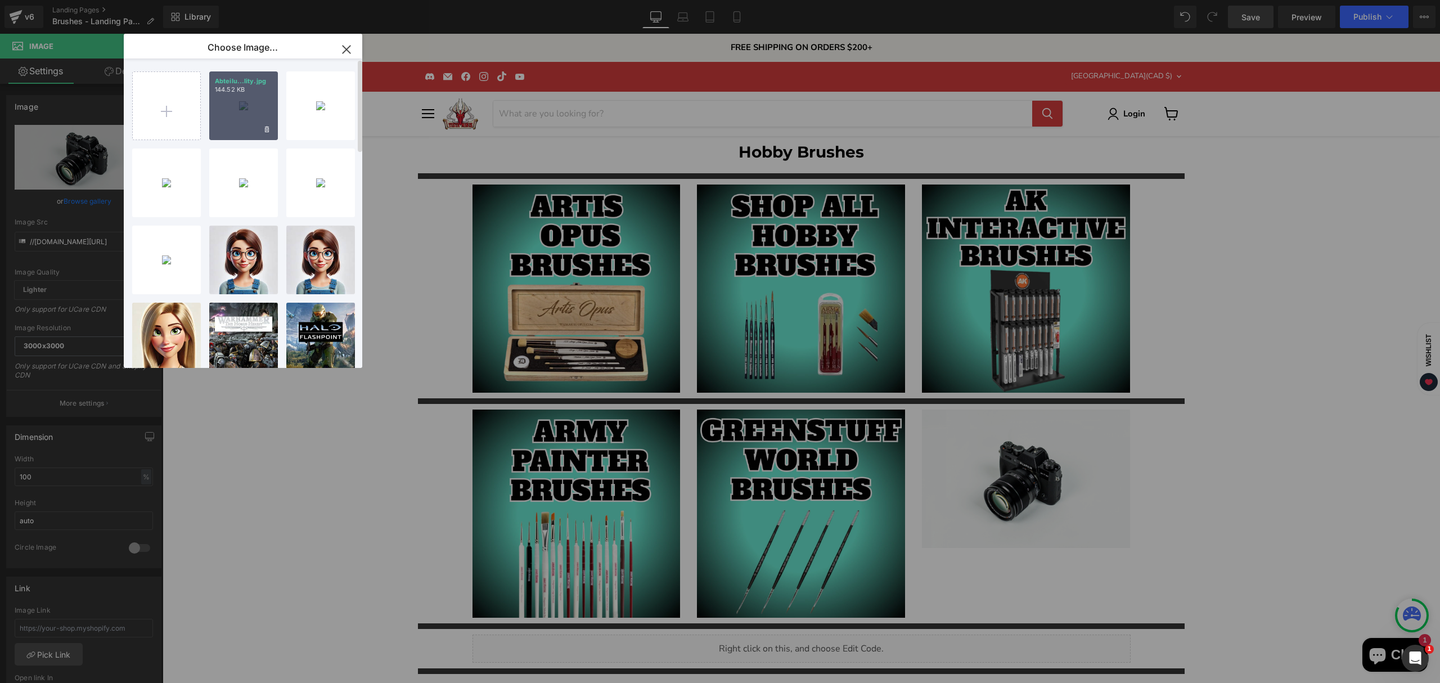
click at [233, 129] on div "Abteilu...lity.jpg 144.52 KB" at bounding box center [243, 105] width 69 height 69
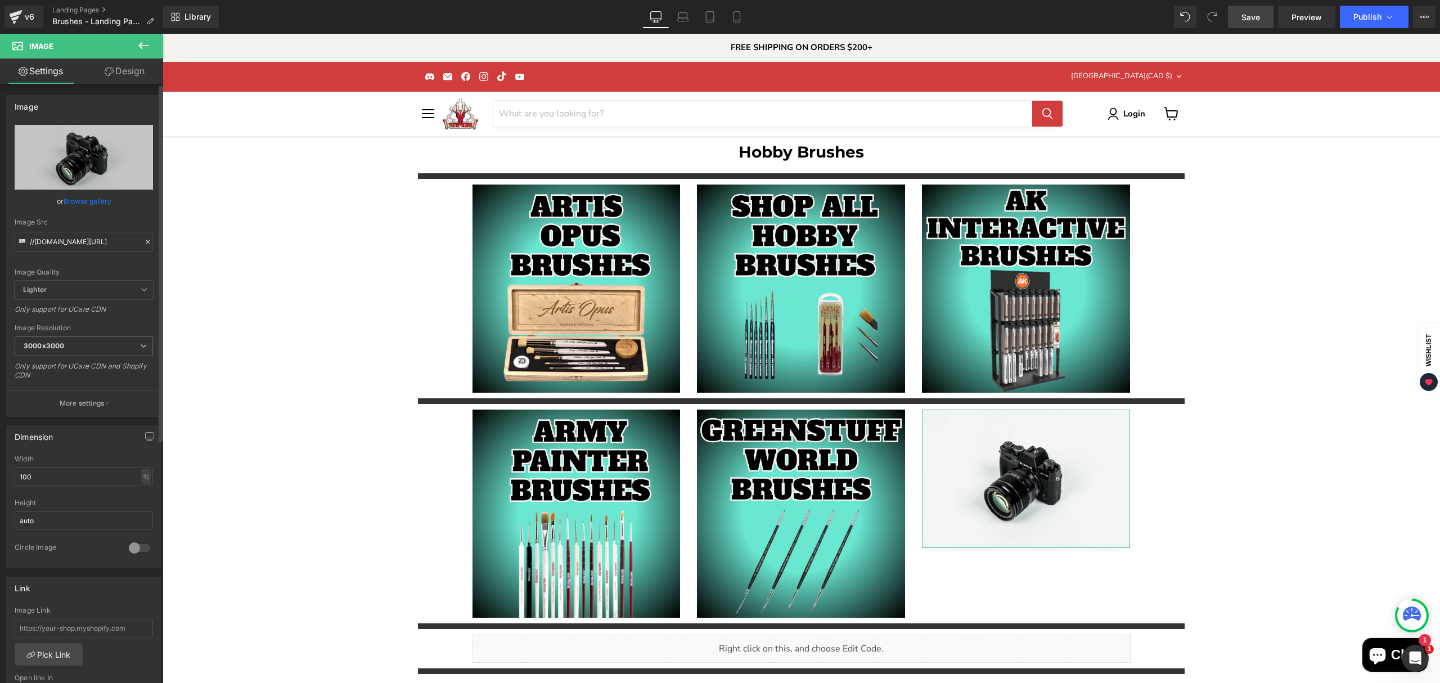
click at [80, 201] on link "Browse gallery" at bounding box center [88, 201] width 48 height 20
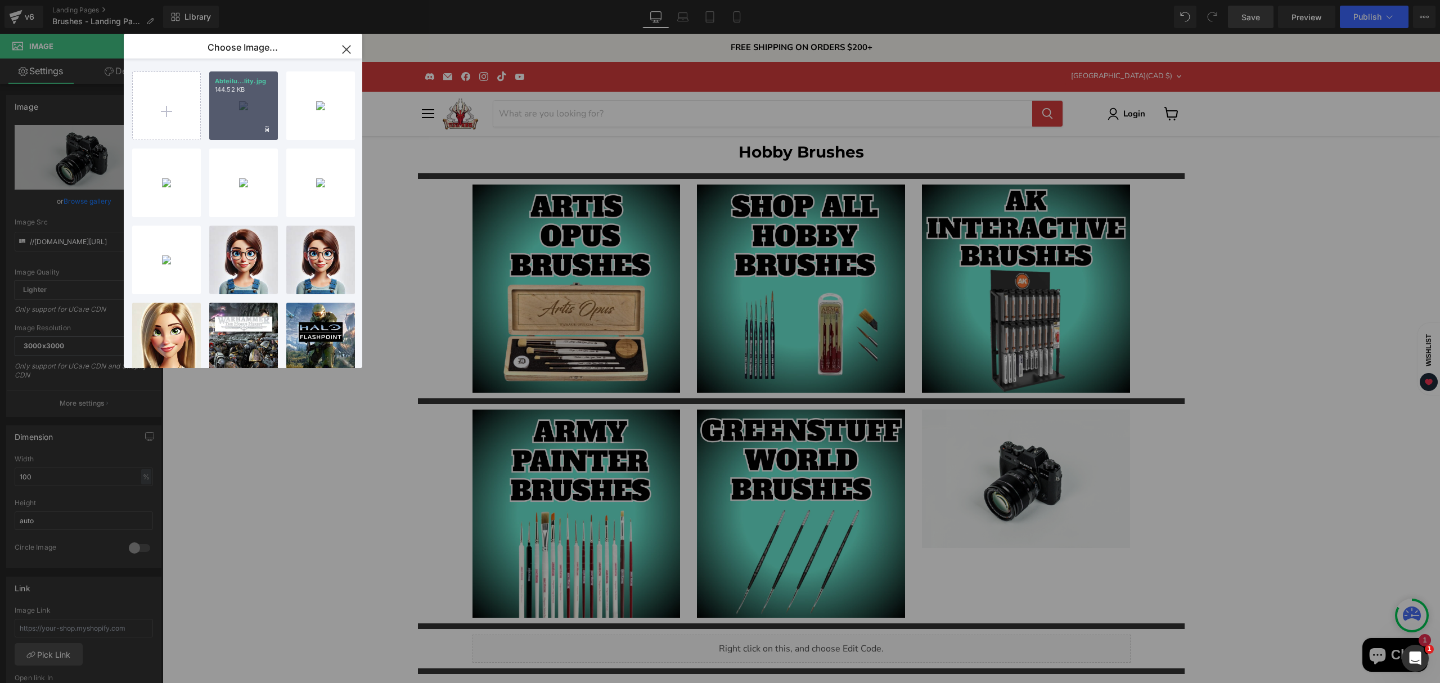
click at [230, 131] on div "Abteilu...lity.jpg 144.52 KB" at bounding box center [243, 105] width 69 height 69
type input "https://ucarecdn.com/dfd3d5ab-daaf-4454-9eaa-4ca8a4774b42/-/format/auto/-/previ…"
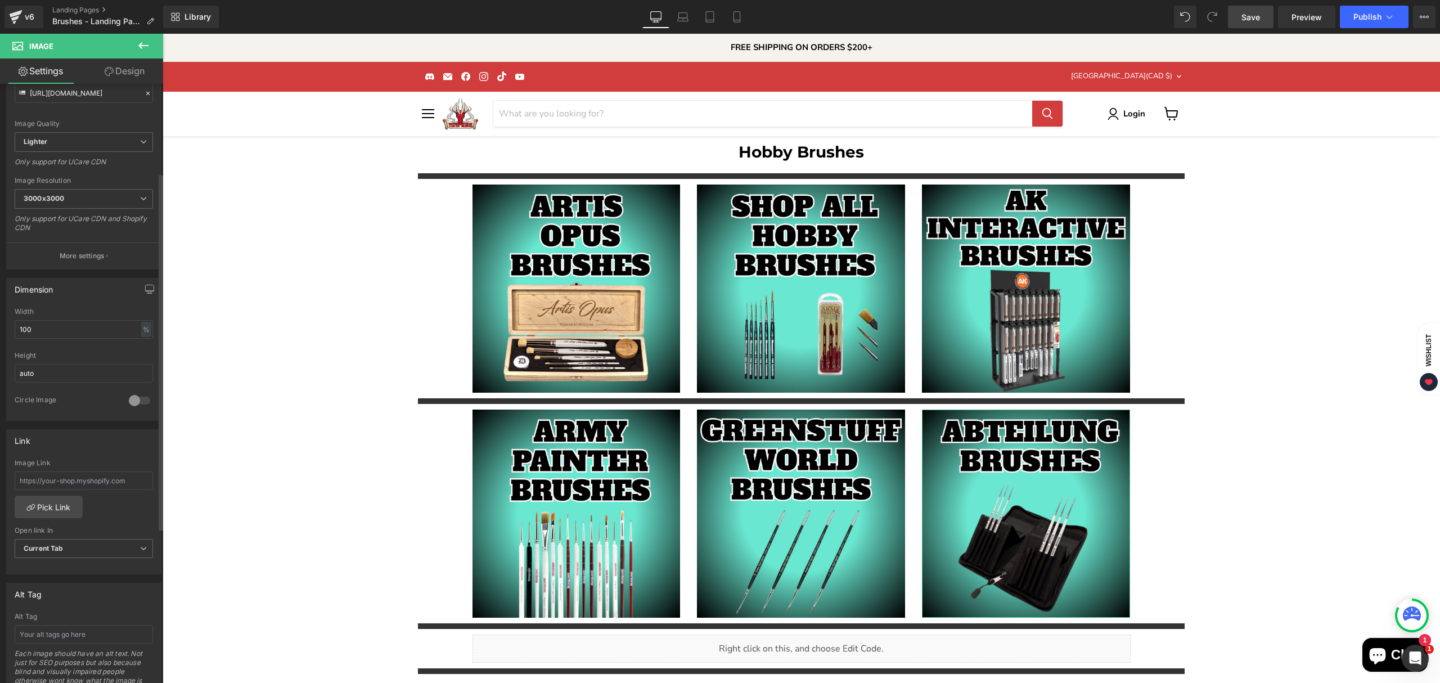
scroll to position [150, 0]
click at [86, 487] on input "text" at bounding box center [84, 479] width 138 height 19
paste input "https://tistaminis.com/collections/abteilung-brushes"
type input "https://tistaminis.com/collections/abteilung-brushes"
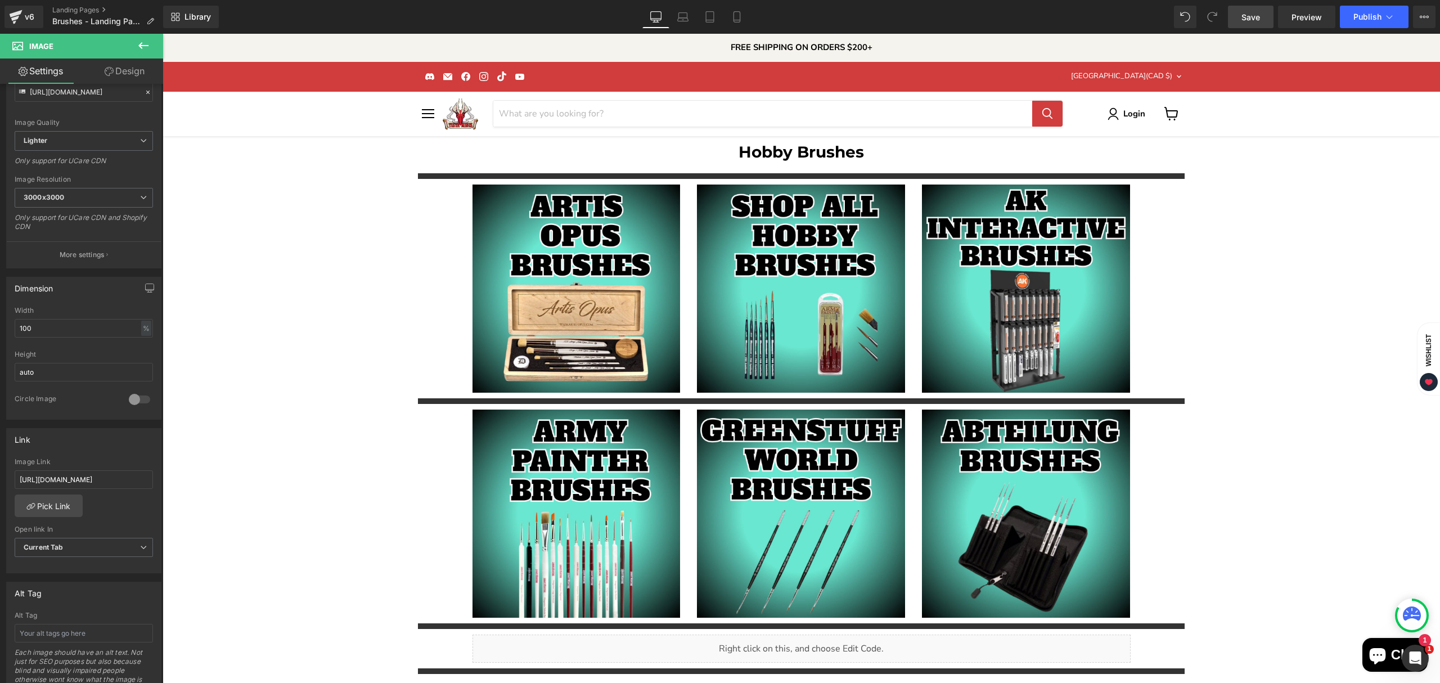
click at [1247, 20] on span "Save" at bounding box center [1251, 17] width 19 height 12
click at [1364, 15] on span "Publish" at bounding box center [1368, 16] width 28 height 9
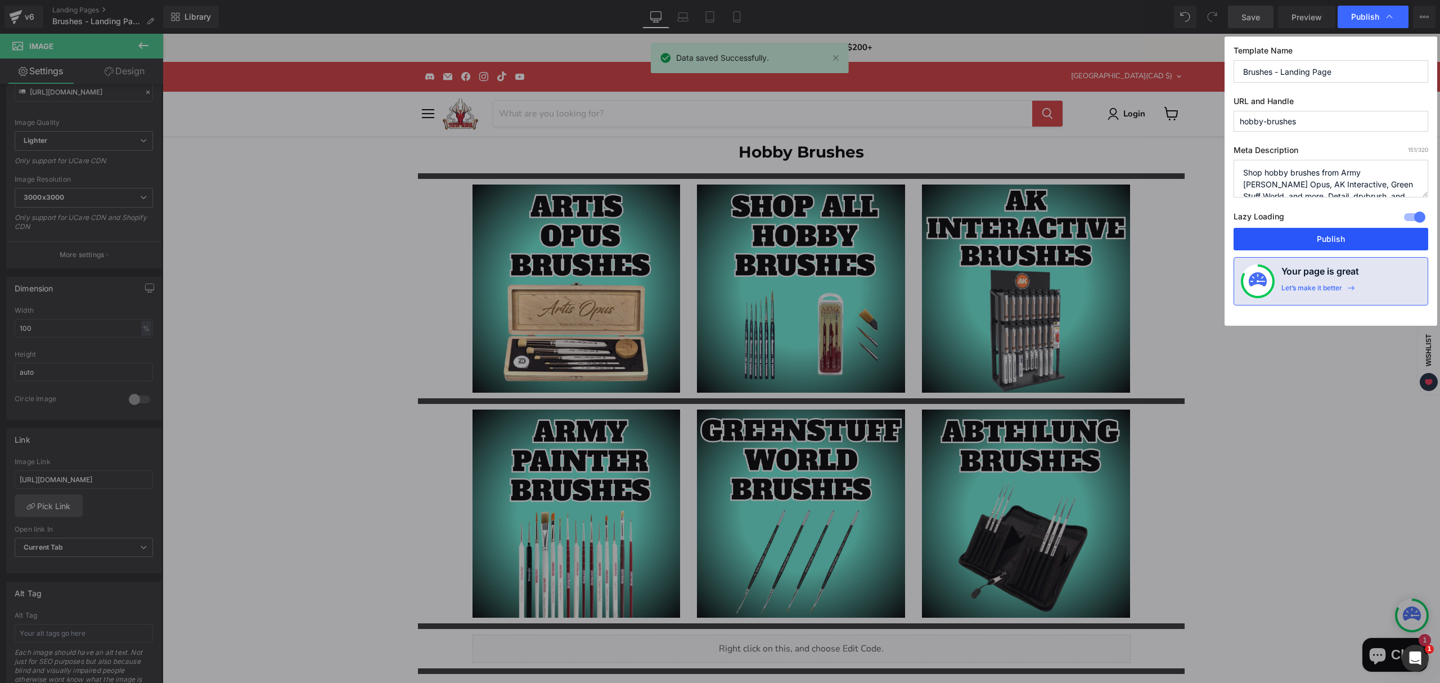
click at [1342, 249] on button "Publish" at bounding box center [1331, 239] width 195 height 23
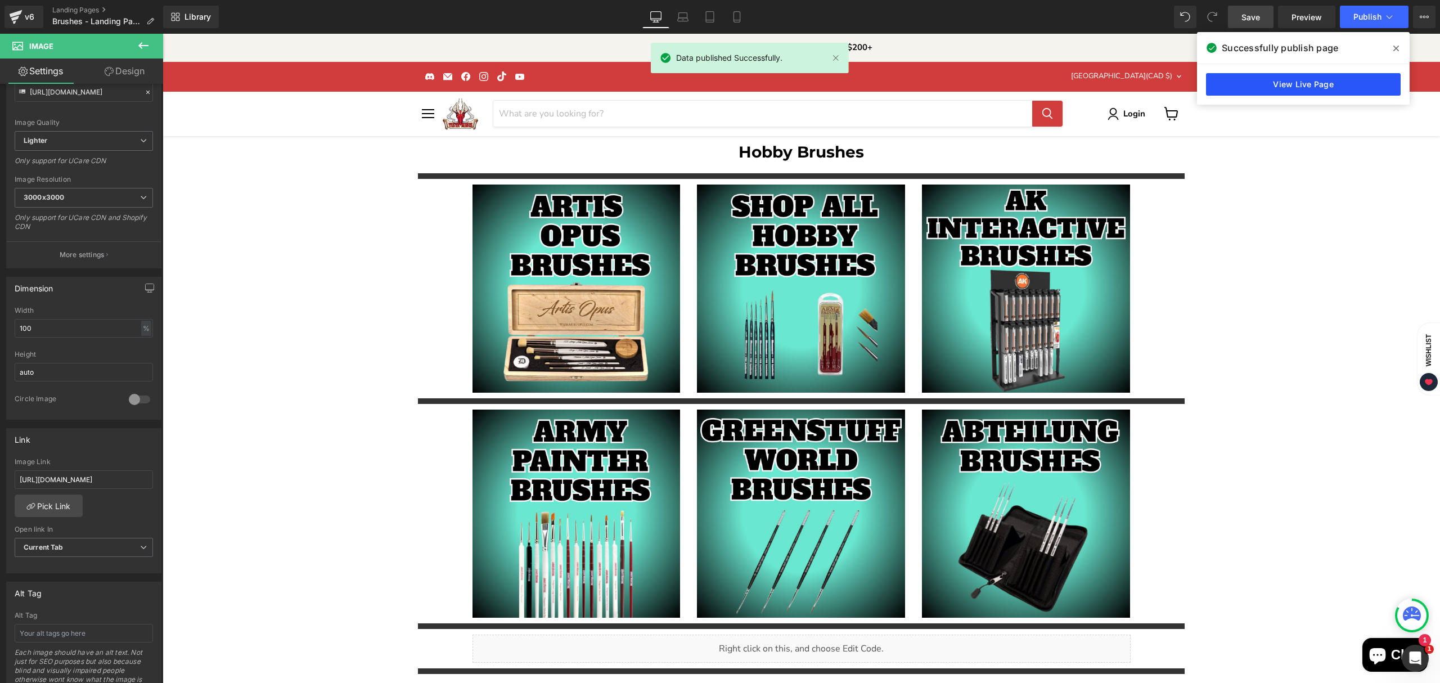
click at [1349, 84] on link "View Live Page" at bounding box center [1303, 84] width 195 height 23
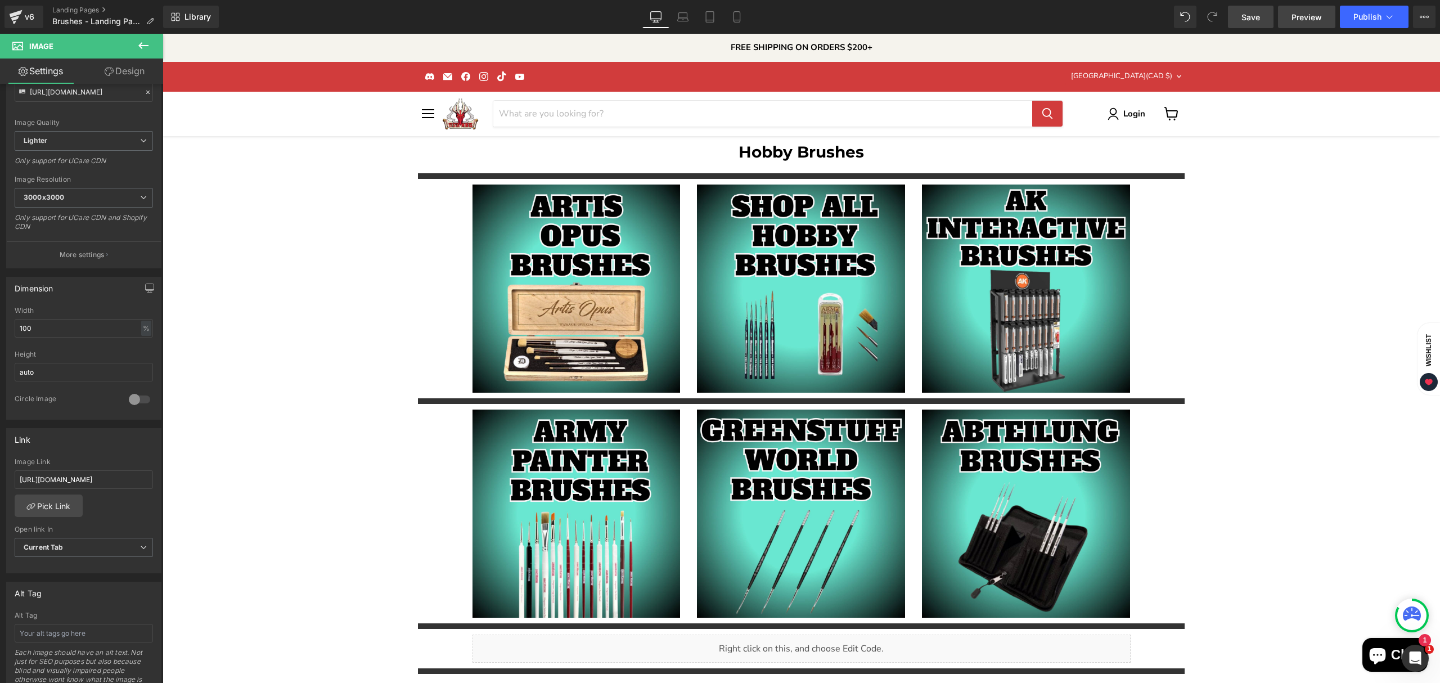
click at [1303, 21] on span "Preview" at bounding box center [1307, 17] width 30 height 12
click at [1393, 16] on icon at bounding box center [1389, 16] width 11 height 11
click at [1211, 243] on div "Hobby Brushes Heading Separator Image Image Image Row Separator Image Image Ima…" at bounding box center [802, 482] width 1278 height 692
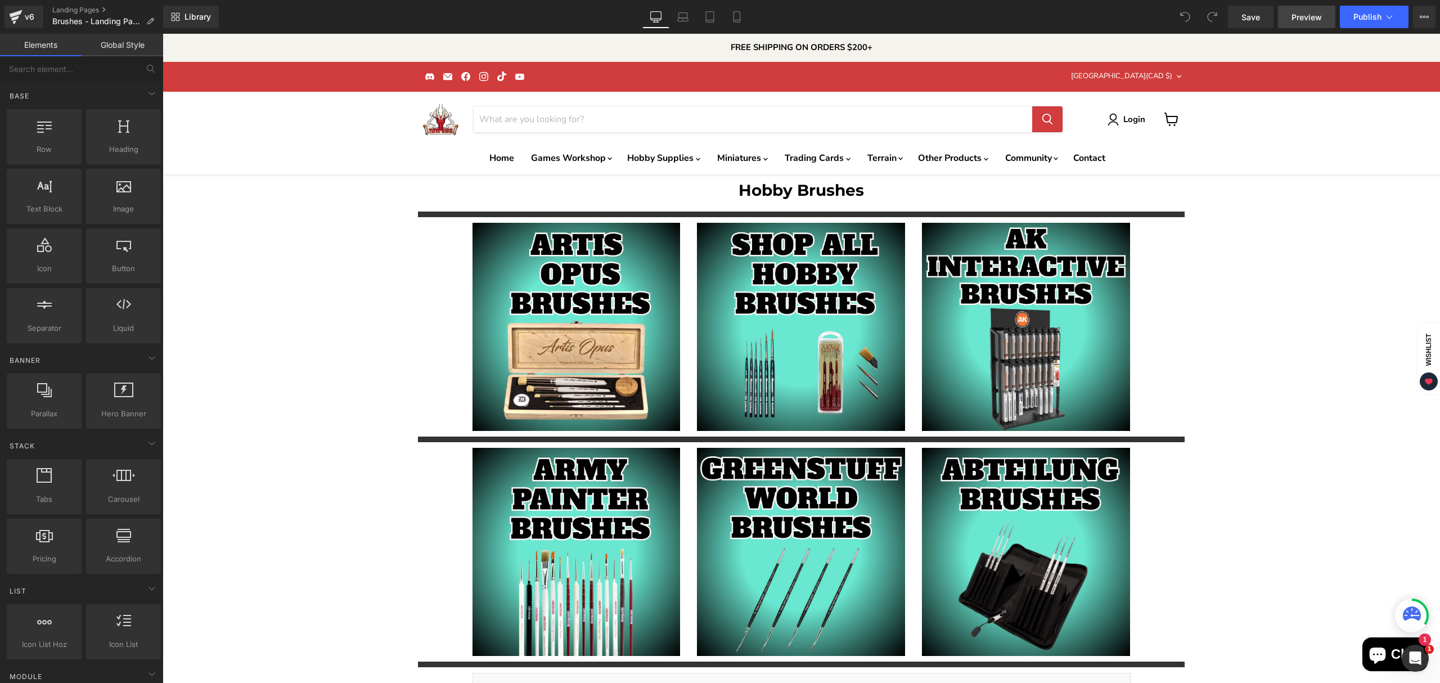
click at [1301, 18] on span "Preview" at bounding box center [1307, 17] width 30 height 12
click at [1420, 15] on icon at bounding box center [1424, 16] width 9 height 9
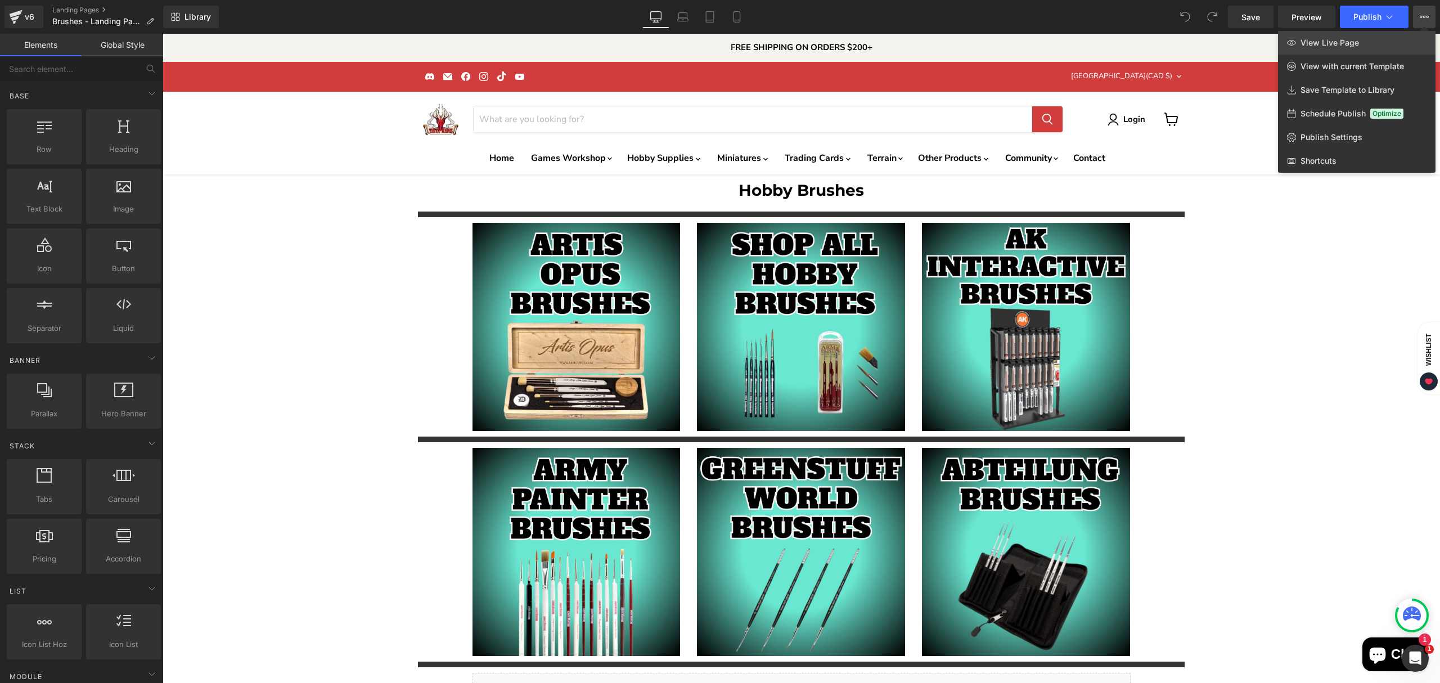
click at [1349, 41] on span "View Live Page" at bounding box center [1330, 43] width 59 height 10
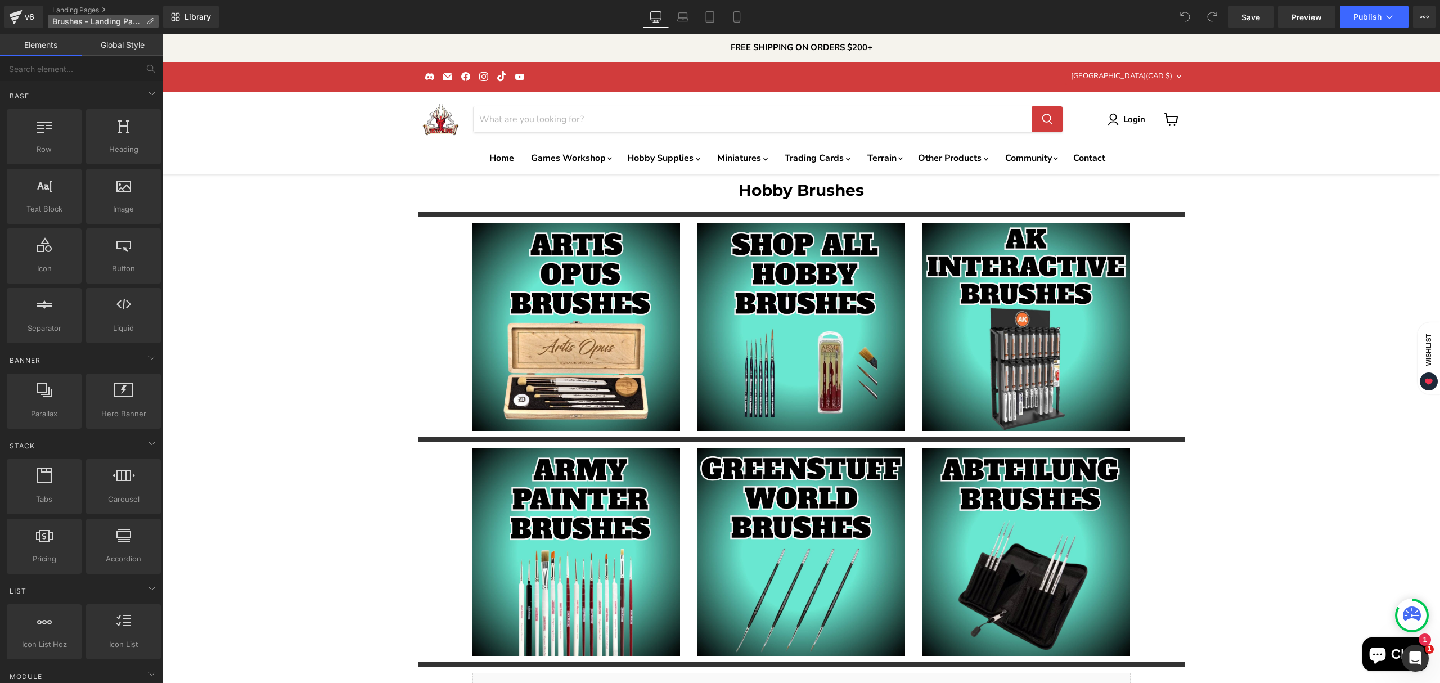
click at [92, 23] on span "Brushes - Landing Page" at bounding box center [96, 21] width 89 height 9
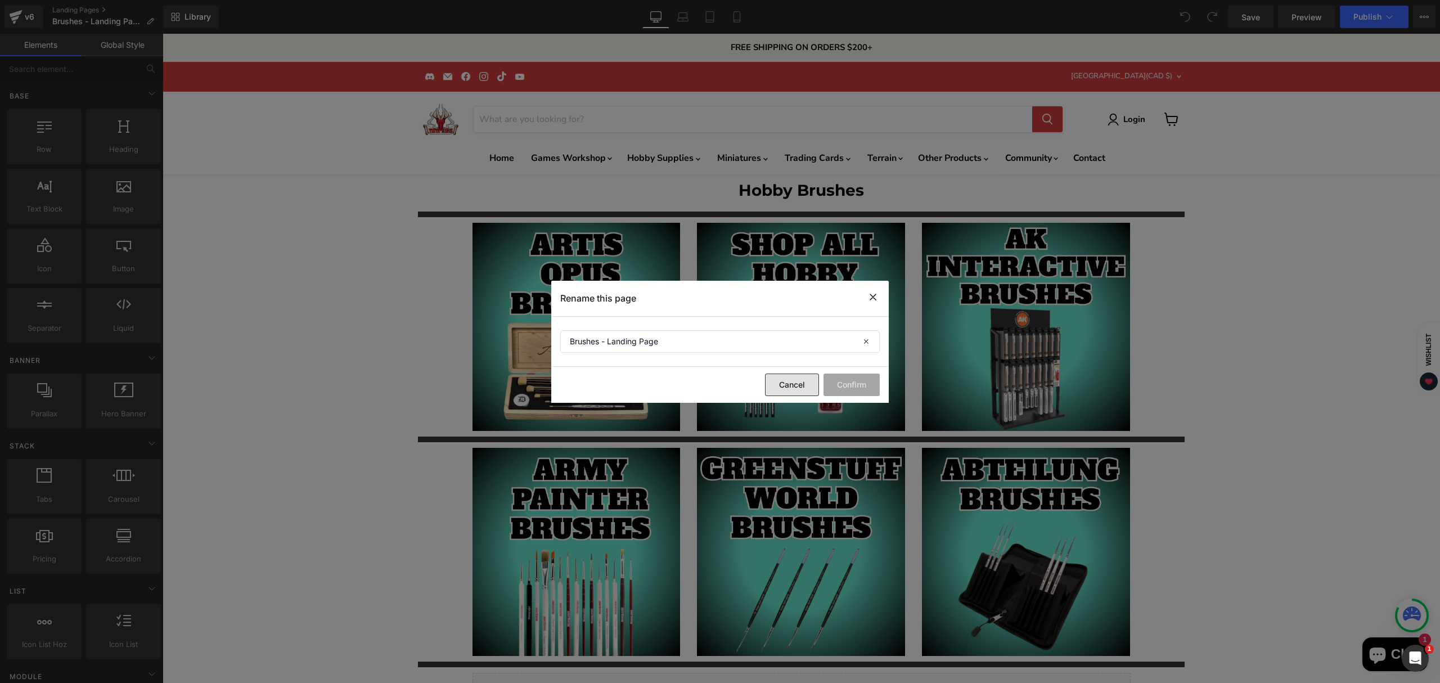
click at [799, 386] on button "Cancel" at bounding box center [792, 385] width 54 height 23
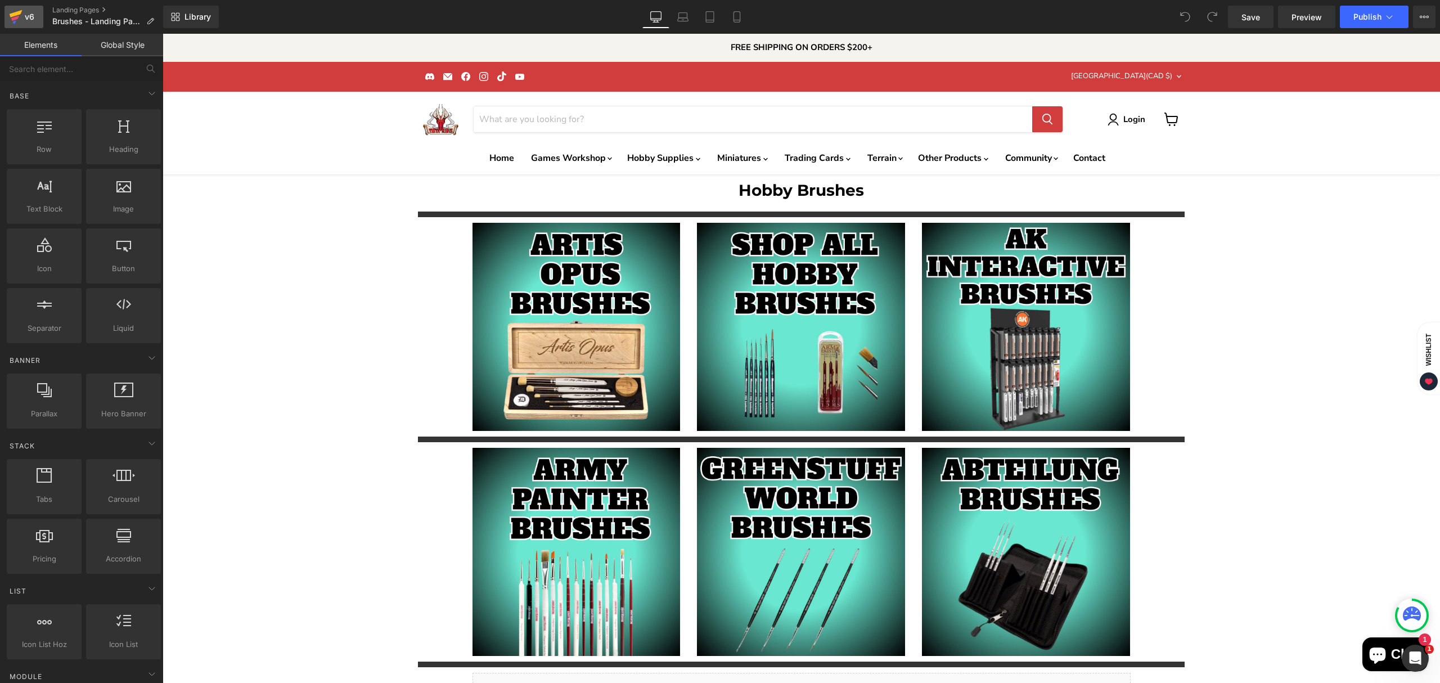
click at [30, 16] on div "v6" at bounding box center [30, 17] width 14 height 15
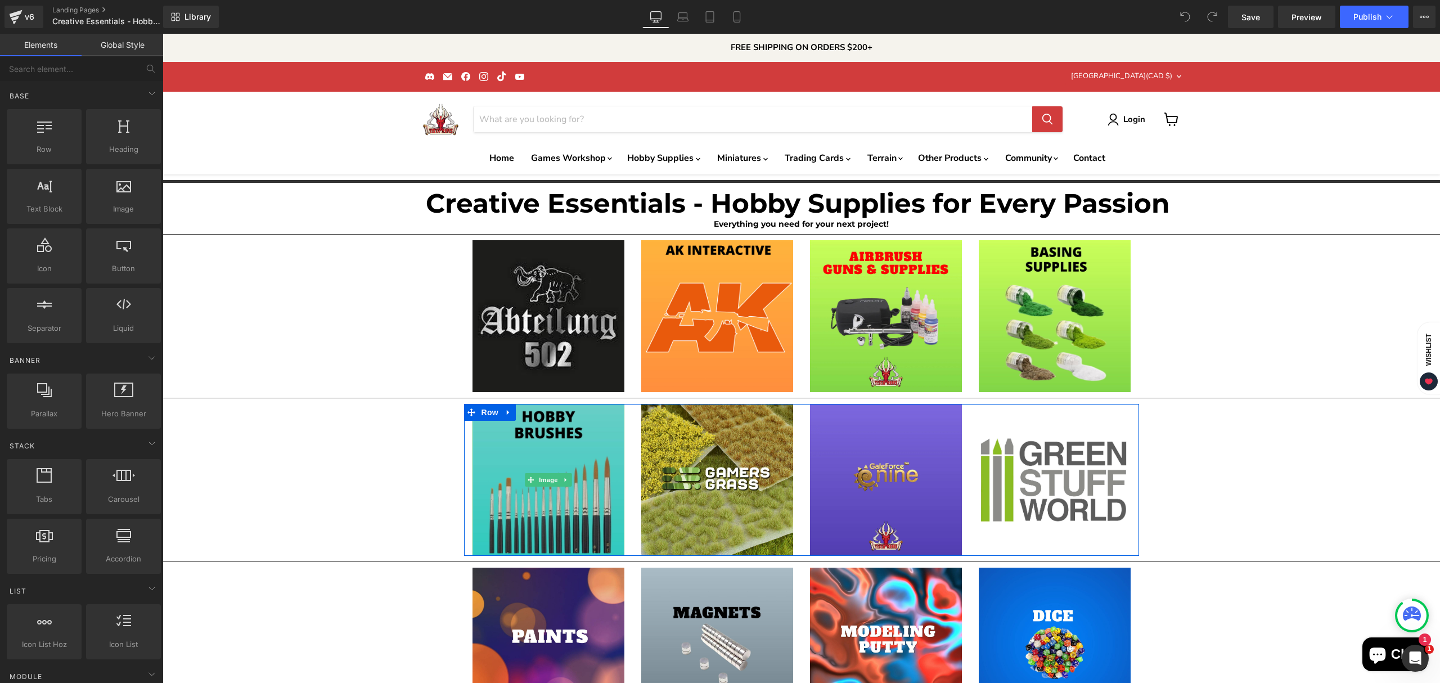
click at [560, 520] on img "Main content" at bounding box center [549, 480] width 152 height 152
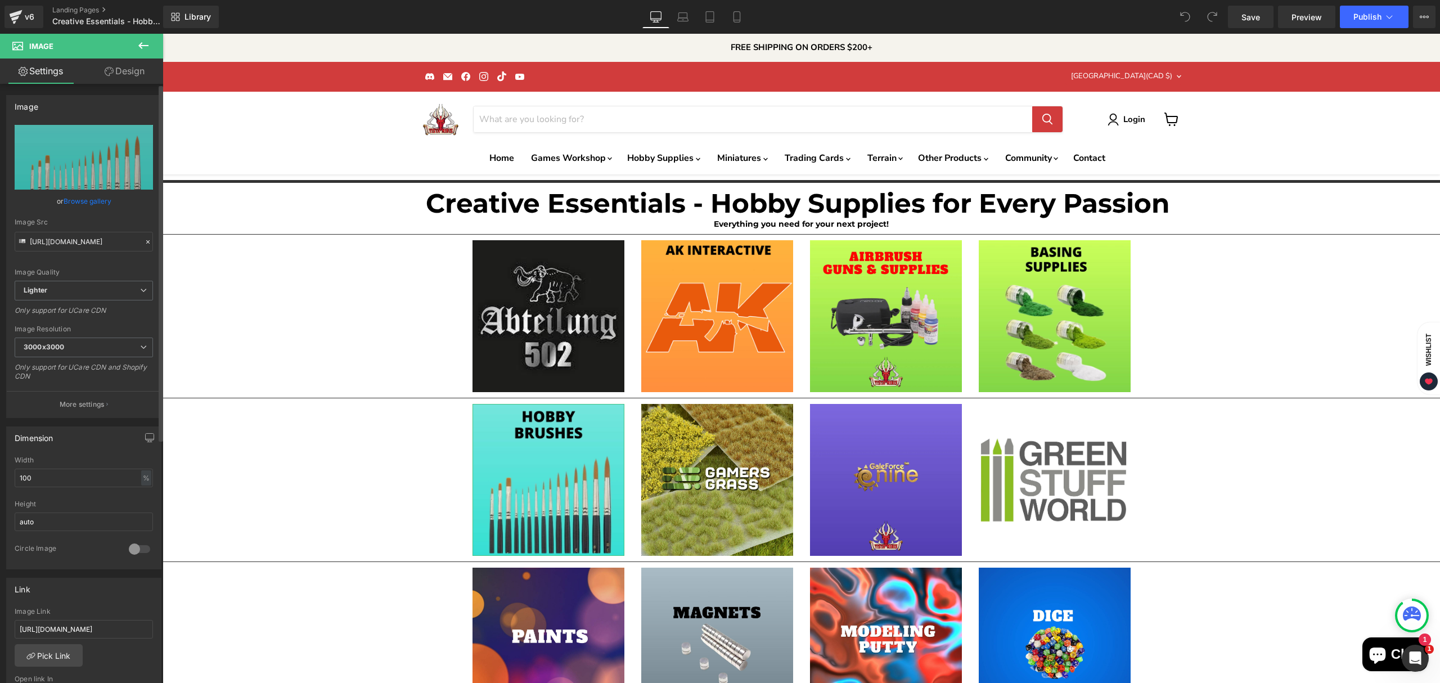
click at [83, 199] on link "Browse gallery" at bounding box center [88, 201] width 48 height 20
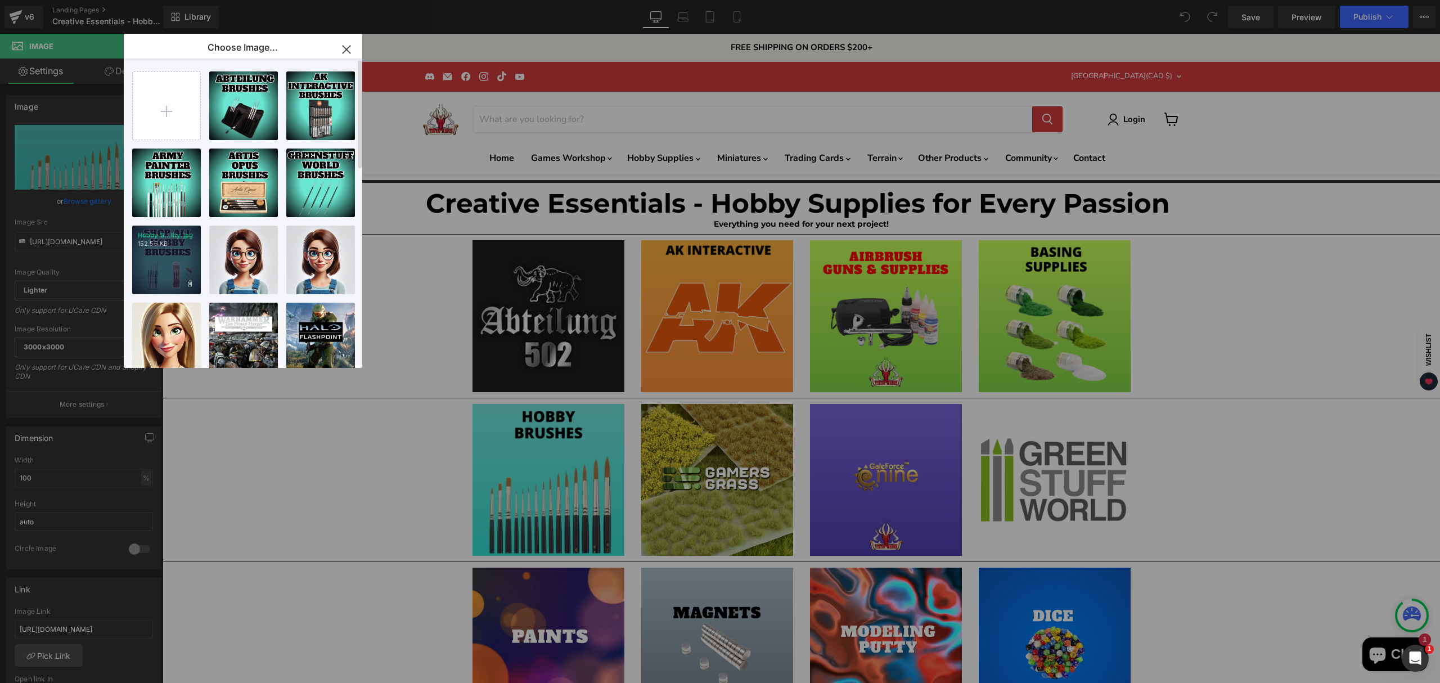
click at [172, 273] on div "Hobby B...lity.jpg 152.55 KB" at bounding box center [166, 260] width 69 height 69
type input "[URL][DOMAIN_NAME]"
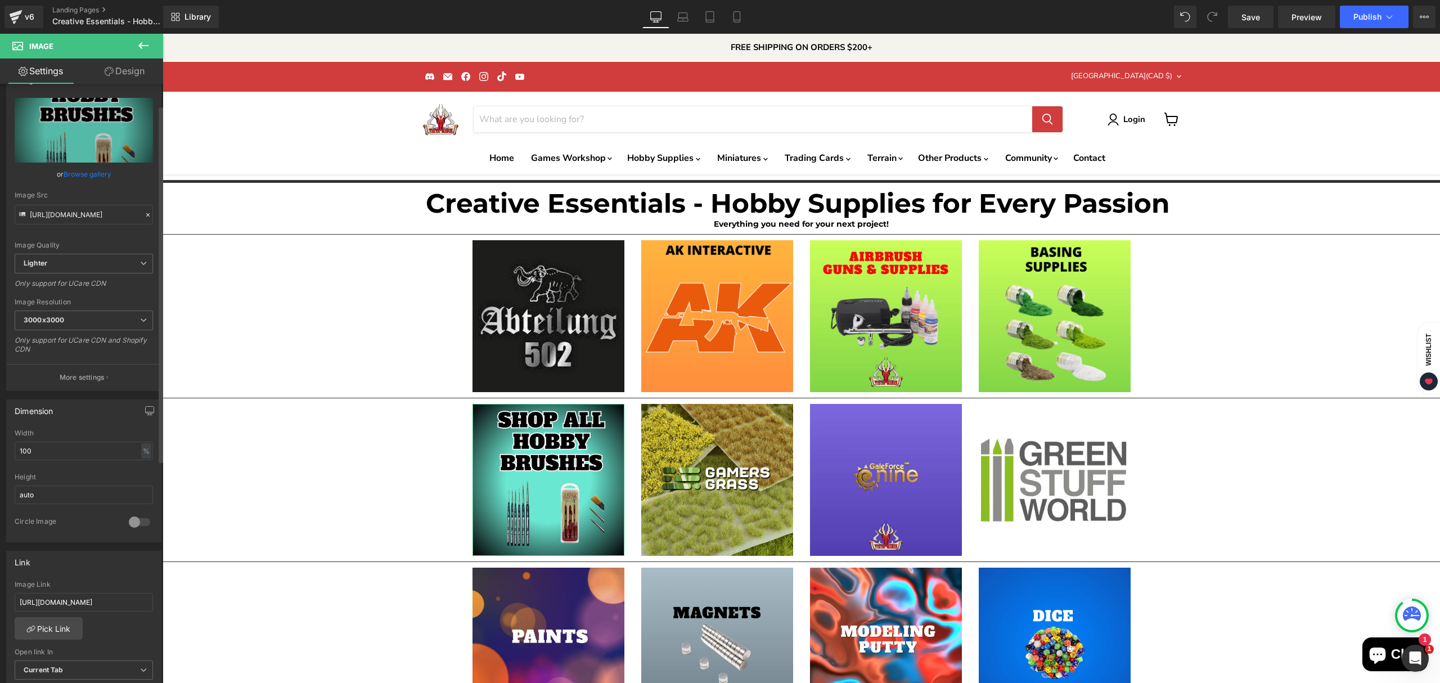
scroll to position [75, 0]
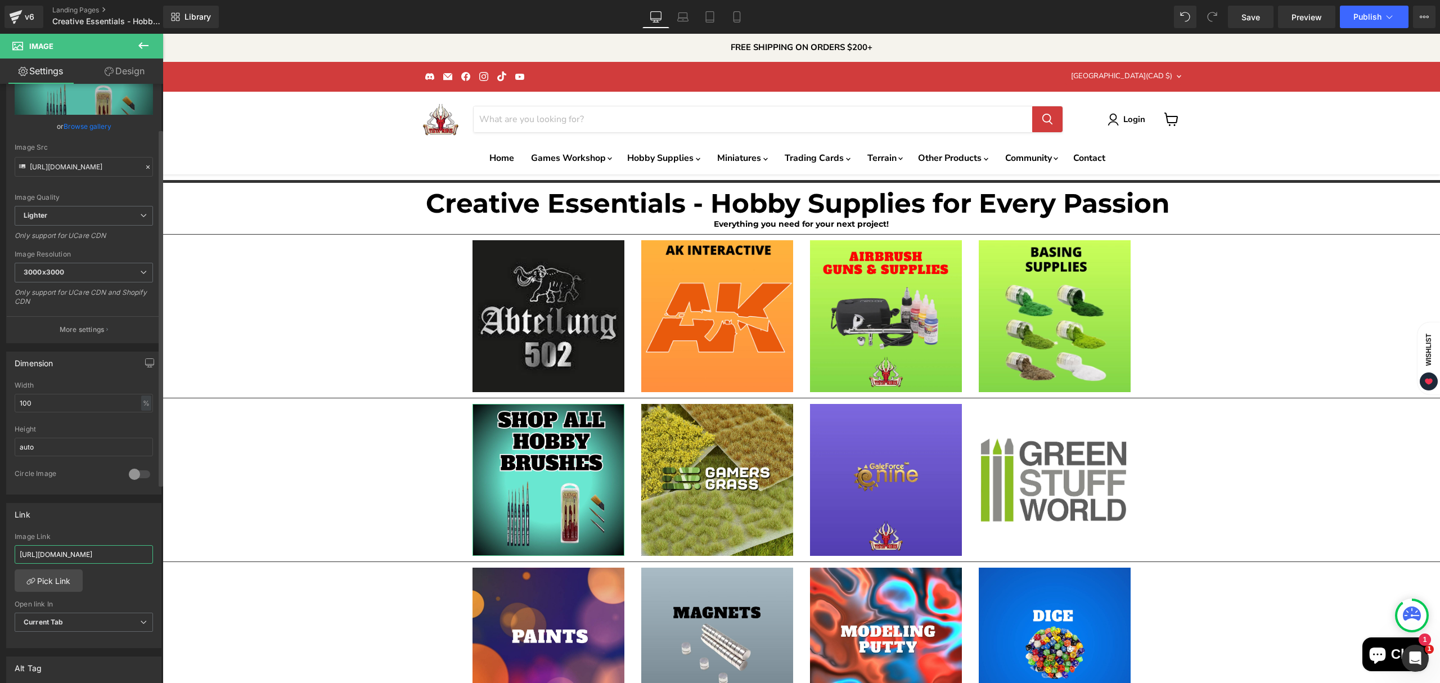
click at [88, 550] on input "[URL][DOMAIN_NAME]" at bounding box center [84, 554] width 138 height 19
paste input "pages/hobby-"
type input "[URL][DOMAIN_NAME]"
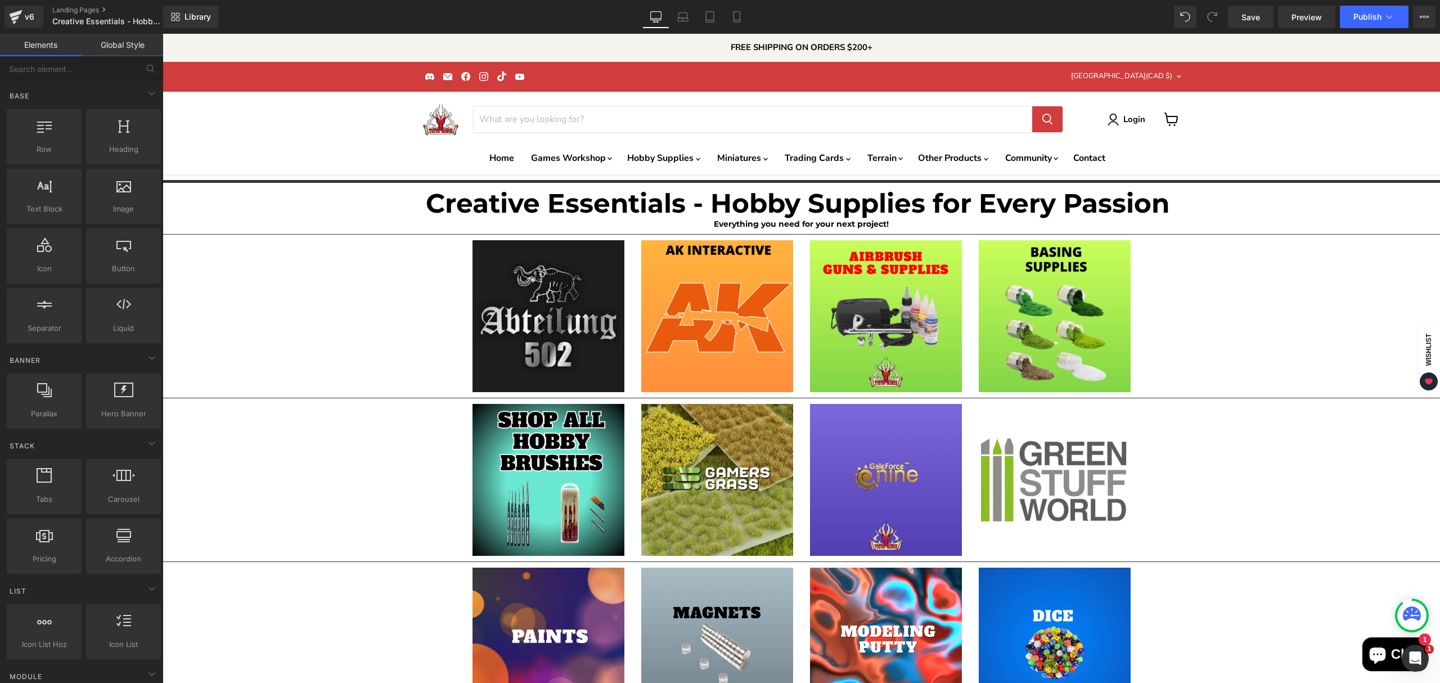
scroll to position [0, 0]
click at [333, 344] on div "Separator Creative Essentials - Hobby Supplies for Every Passion Heading Everyt…" at bounding box center [802, 642] width 1278 height 936
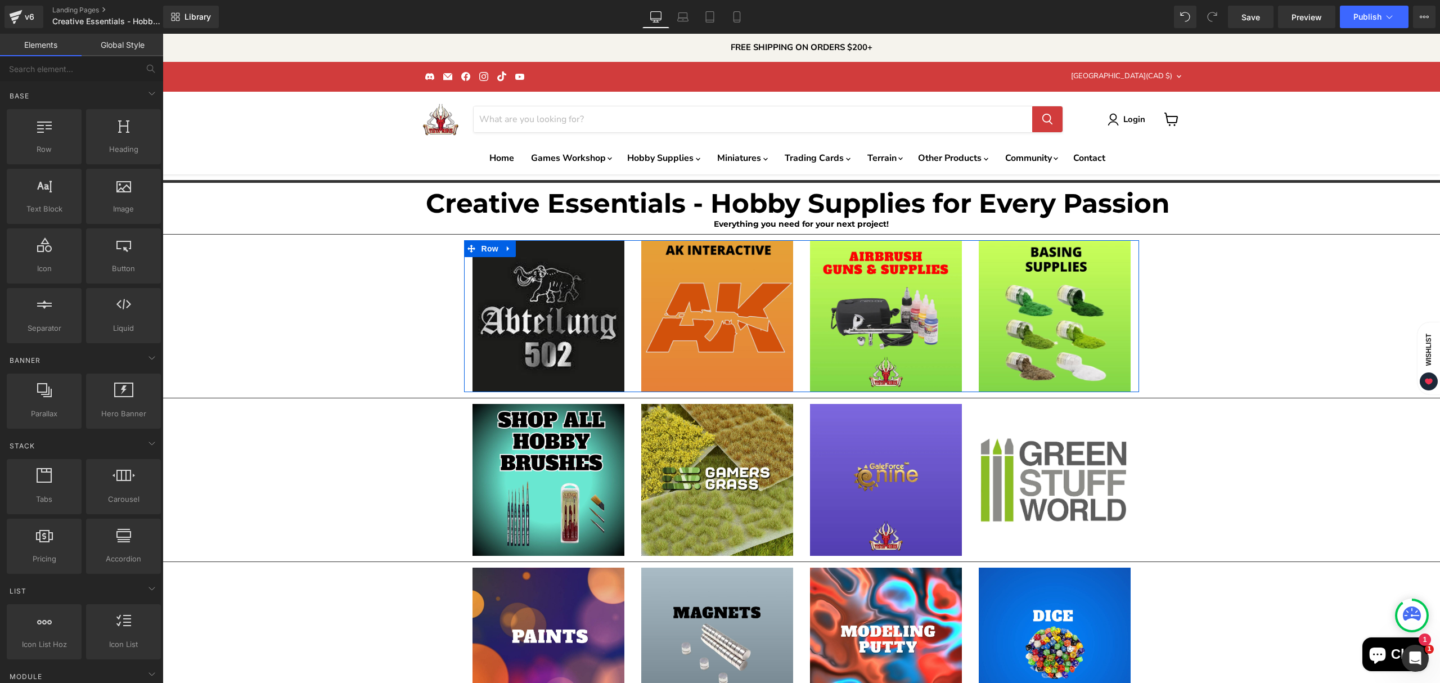
click at [711, 338] on img "Main content" at bounding box center [717, 316] width 152 height 152
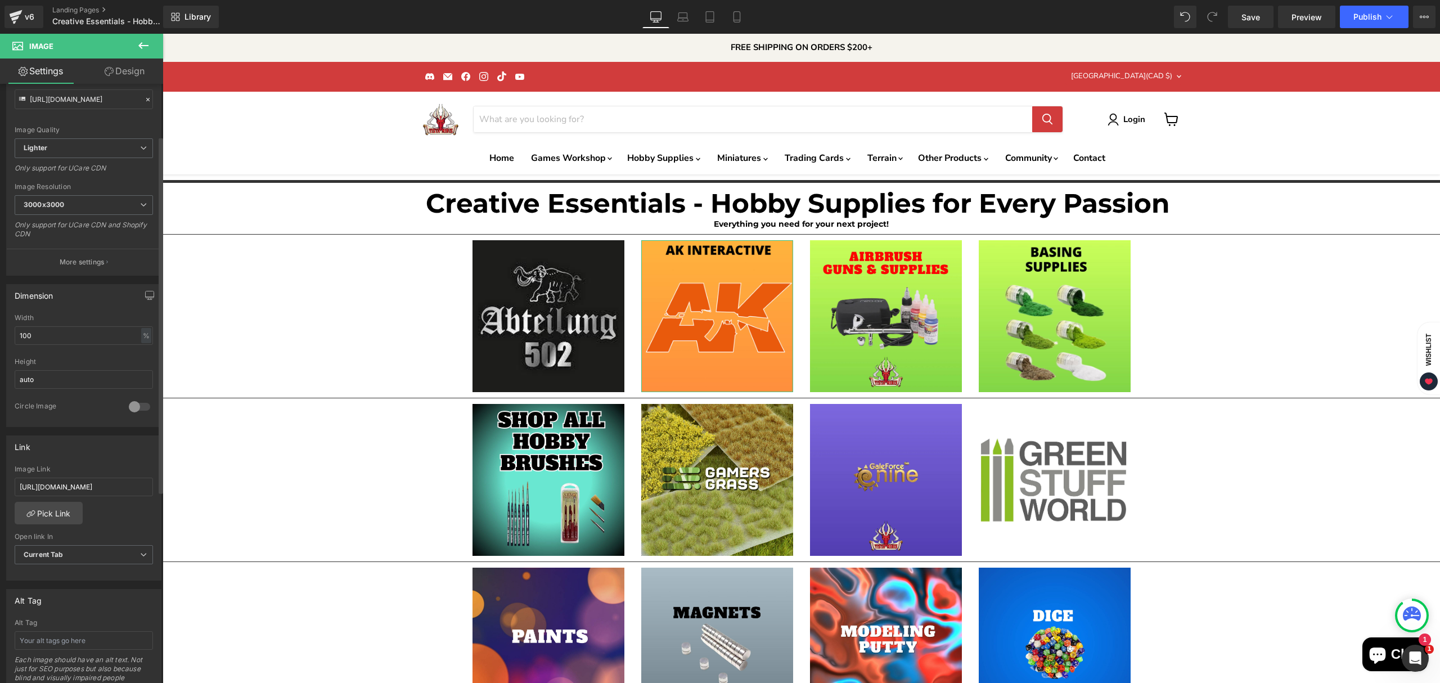
scroll to position [150, 0]
click at [110, 482] on input "[URL][DOMAIN_NAME]" at bounding box center [84, 479] width 138 height 19
paste input "page"
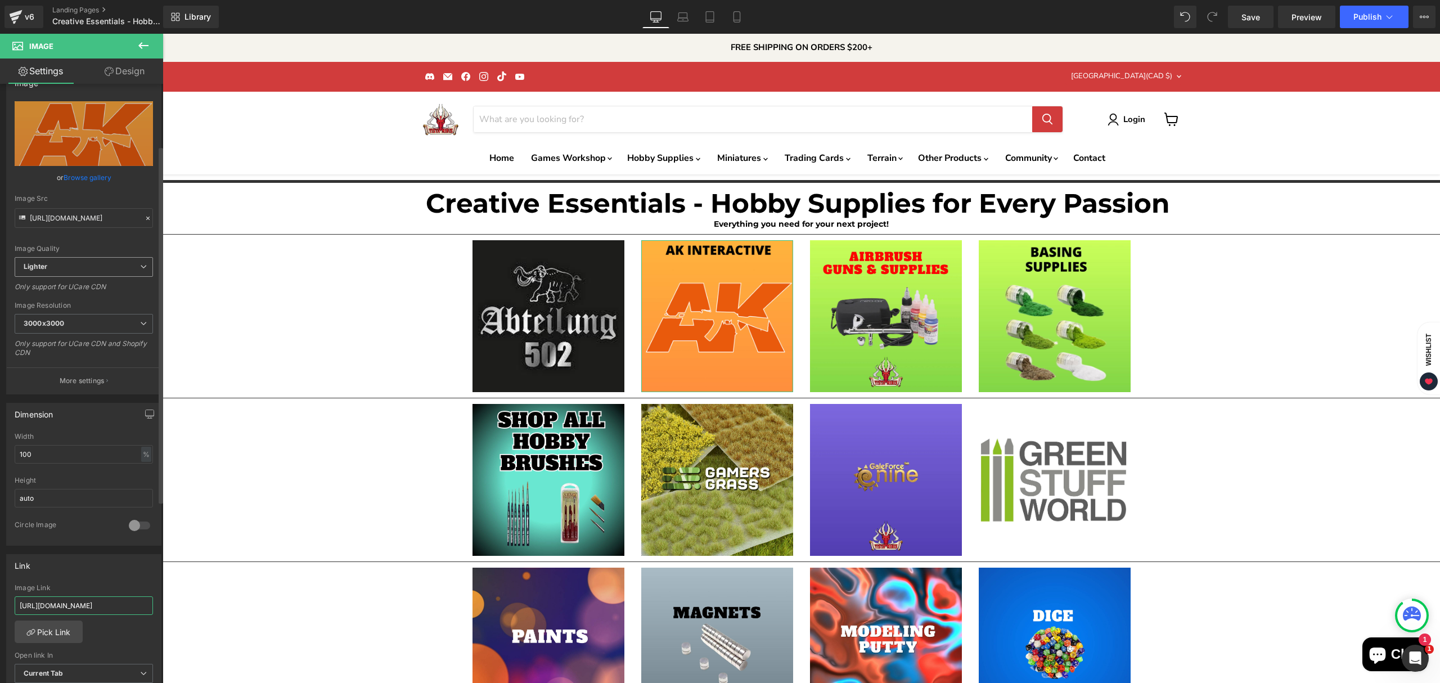
scroll to position [0, 0]
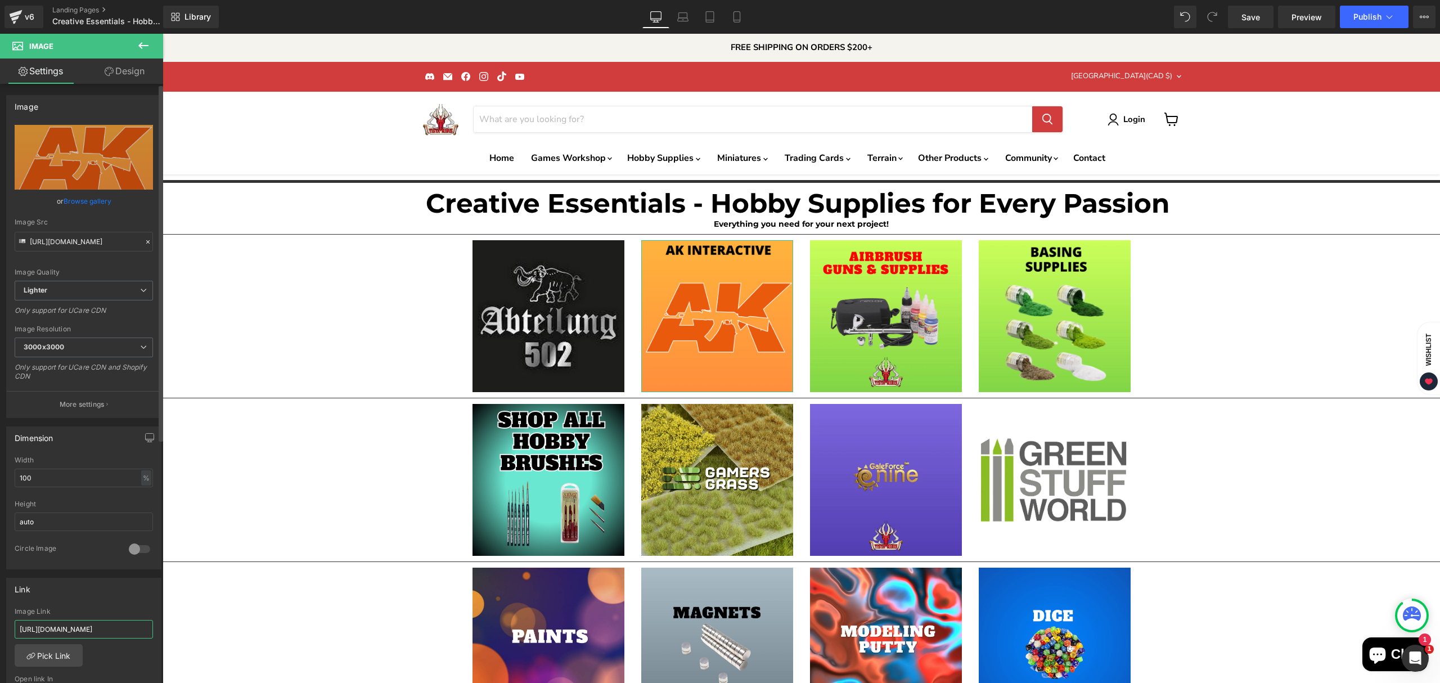
type input "[URL][DOMAIN_NAME]"
click at [70, 199] on link "Browse gallery" at bounding box center [88, 201] width 48 height 20
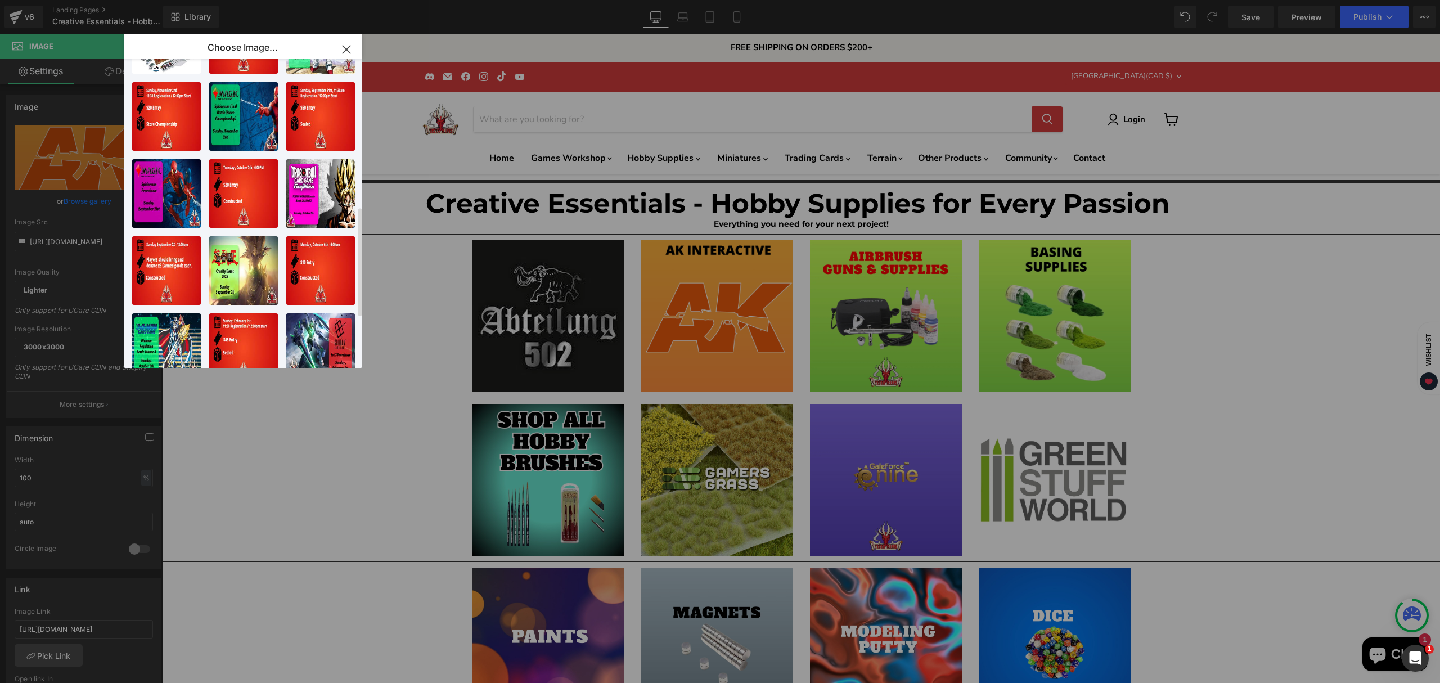
scroll to position [558, 0]
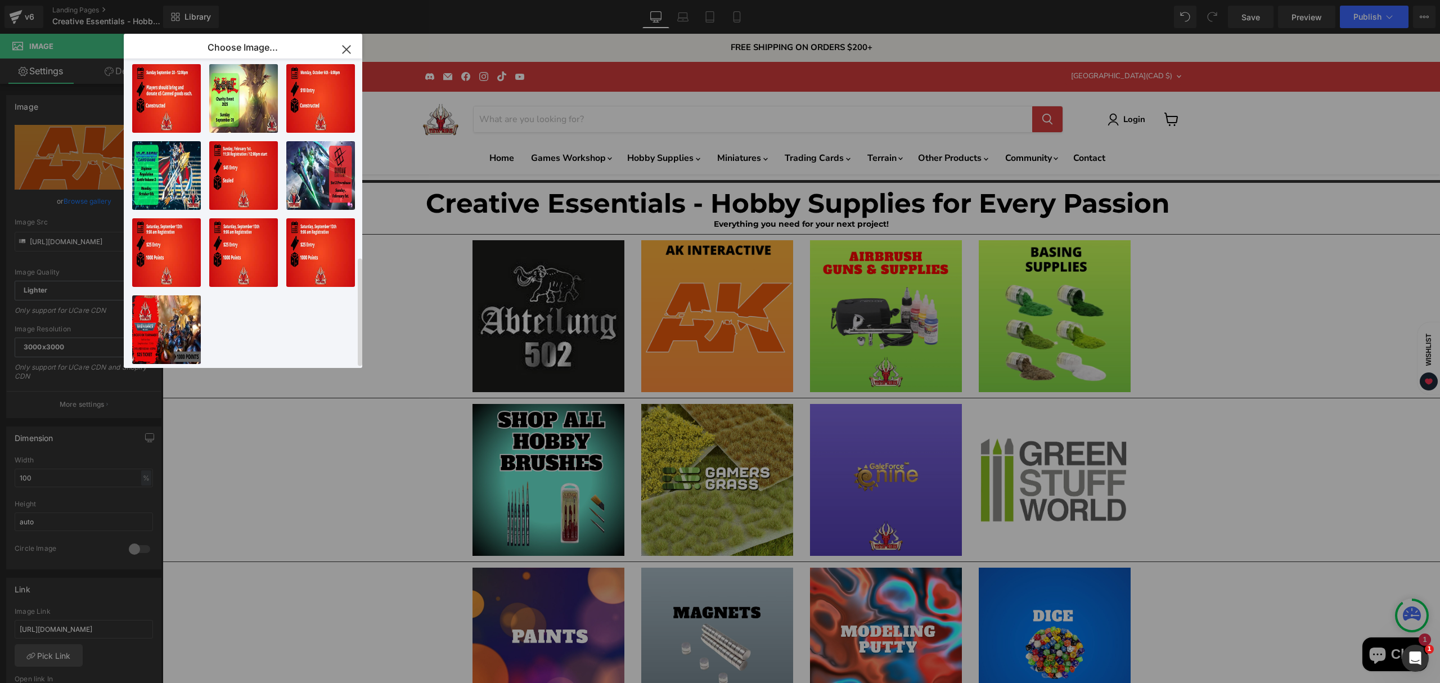
click at [270, 336] on div "Abteilu...lity.jpg 144.52 KB Delete image? Yes No AK Inte...lity.jpg 161.57 KB …" at bounding box center [249, 216] width 235 height 314
click at [349, 47] on icon "button" at bounding box center [346, 49] width 7 height 7
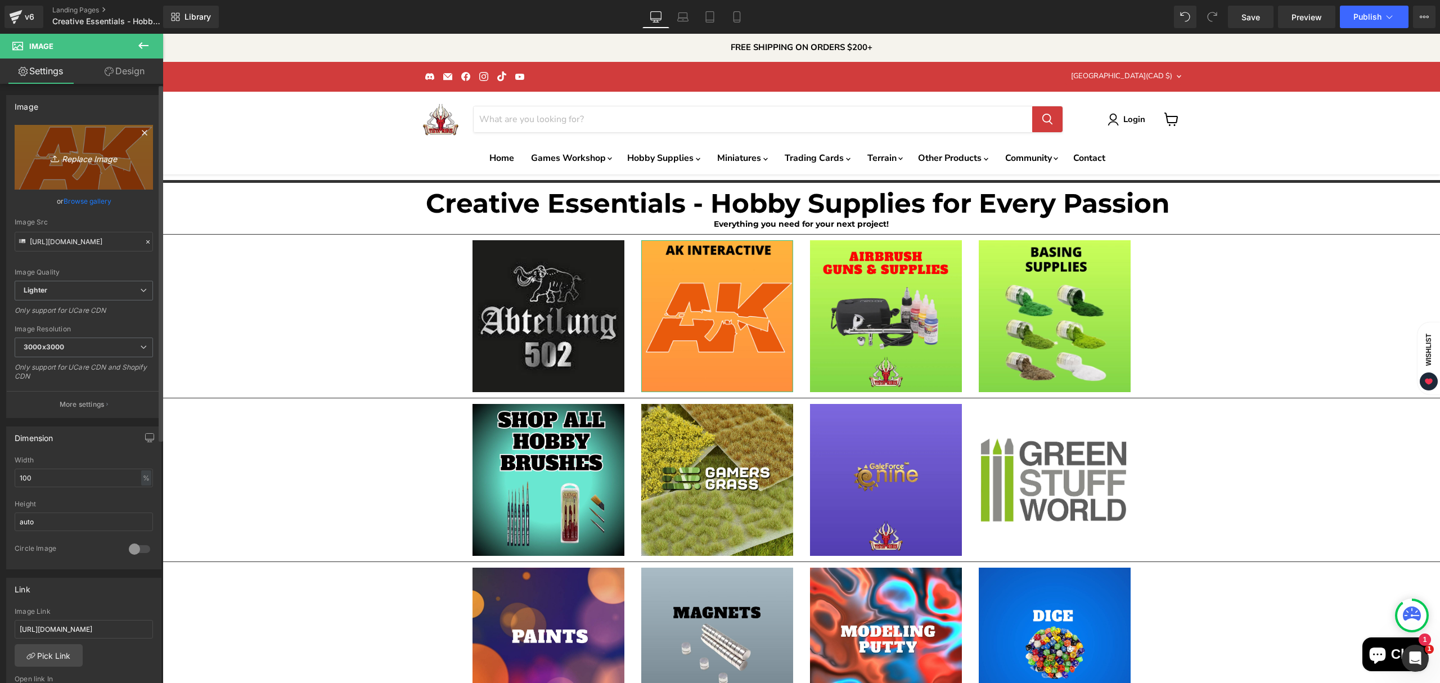
click at [86, 160] on icon "Replace Image" at bounding box center [84, 157] width 90 height 14
click at [84, 196] on link "Browse gallery" at bounding box center [88, 201] width 48 height 20
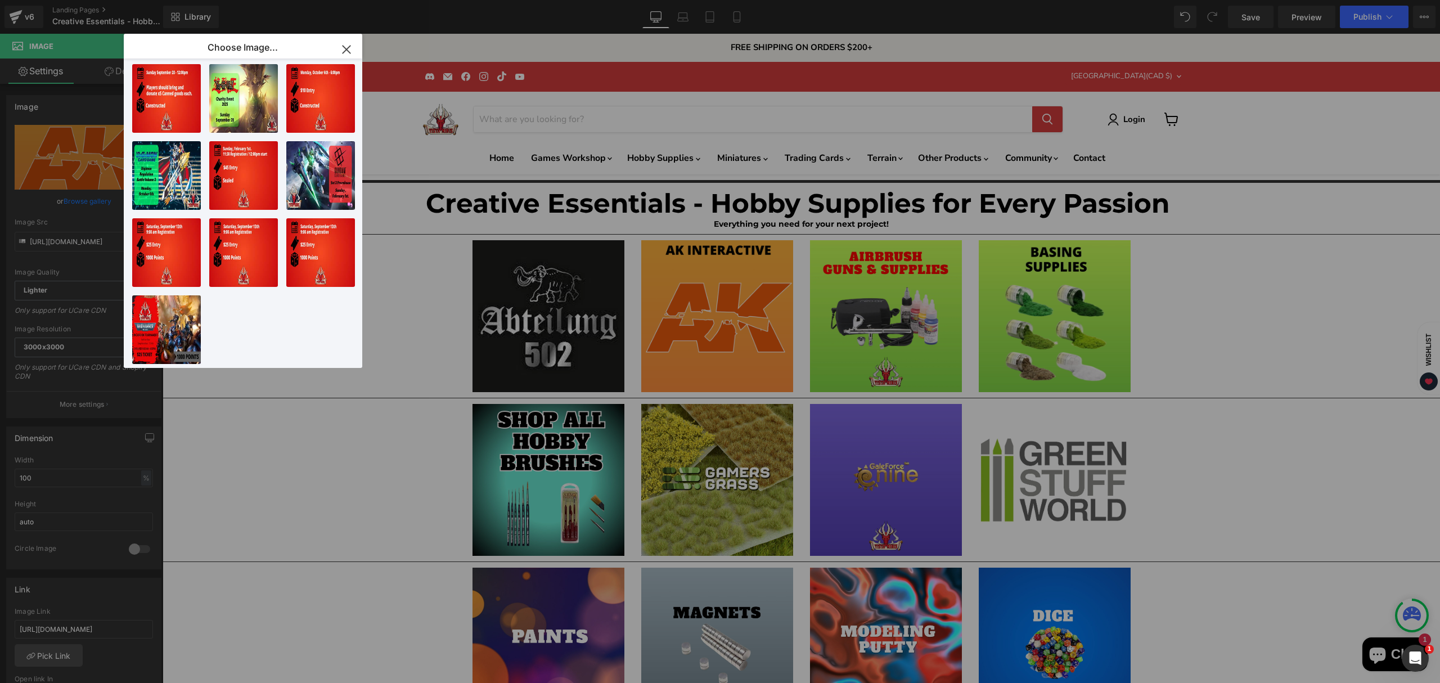
click at [354, 46] on icon "button" at bounding box center [347, 50] width 18 height 18
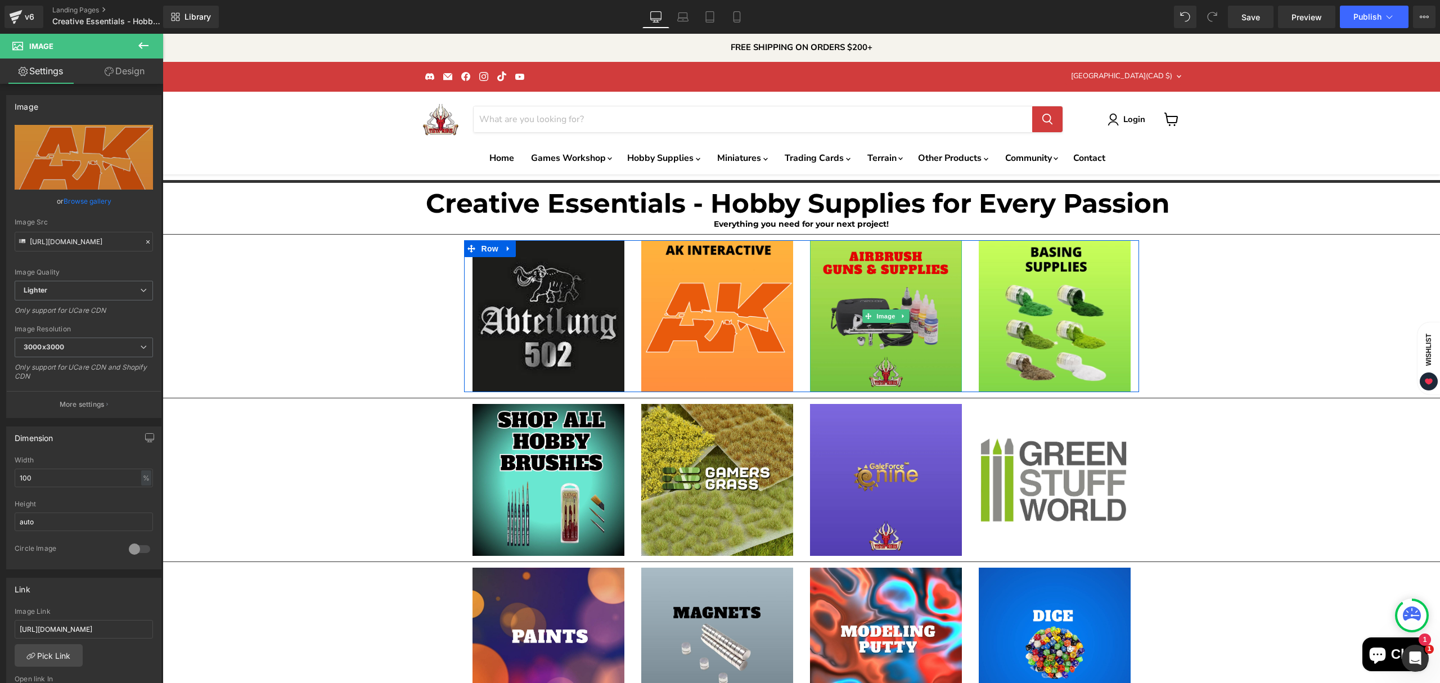
click at [910, 366] on img "Main content" at bounding box center [886, 316] width 152 height 152
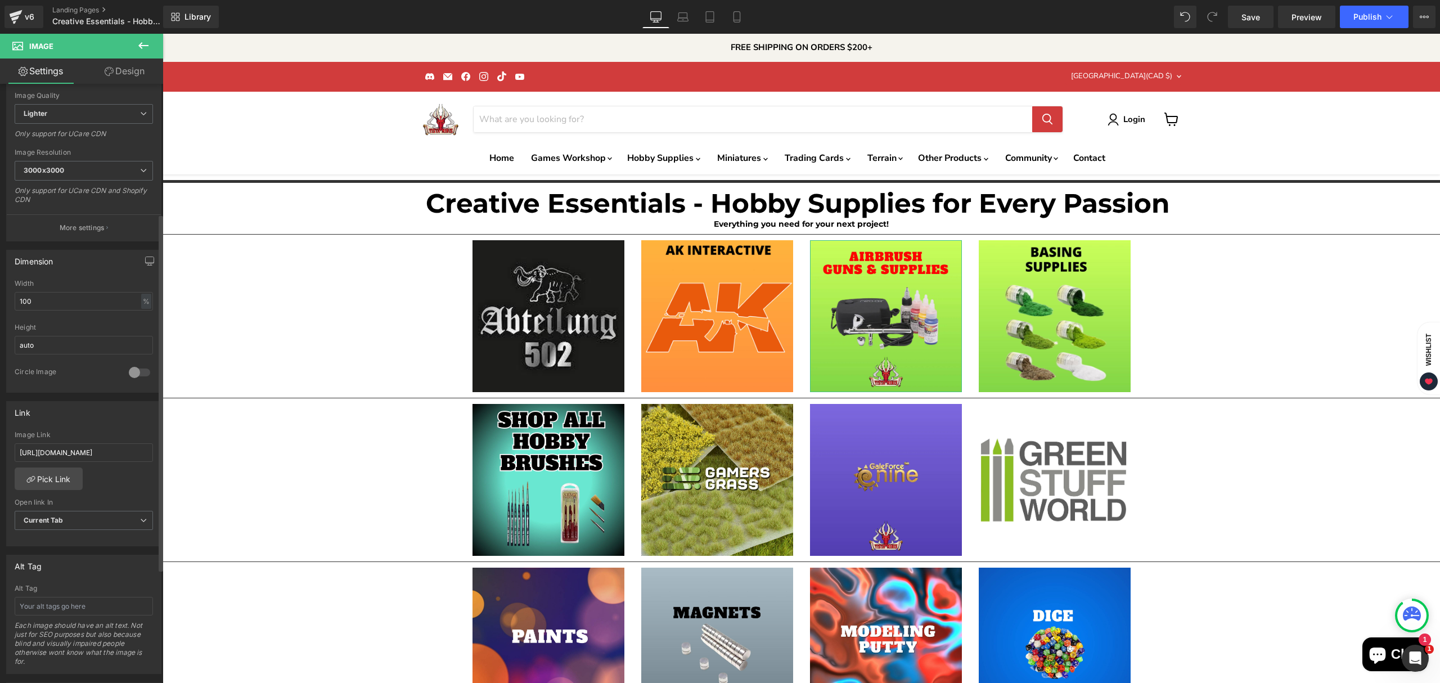
scroll to position [225, 0]
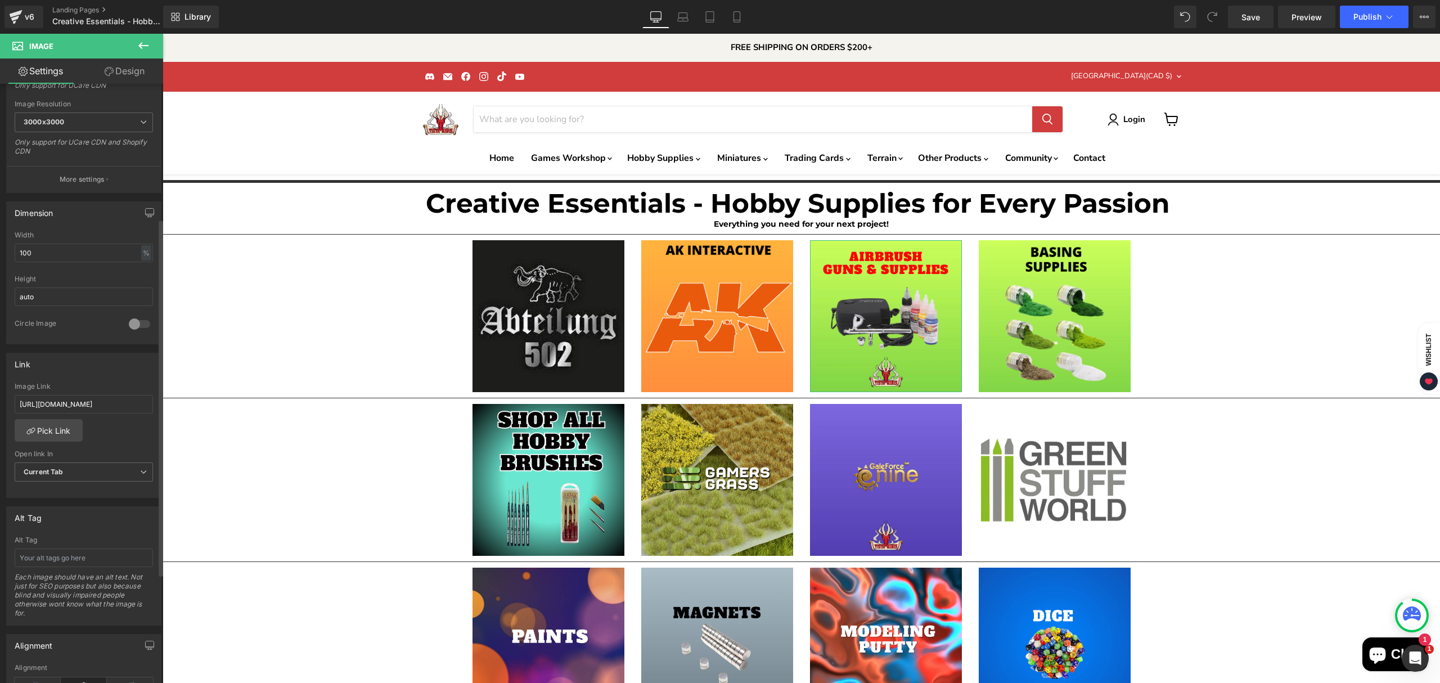
click at [113, 419] on div "Image Link [URL][DOMAIN_NAME]" at bounding box center [84, 401] width 138 height 37
click at [113, 412] on input "[URL][DOMAIN_NAME]" at bounding box center [84, 404] width 138 height 19
paste input "pages/airbrush-products-and-paints"
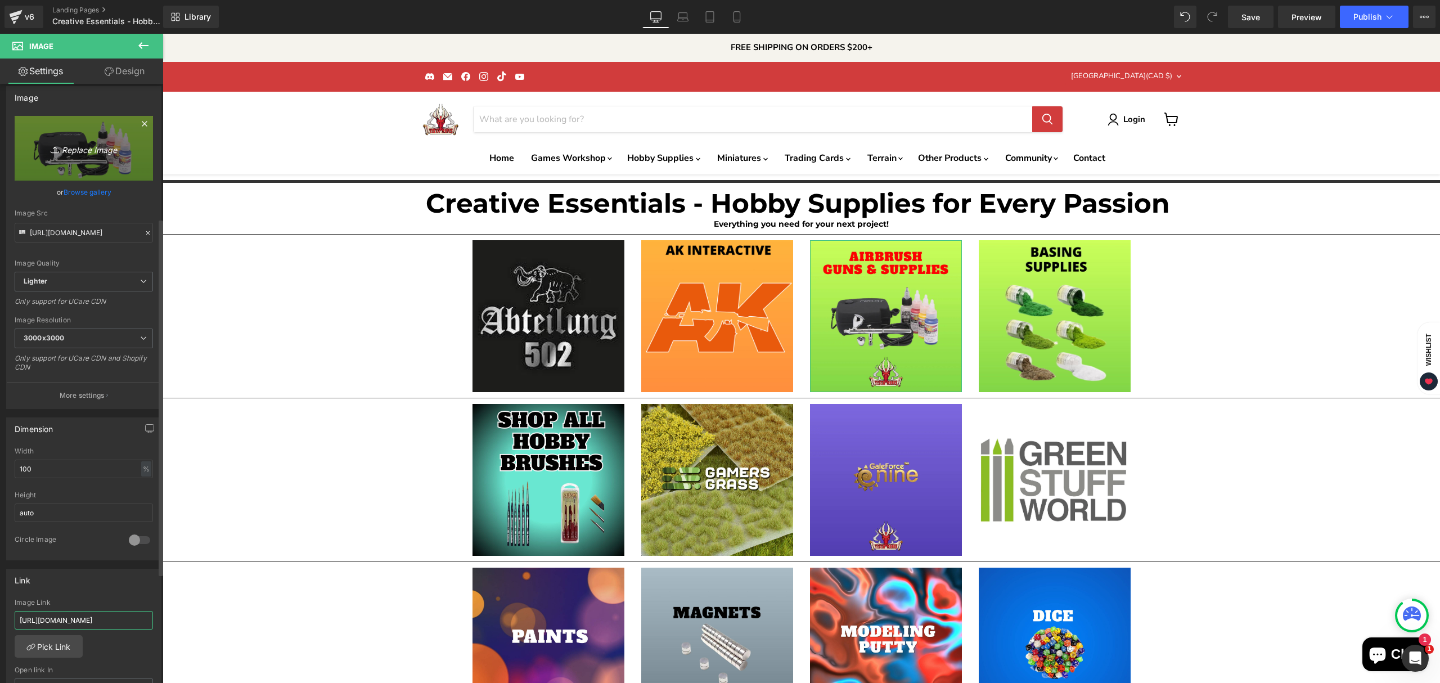
scroll to position [0, 0]
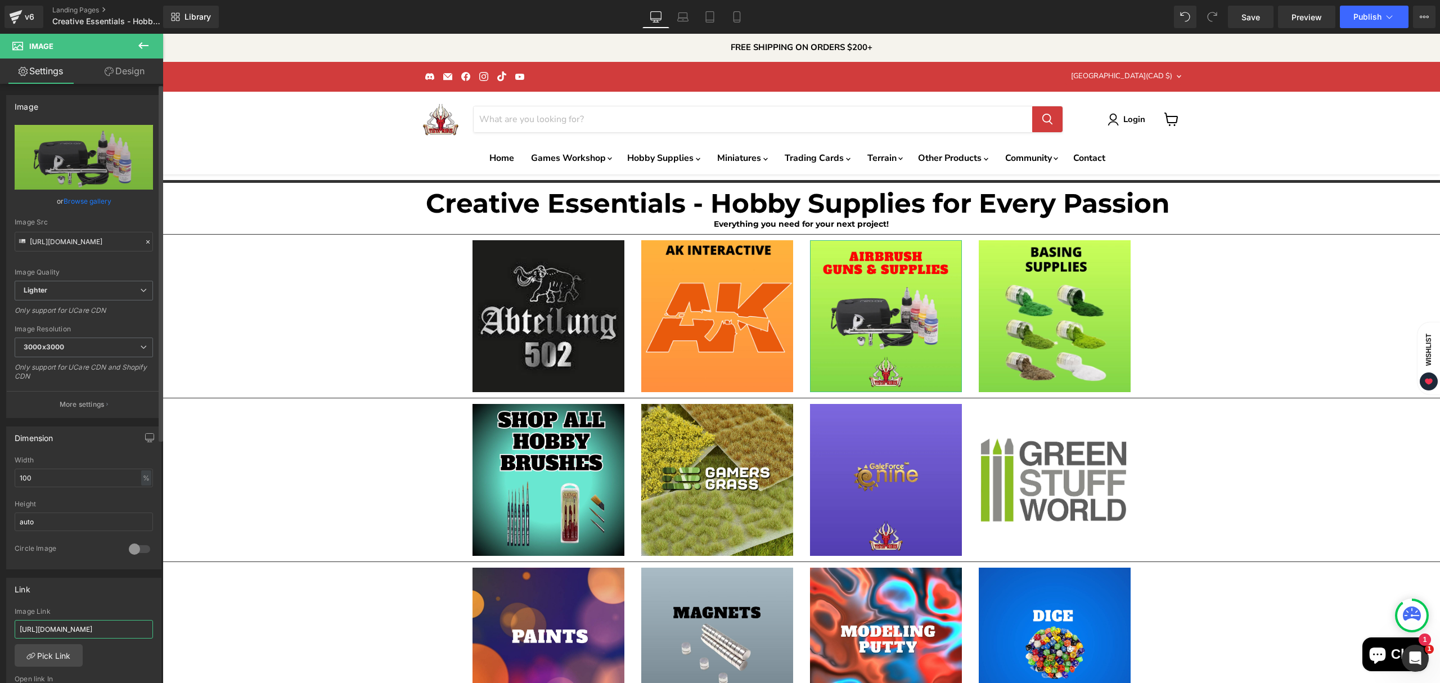
type input "[URL][DOMAIN_NAME]"
click at [86, 204] on link "Browse gallery" at bounding box center [88, 201] width 48 height 20
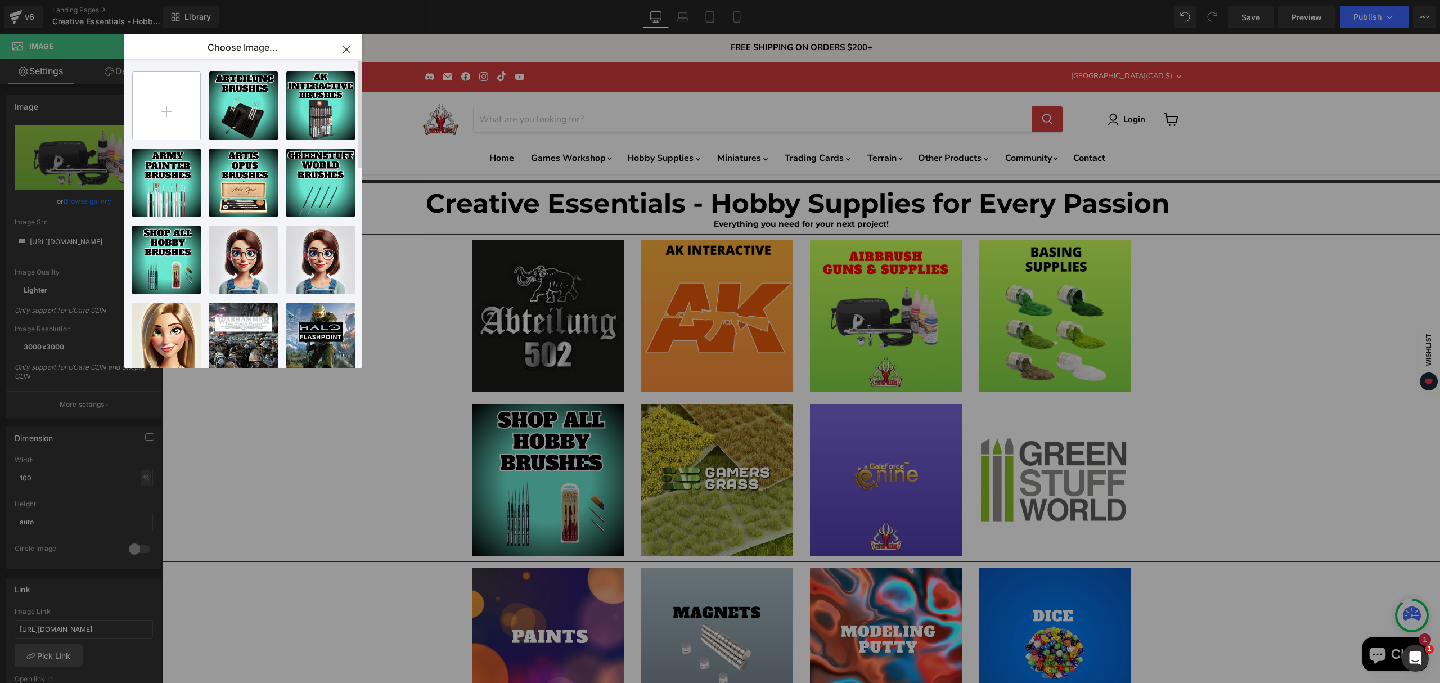
click at [192, 115] on input "file" at bounding box center [167, 106] width 68 height 68
type input "C:\fakepath\Airbrush Guns-High-Quality (1).jpg"
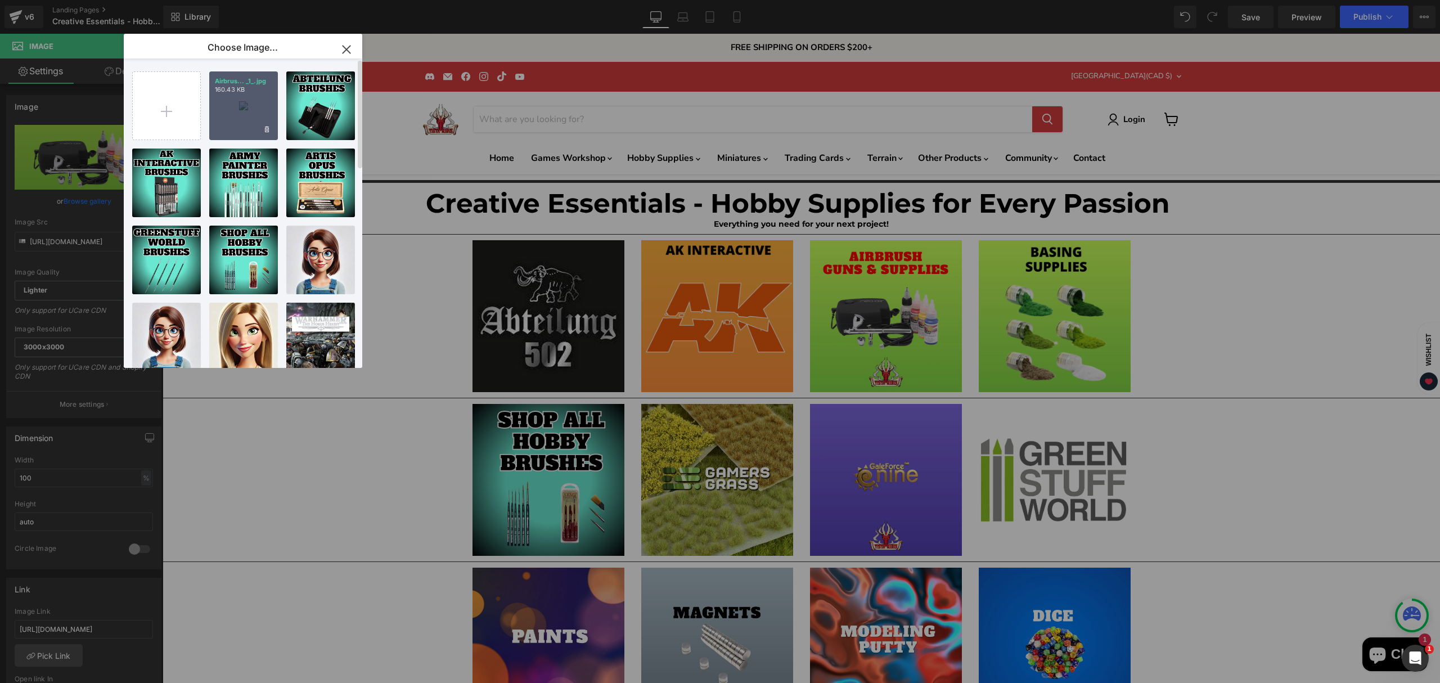
click at [244, 122] on div "Airbrus... _1_.jpg 160.43 KB" at bounding box center [243, 105] width 69 height 69
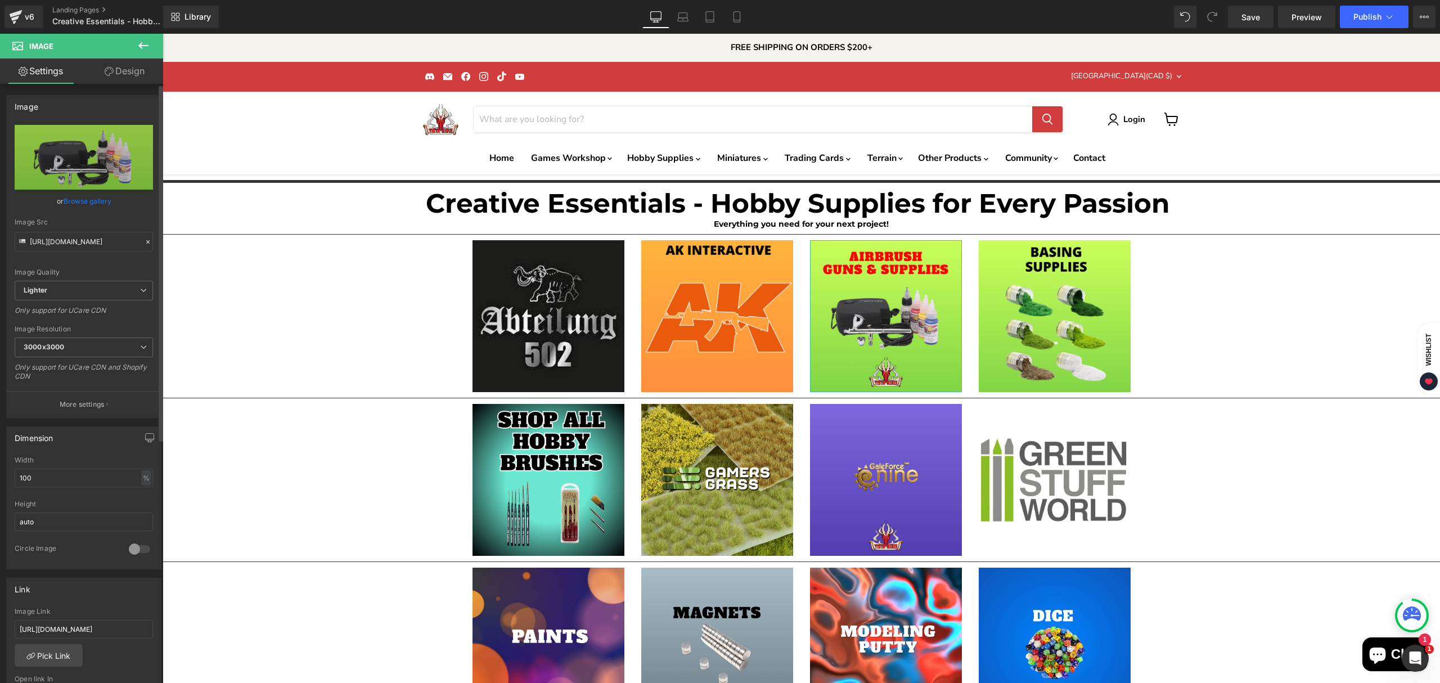
click at [96, 199] on link "Browse gallery" at bounding box center [88, 201] width 48 height 20
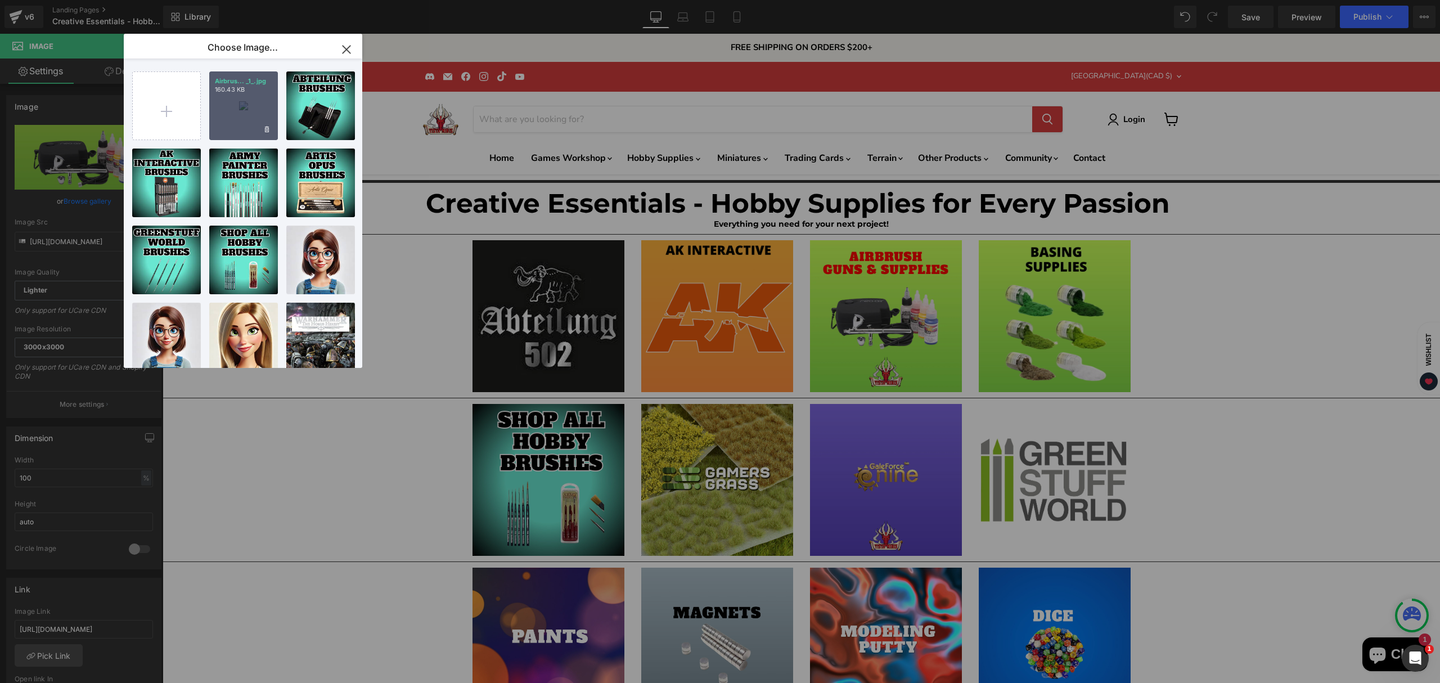
click at [243, 116] on div "Airbrus... _1_.jpg 160.43 KB" at bounding box center [243, 105] width 69 height 69
type input "[URL][DOMAIN_NAME]"
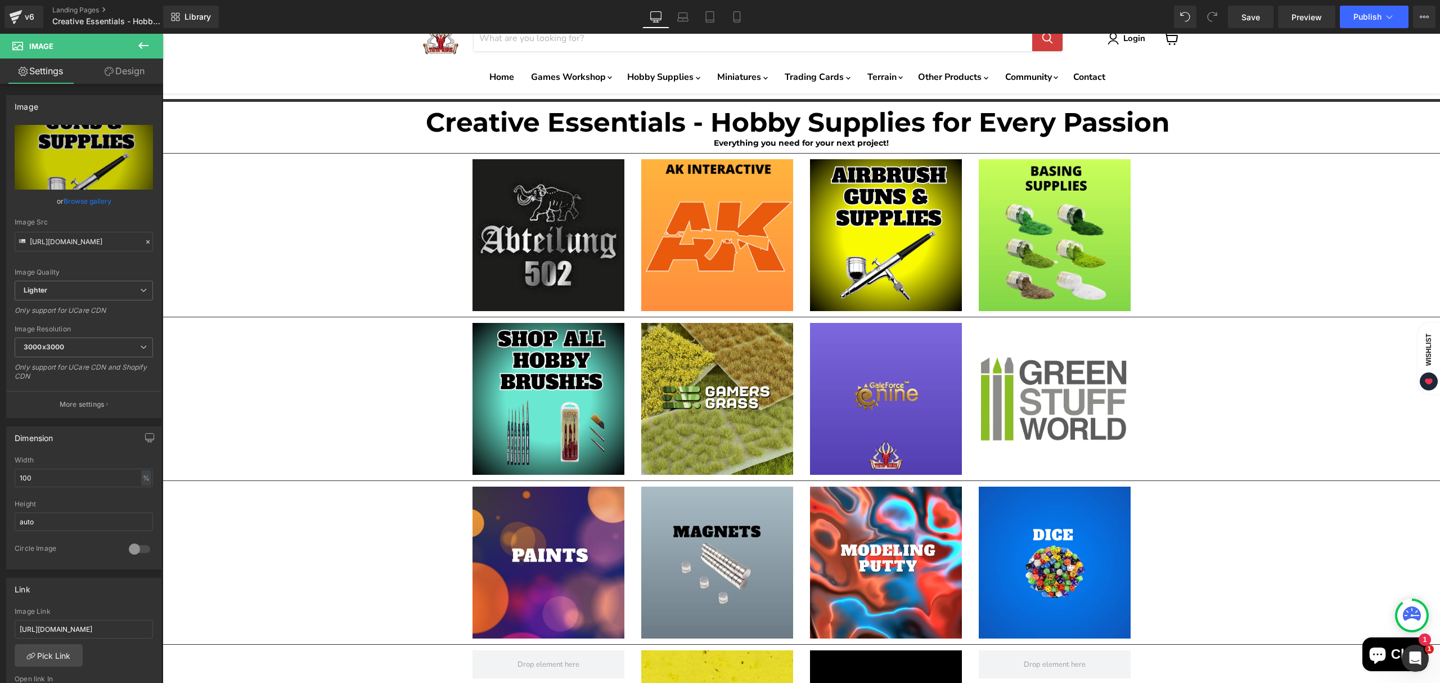
scroll to position [75, 0]
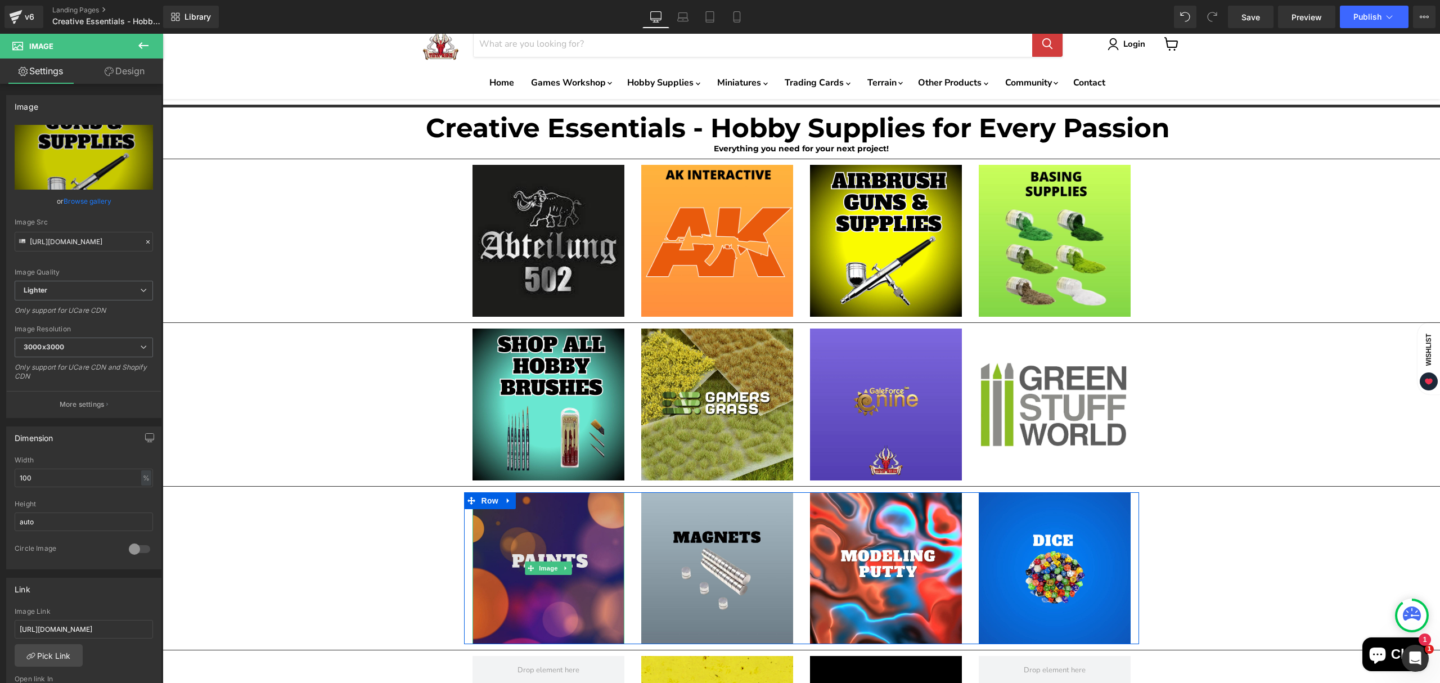
drag, startPoint x: 557, startPoint y: 620, endPoint x: 556, endPoint y: 614, distance: 5.7
click at [557, 620] on img "Main content" at bounding box center [549, 568] width 152 height 152
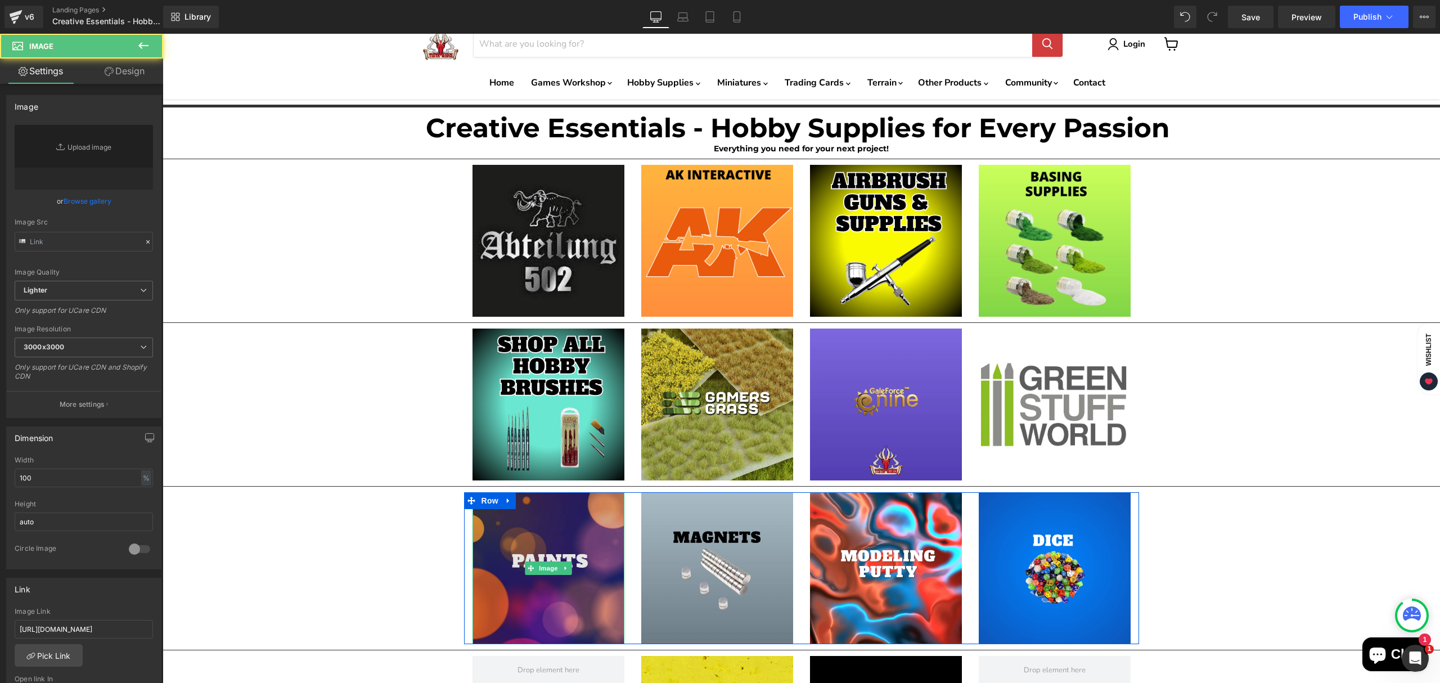
type input "[URL][DOMAIN_NAME]"
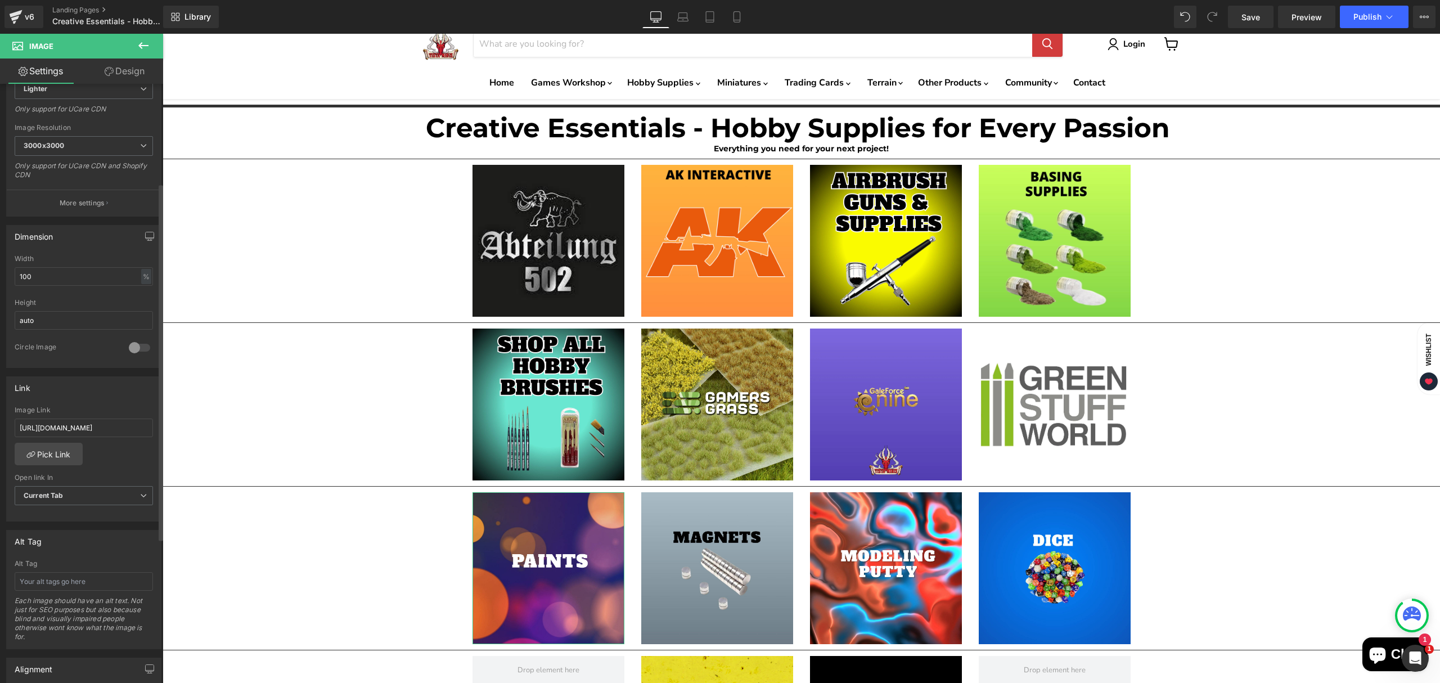
scroll to position [225, 0]
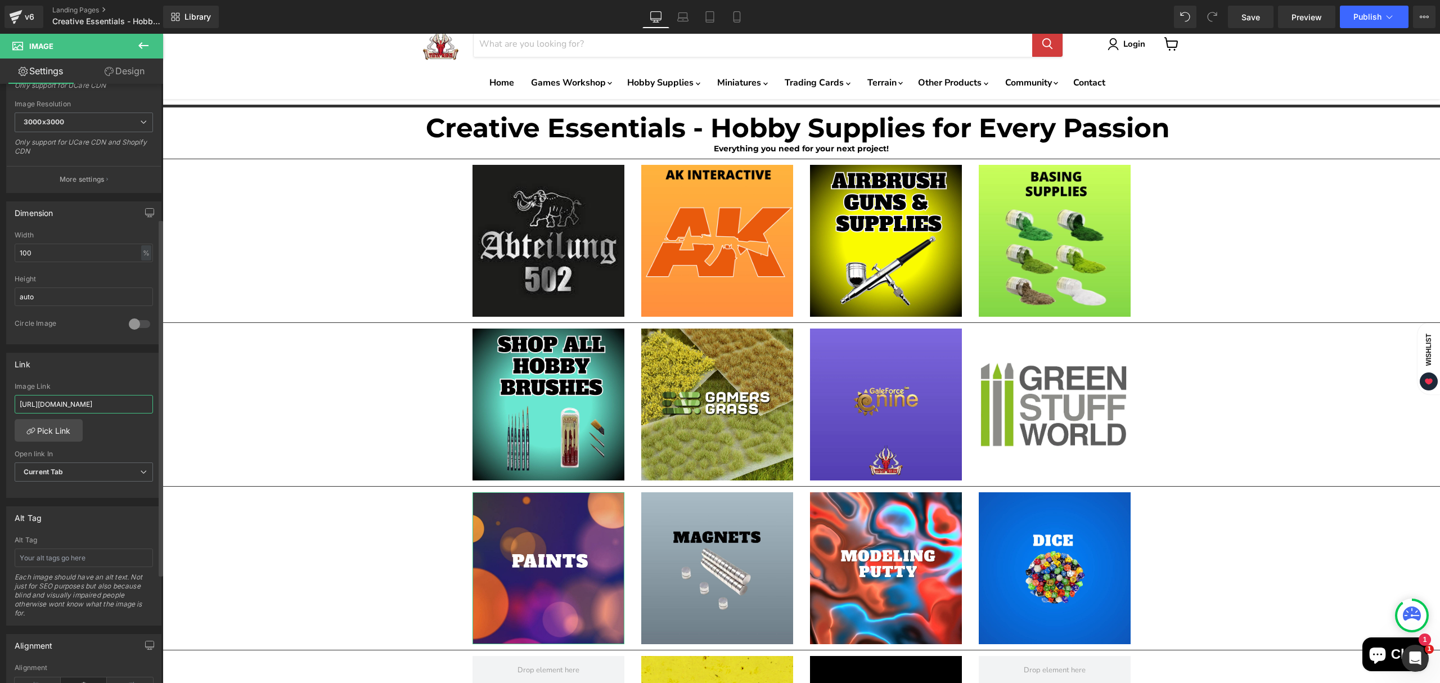
click at [116, 414] on input "[URL][DOMAIN_NAME]" at bounding box center [84, 404] width 138 height 19
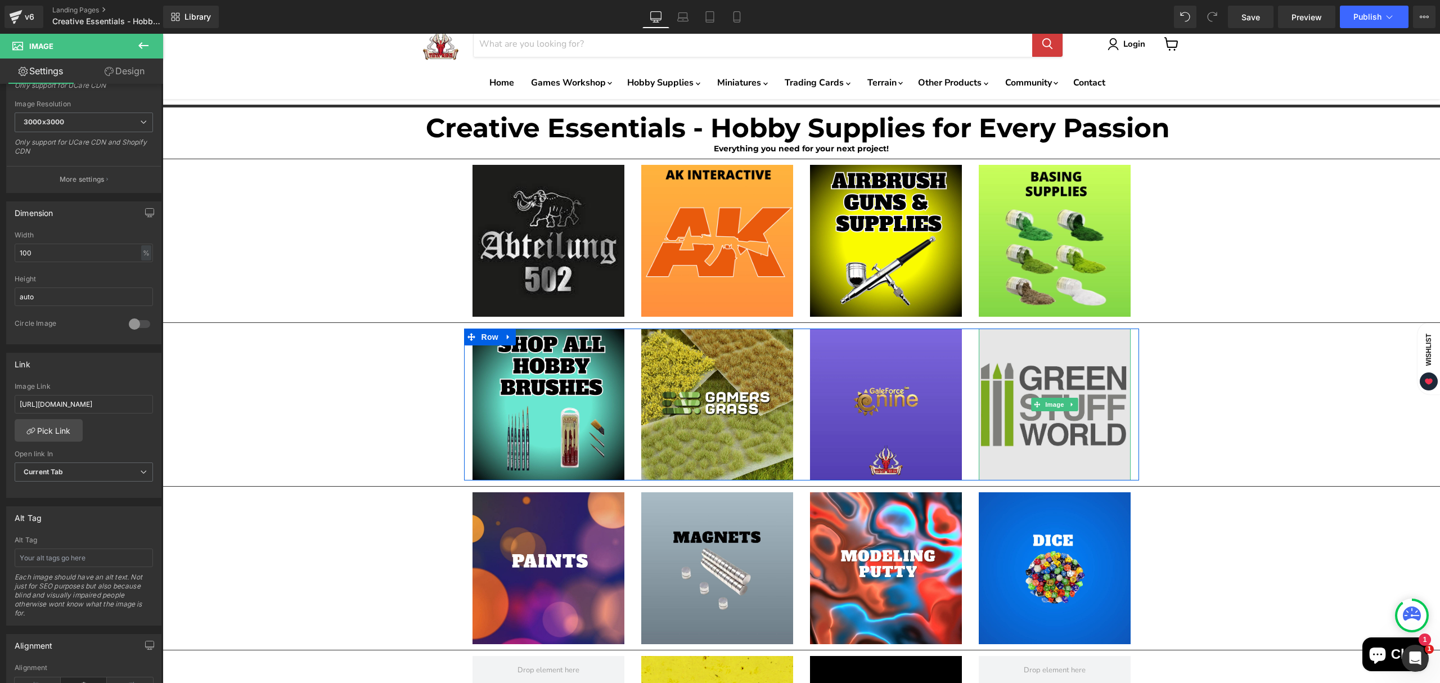
click at [1052, 458] on img "Main content" at bounding box center [1055, 405] width 152 height 152
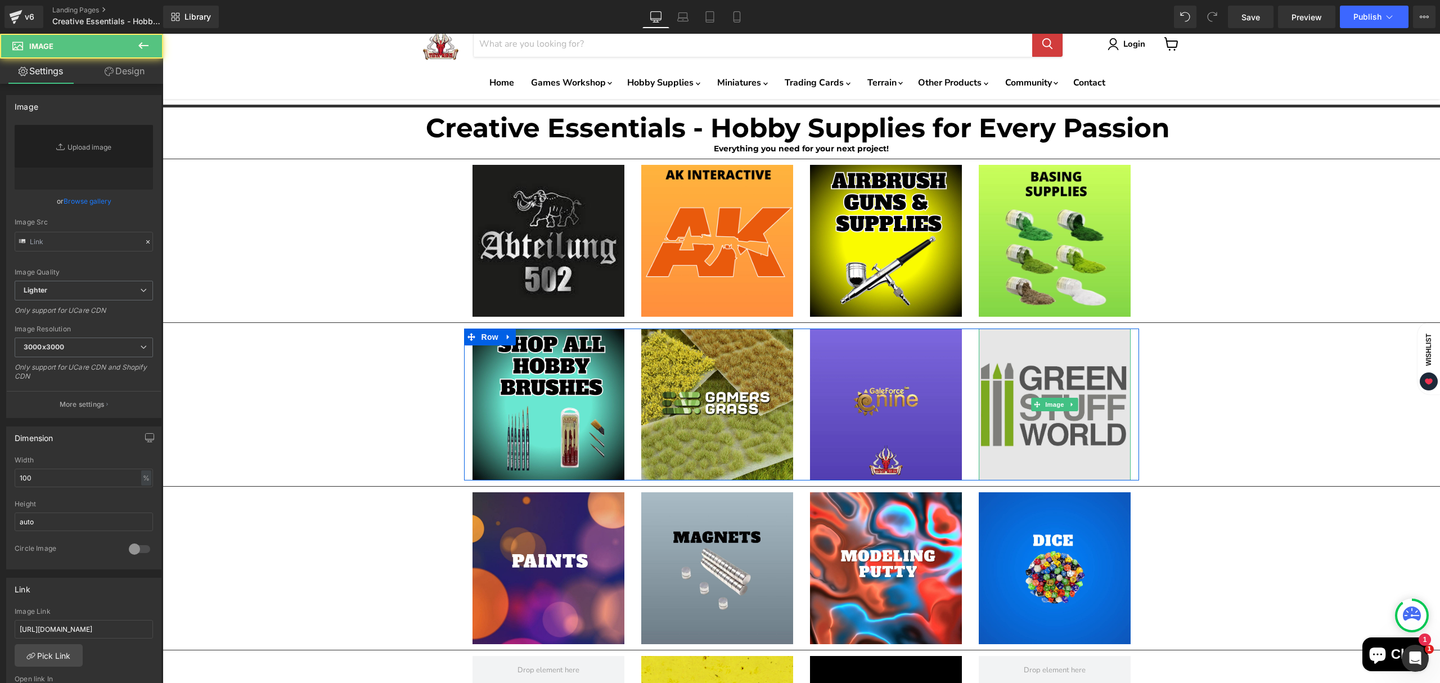
type input "[URL][DOMAIN_NAME]"
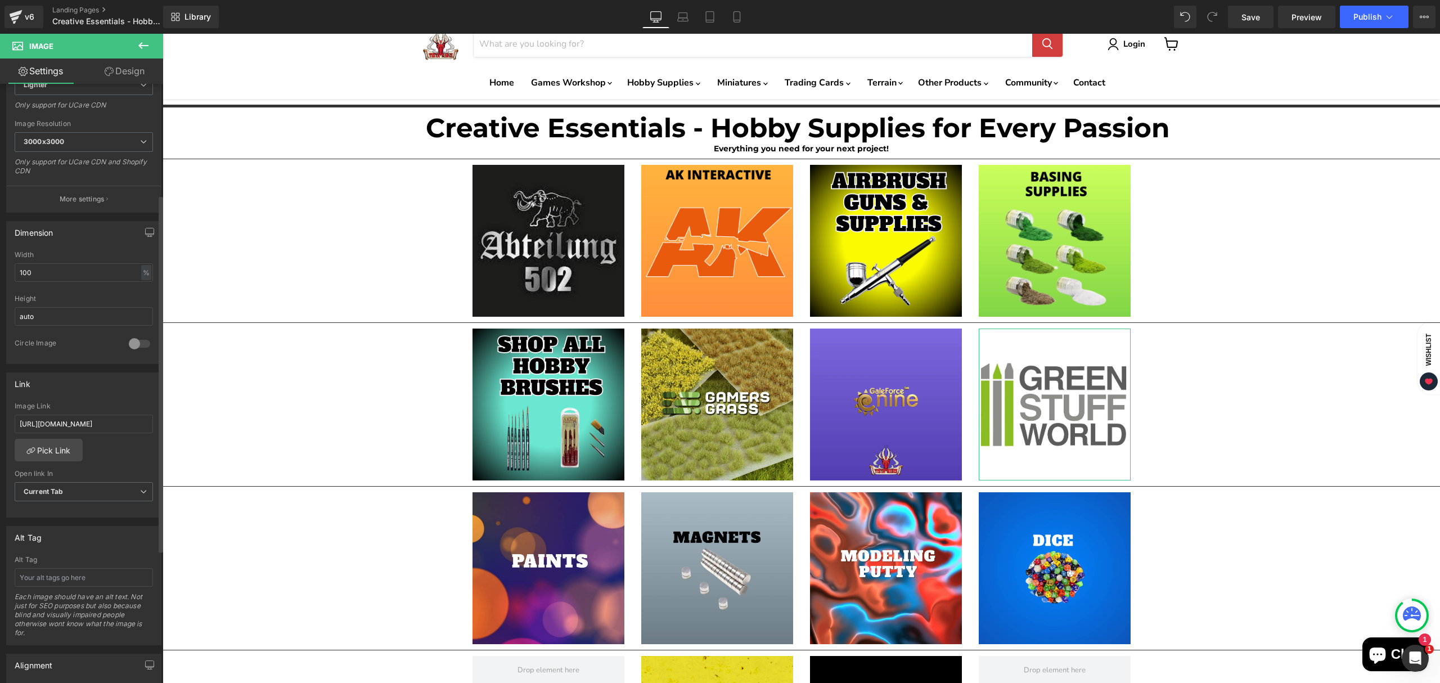
scroll to position [225, 0]
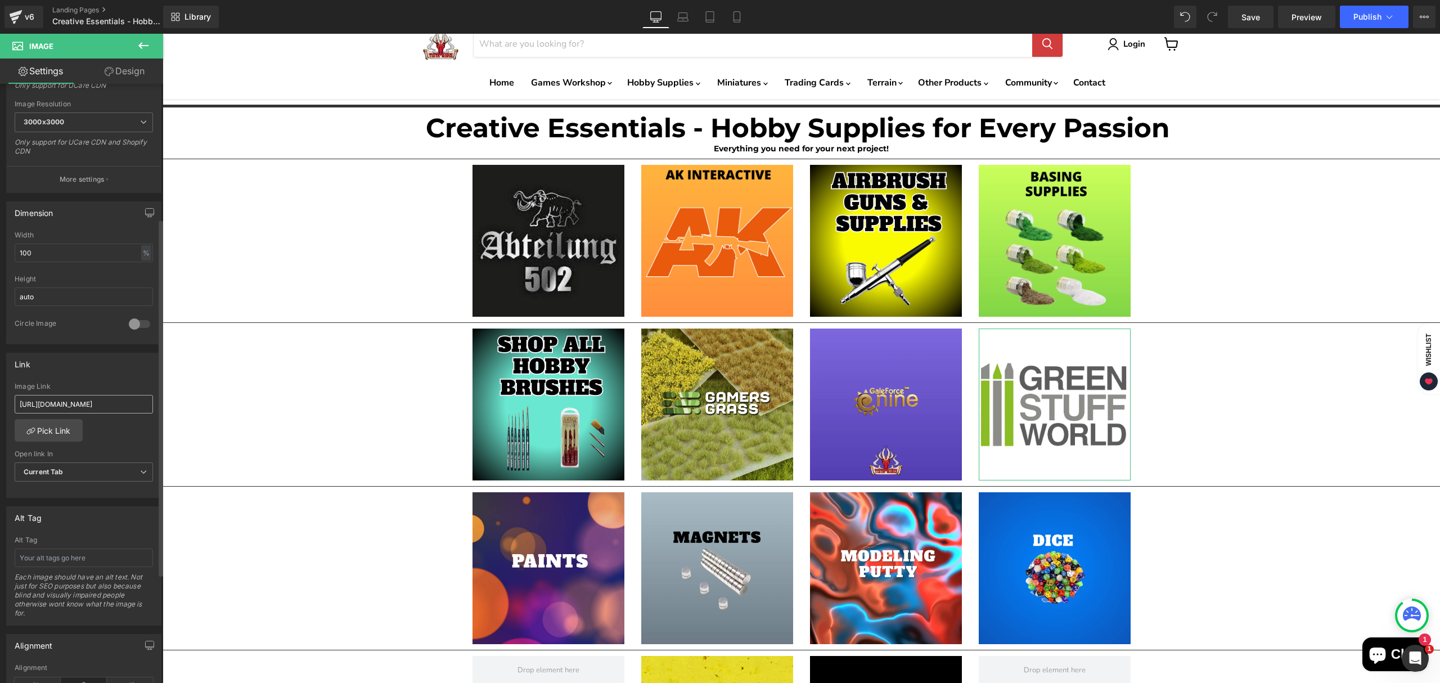
click at [116, 412] on input "[URL][DOMAIN_NAME]" at bounding box center [84, 404] width 138 height 19
type input "[URL][DOMAIN_NAME]"
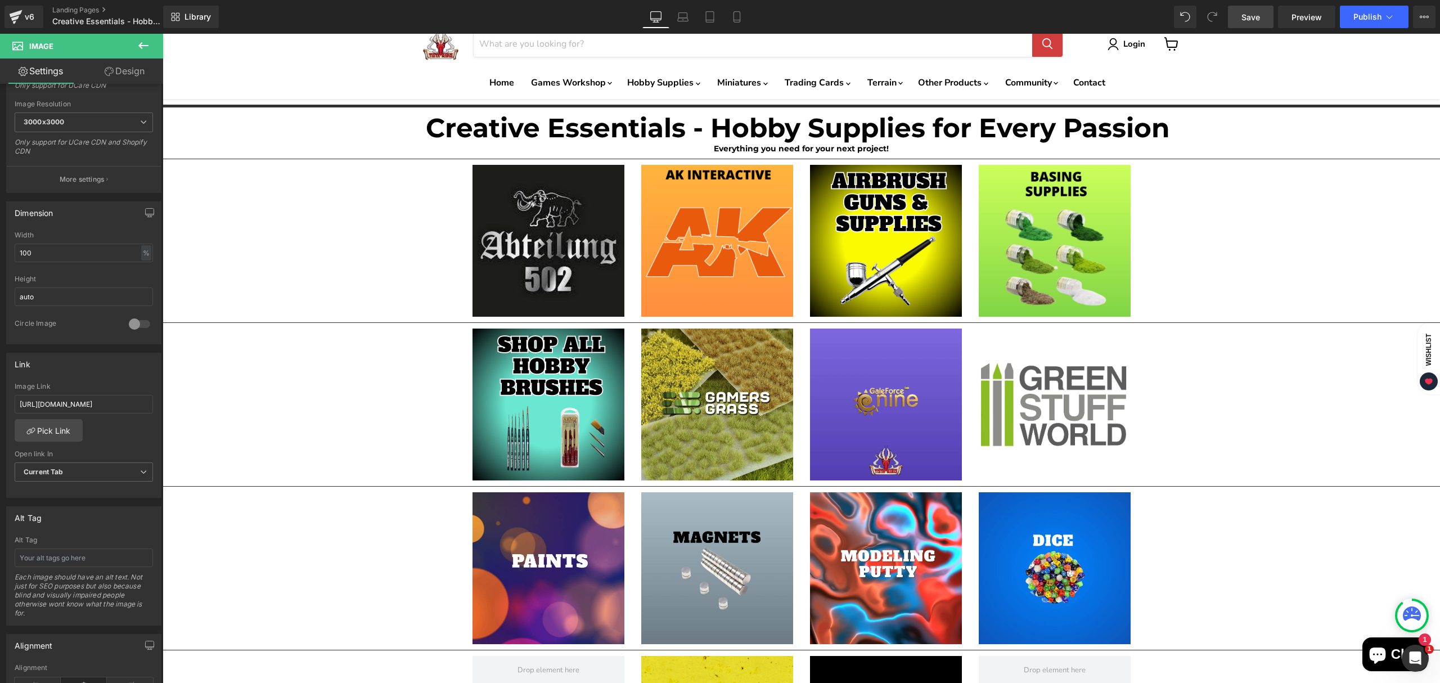
scroll to position [0, 0]
click at [1263, 21] on link "Save" at bounding box center [1251, 17] width 46 height 23
click at [1358, 12] on span "Publish" at bounding box center [1368, 16] width 28 height 9
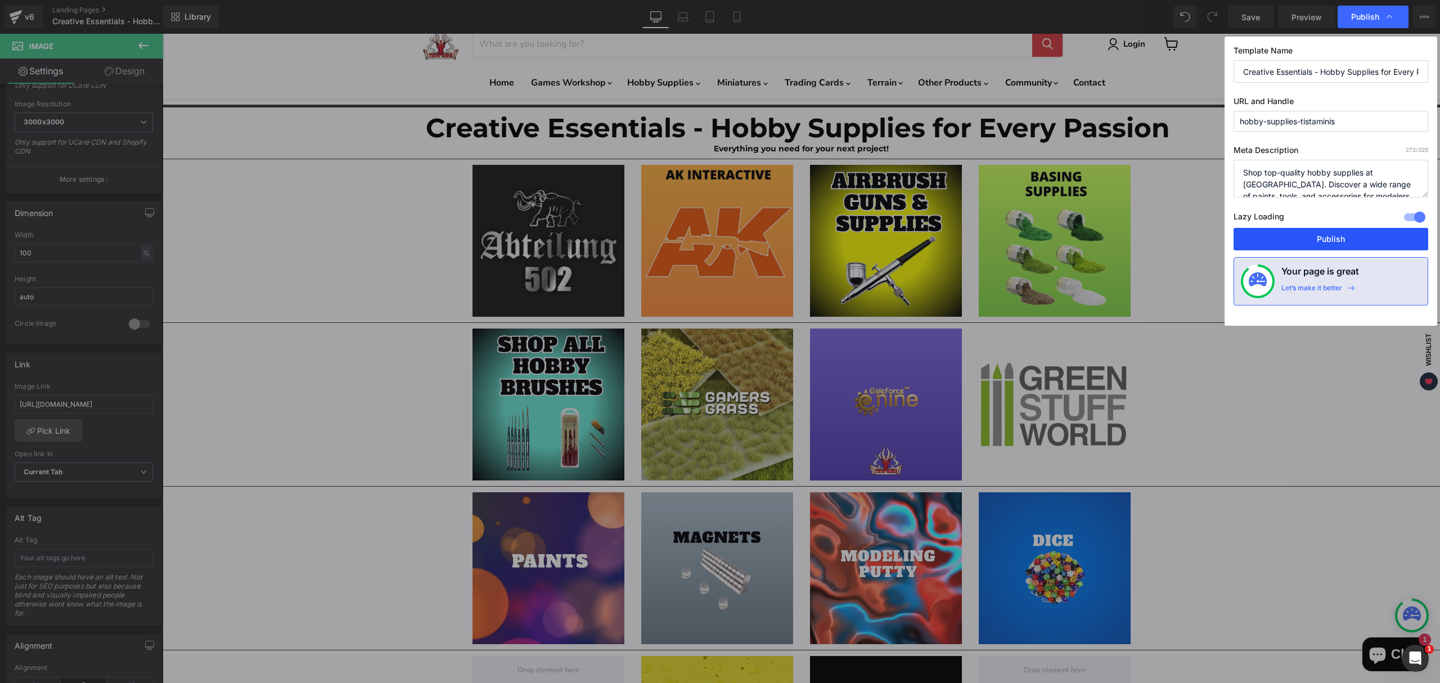
click at [1328, 239] on button "Publish" at bounding box center [1331, 239] width 195 height 23
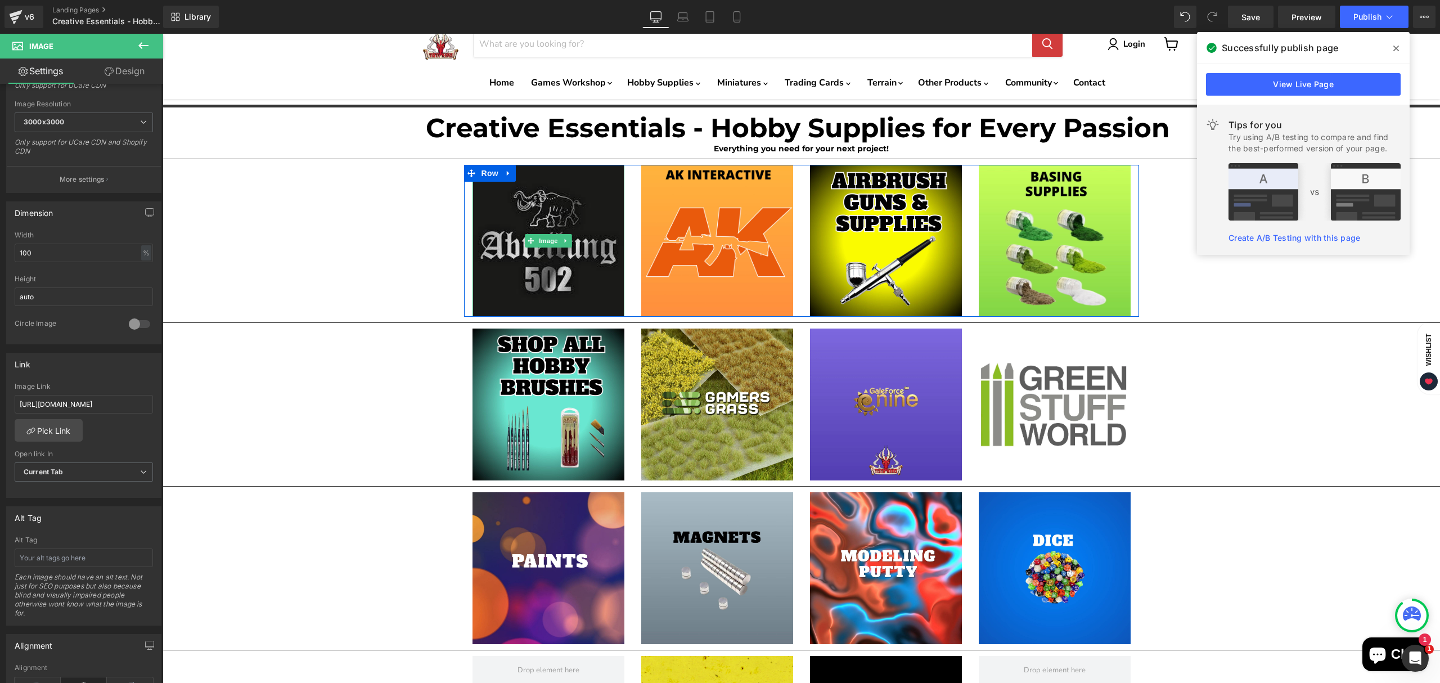
click at [523, 277] on img "Main content" at bounding box center [549, 241] width 152 height 152
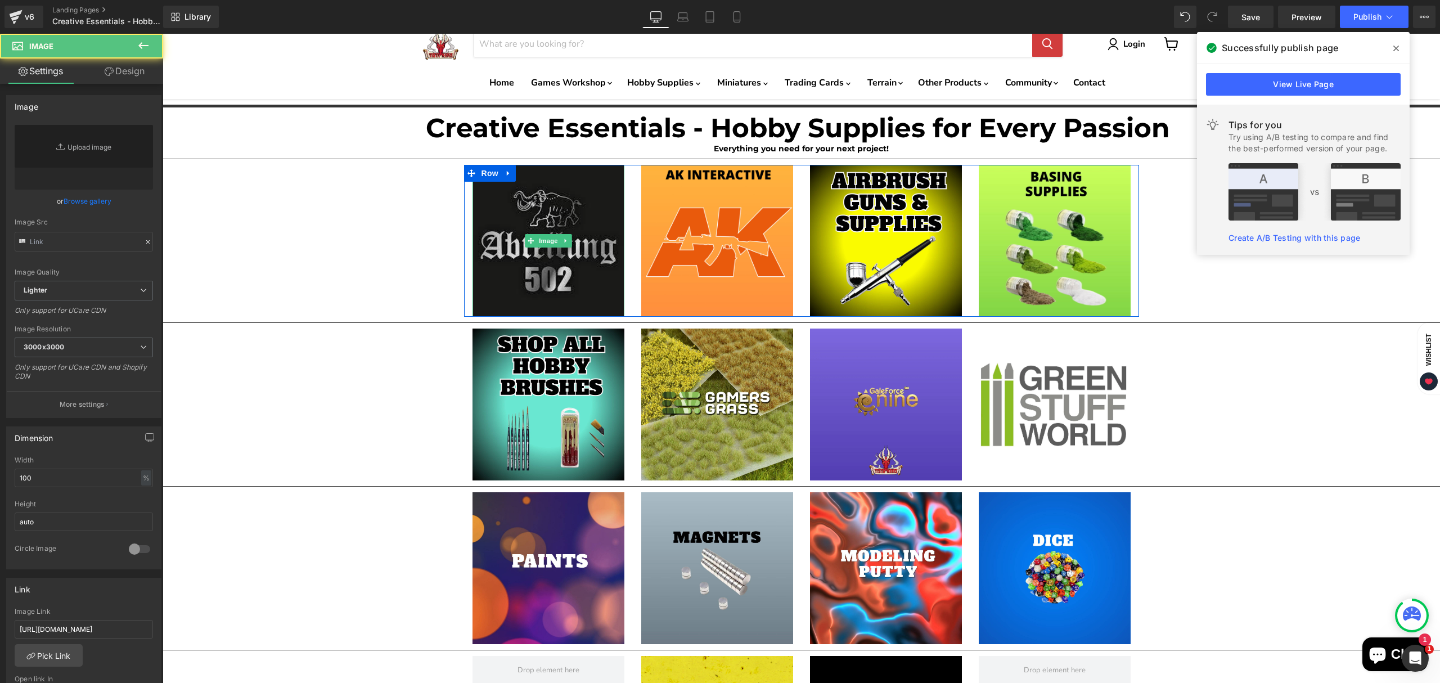
type input "[URL][DOMAIN_NAME]"
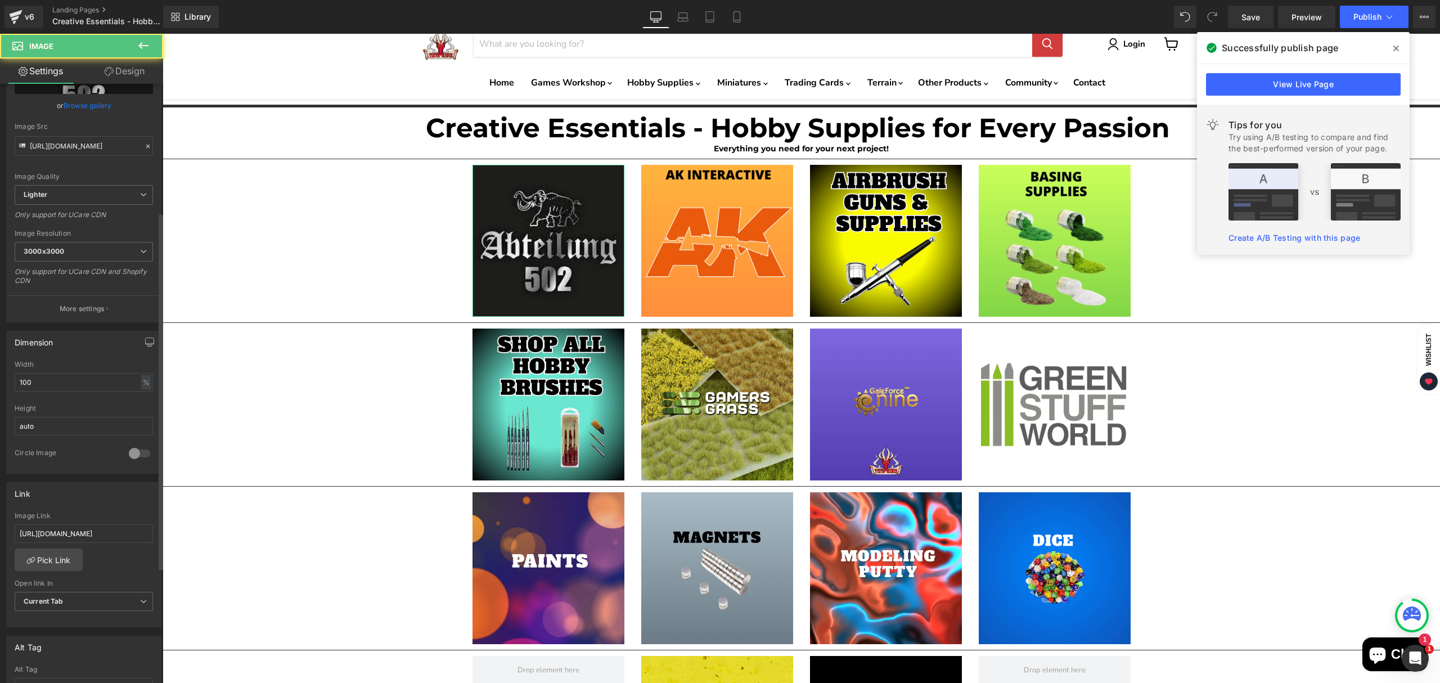
scroll to position [225, 0]
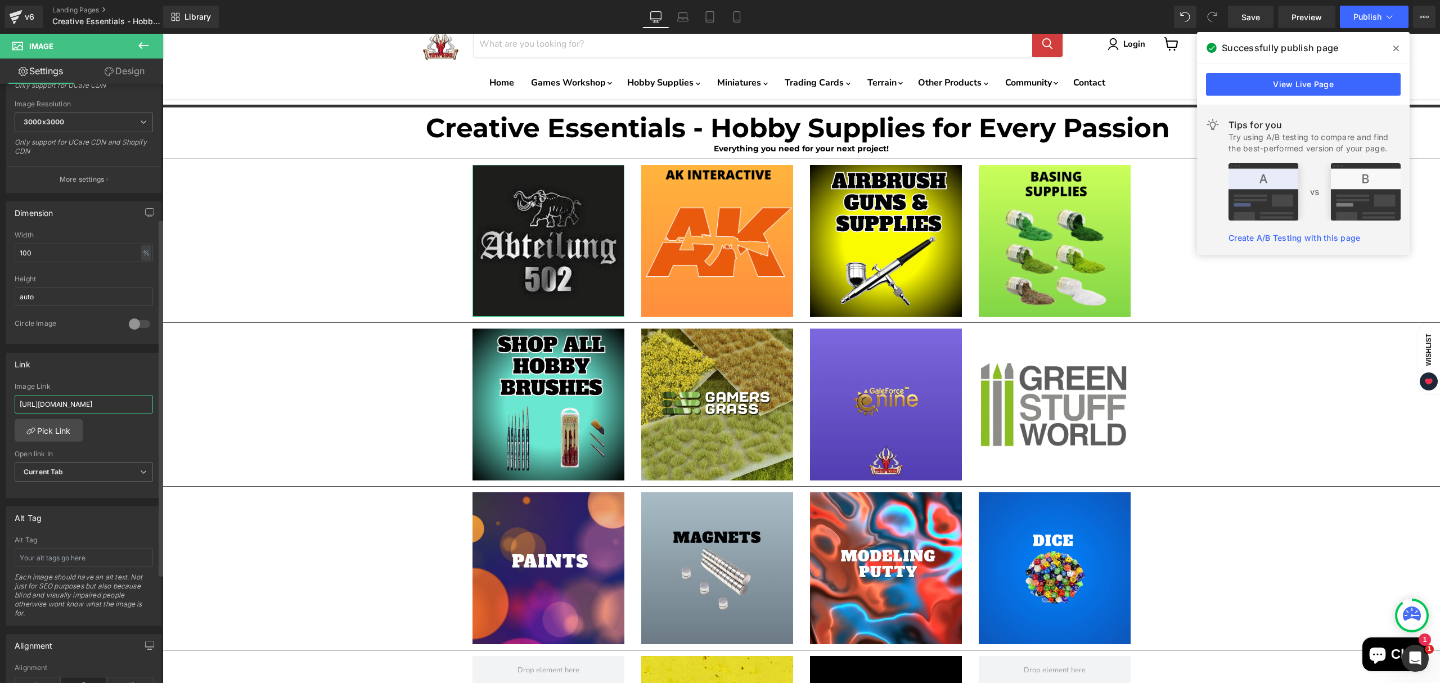
click at [91, 405] on input "[URL][DOMAIN_NAME]" at bounding box center [84, 404] width 138 height 19
type input "[URL][DOMAIN_NAME]"
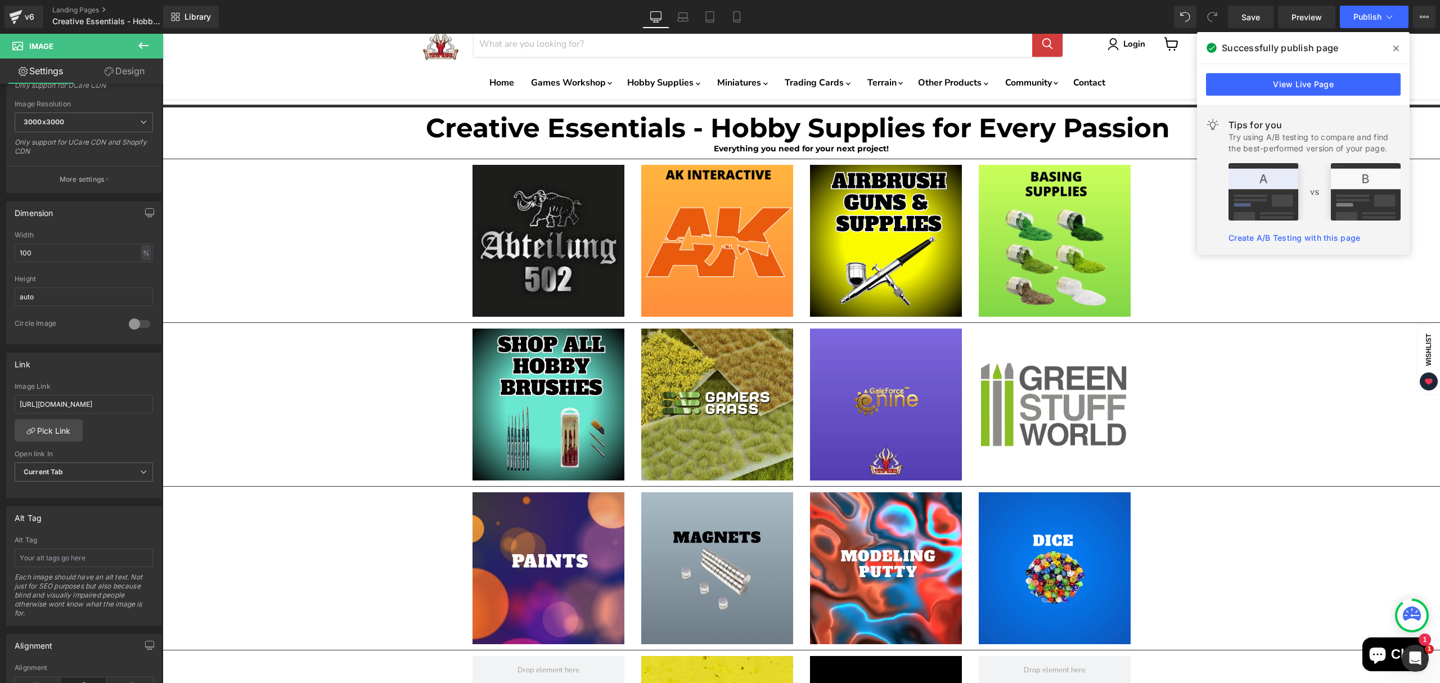
click at [1394, 47] on icon at bounding box center [1397, 48] width 6 height 9
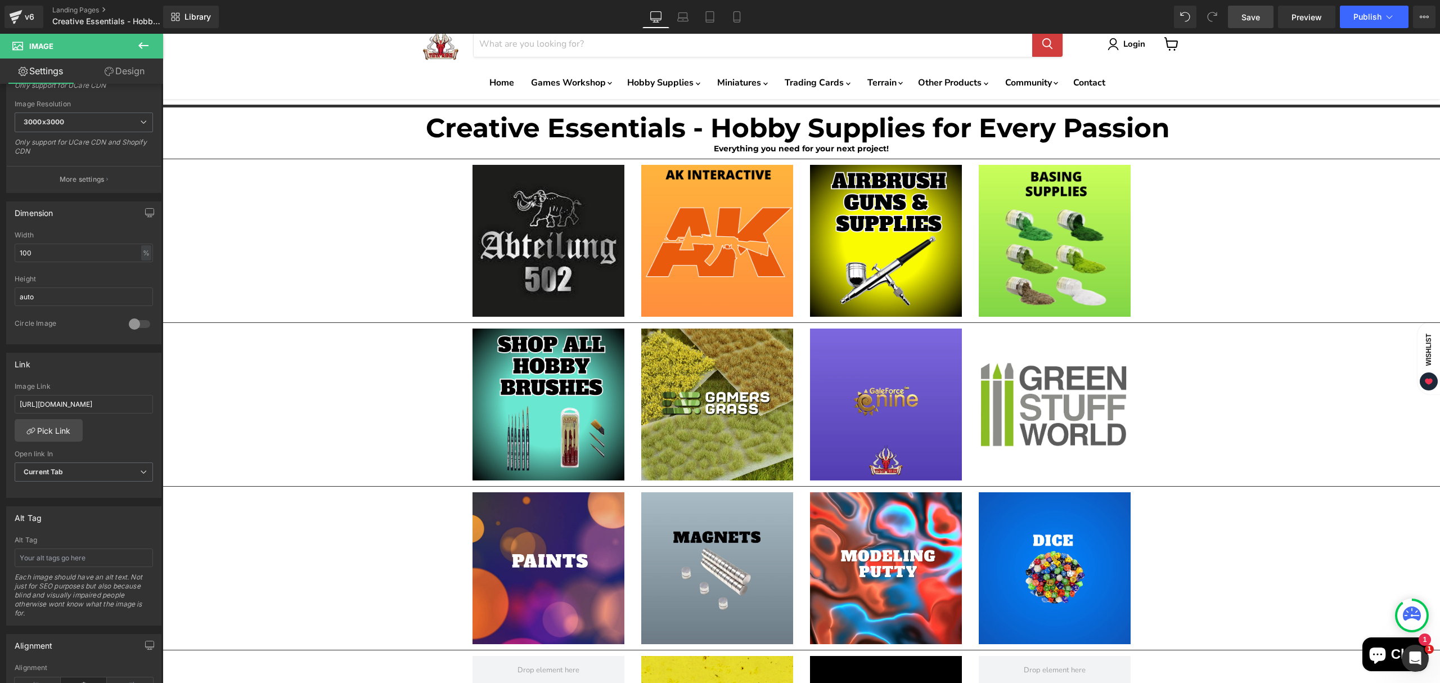
click at [1247, 21] on span "Save" at bounding box center [1251, 17] width 19 height 12
click at [1368, 23] on button "Publish" at bounding box center [1374, 17] width 69 height 23
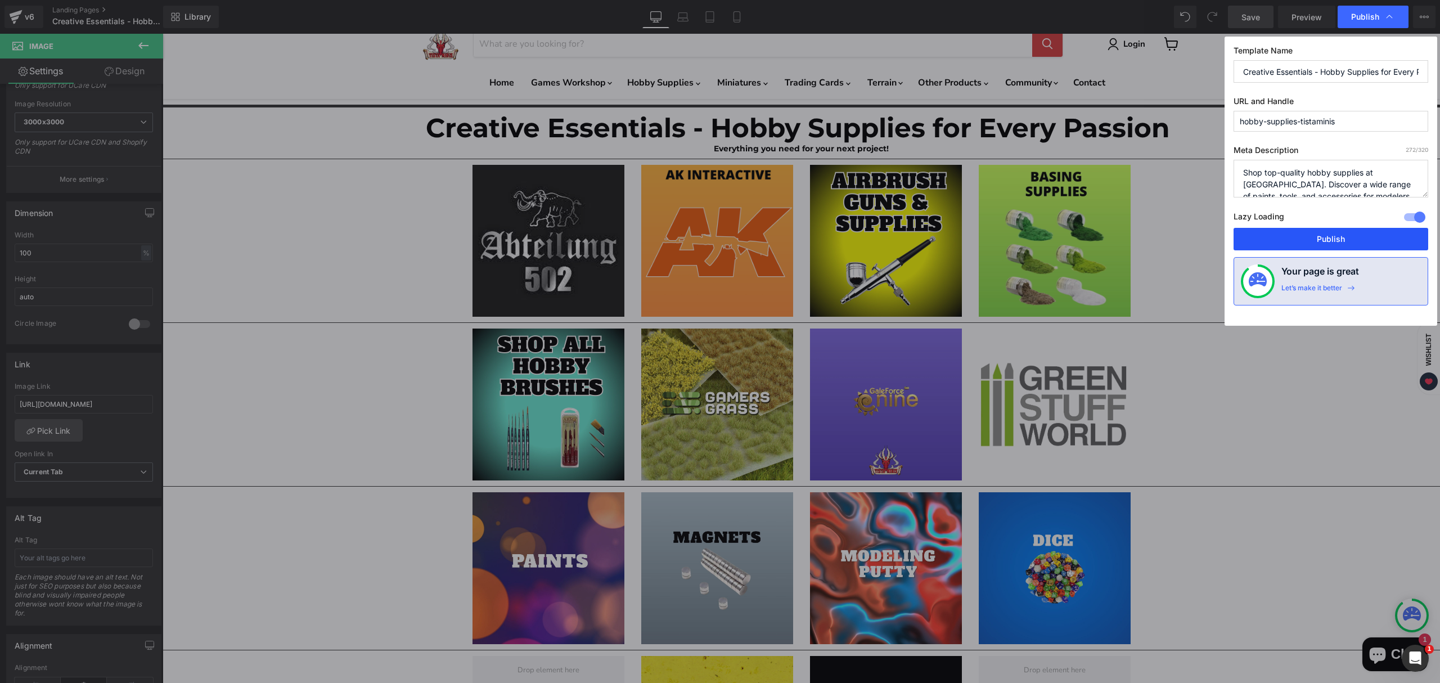
click at [1329, 246] on button "Publish" at bounding box center [1331, 239] width 195 height 23
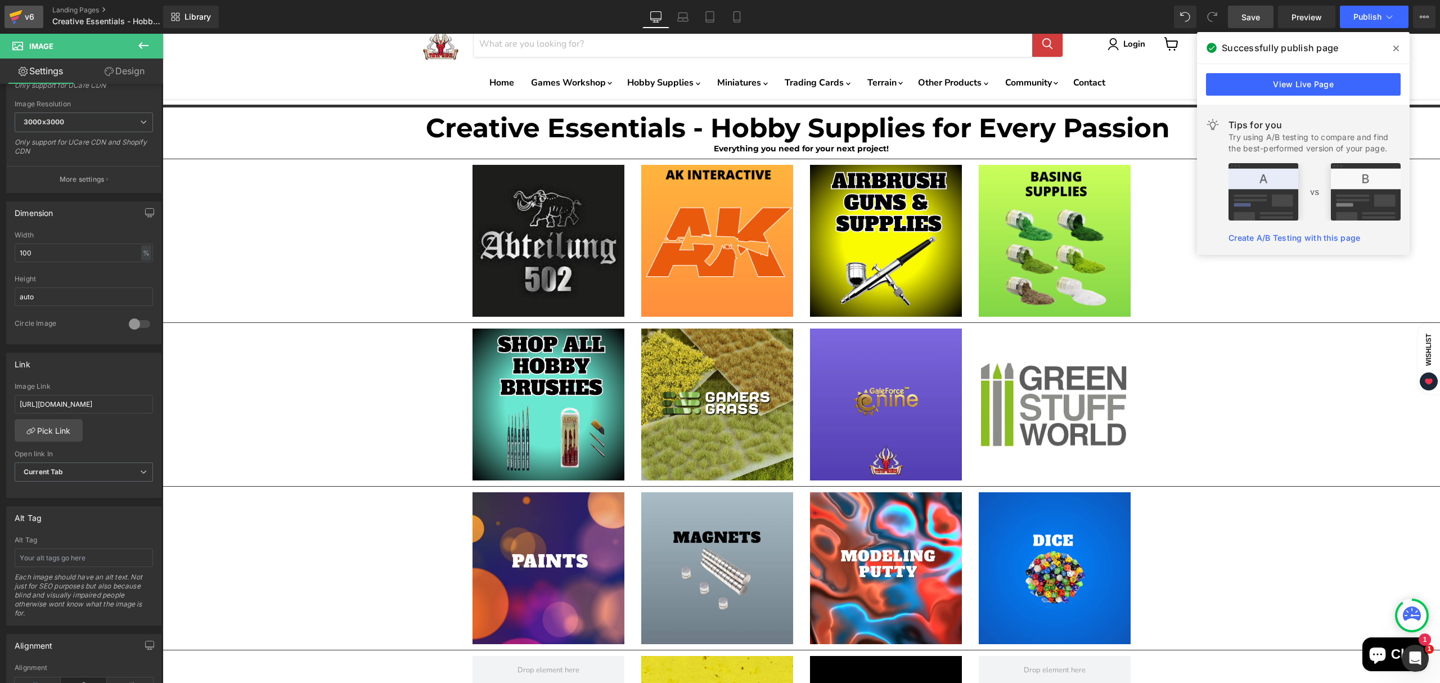
click at [28, 19] on div "v6" at bounding box center [30, 17] width 14 height 15
